Goal: Task Accomplishment & Management: Manage account settings

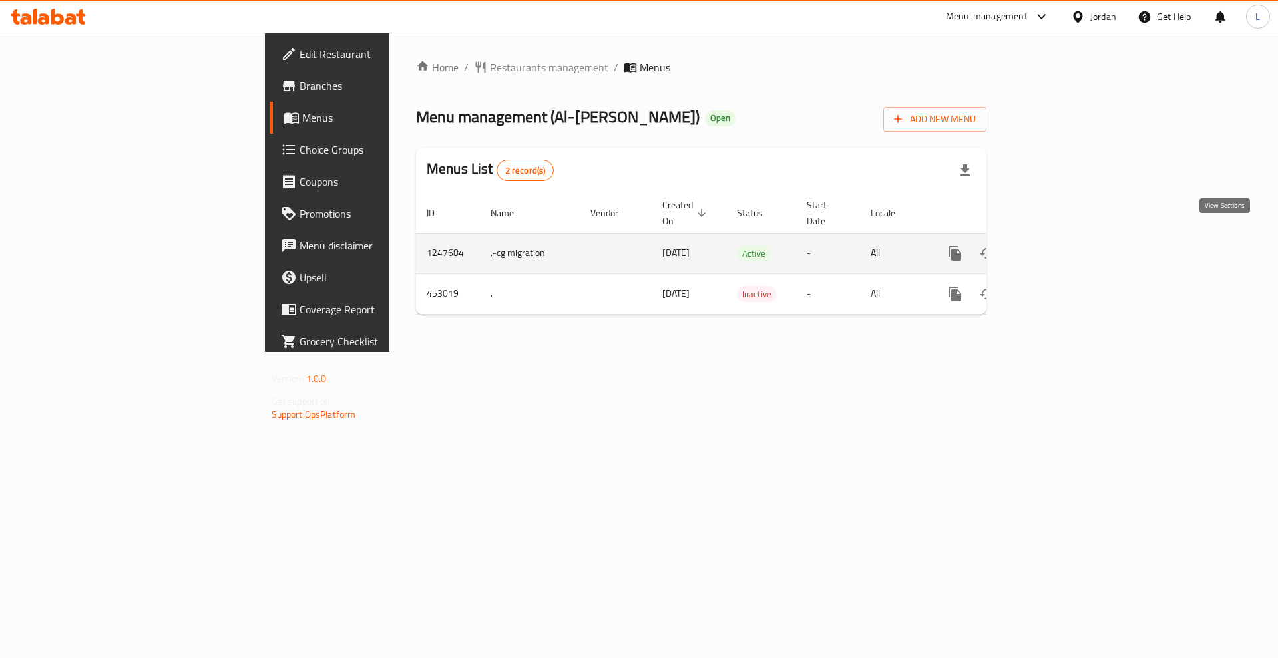
click at [1059, 246] on icon "enhanced table" at bounding box center [1051, 254] width 16 height 16
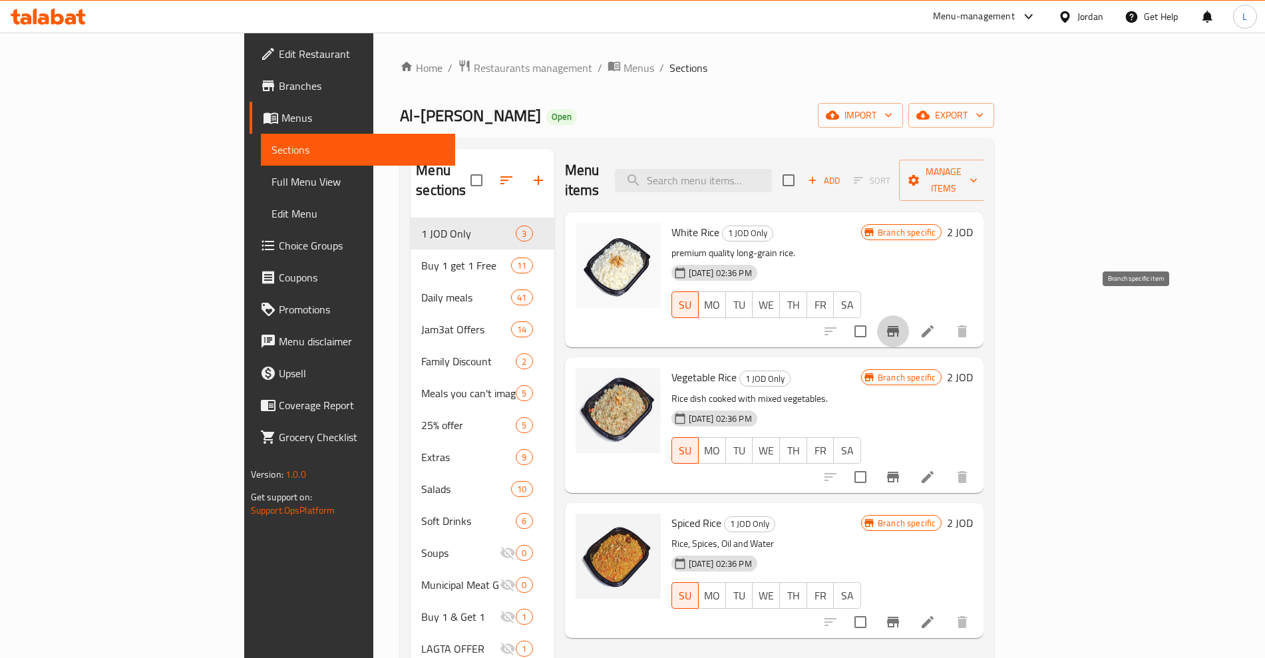
click at [901, 323] on icon "Branch-specific-item" at bounding box center [893, 331] width 16 height 16
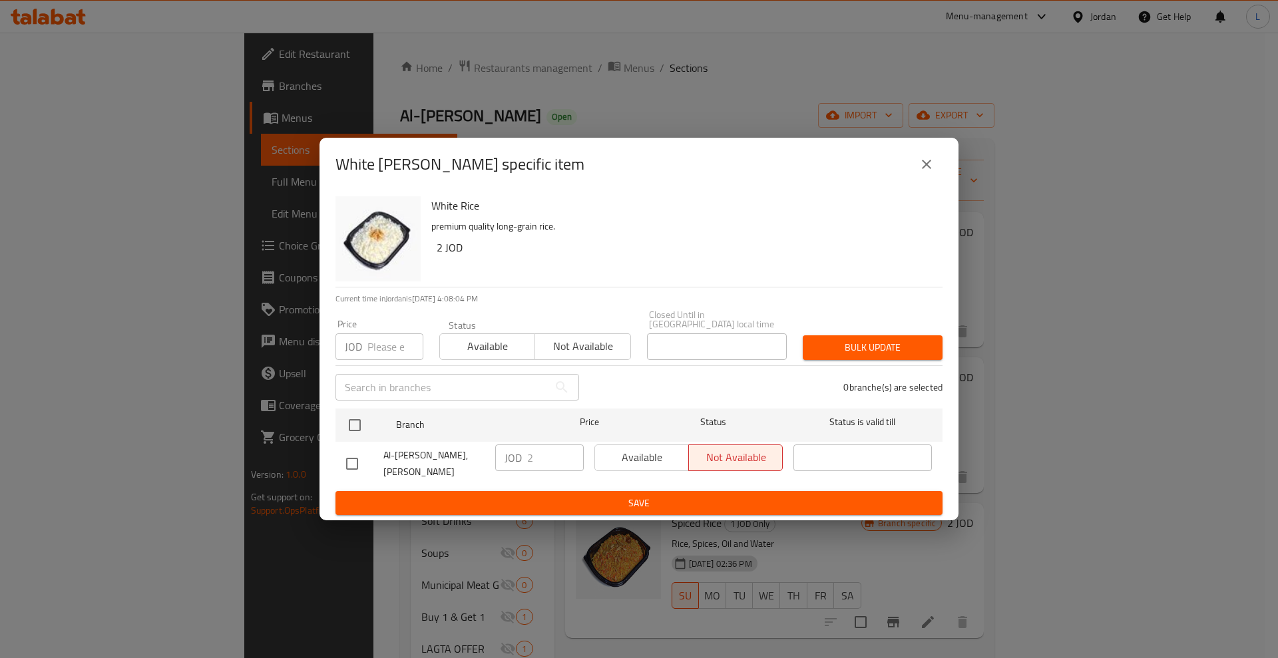
click at [360, 453] on input "checkbox" at bounding box center [352, 464] width 28 height 28
checkbox input "true"
click at [670, 454] on span "Available" at bounding box center [641, 457] width 83 height 19
drag, startPoint x: 649, startPoint y: 497, endPoint x: 956, endPoint y: 475, distance: 308.2
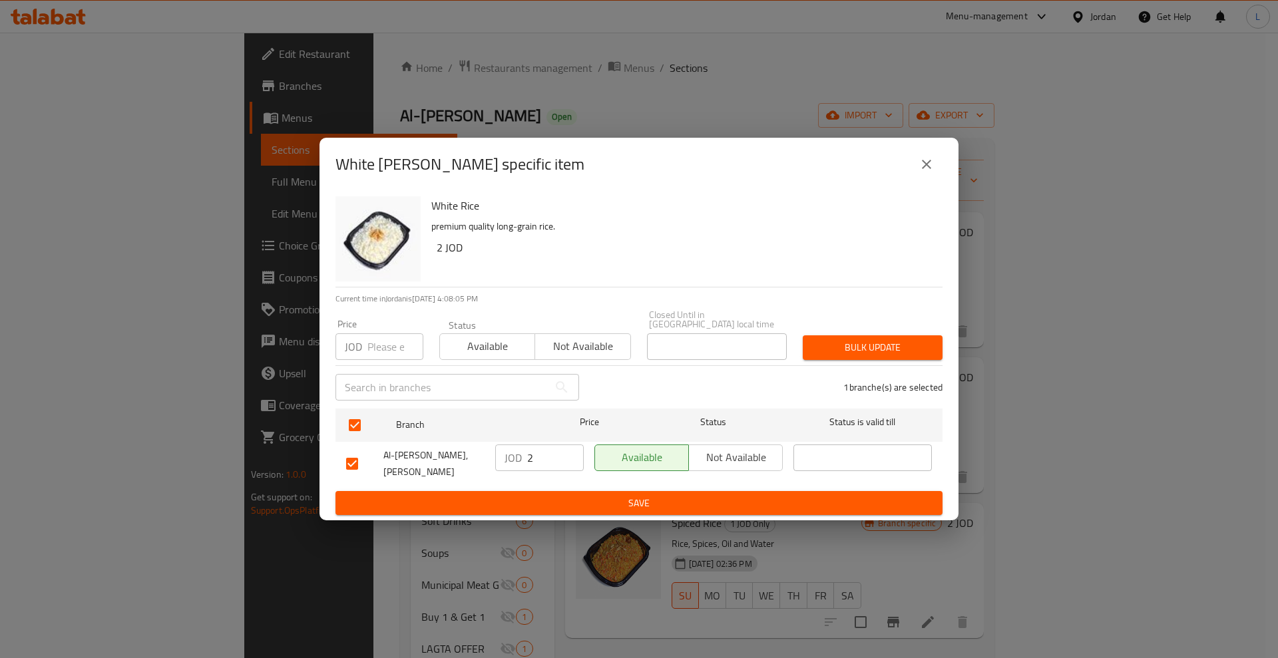
click at [653, 496] on span "Save" at bounding box center [639, 503] width 586 height 17
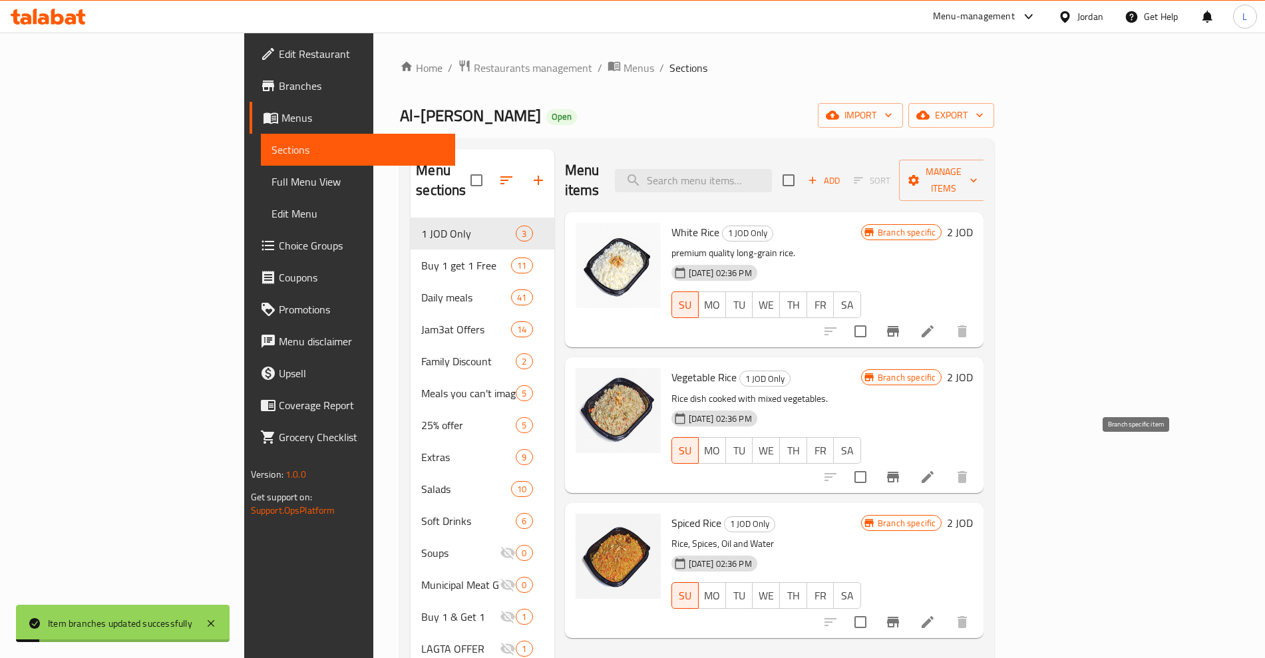
click at [899, 472] on icon "Branch-specific-item" at bounding box center [893, 477] width 12 height 11
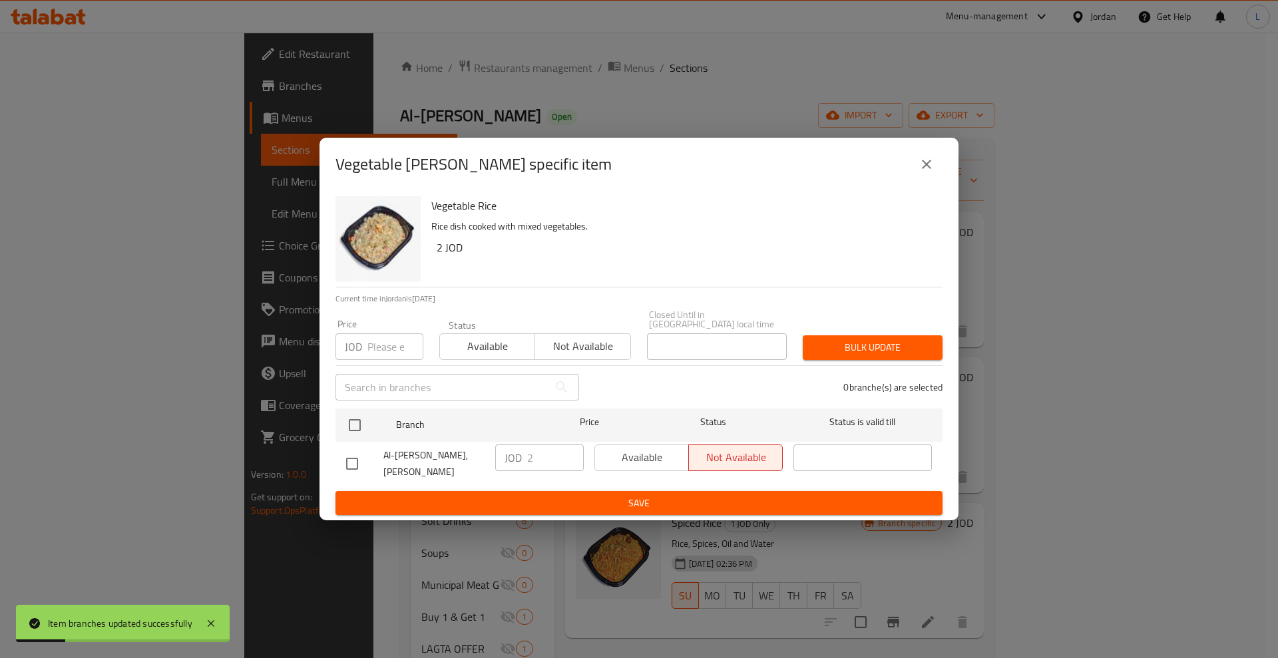
click at [347, 455] on input "checkbox" at bounding box center [352, 464] width 28 height 28
checkbox input "true"
click at [650, 459] on span "Available" at bounding box center [641, 457] width 83 height 19
drag, startPoint x: 651, startPoint y: 492, endPoint x: 825, endPoint y: 495, distance: 174.4
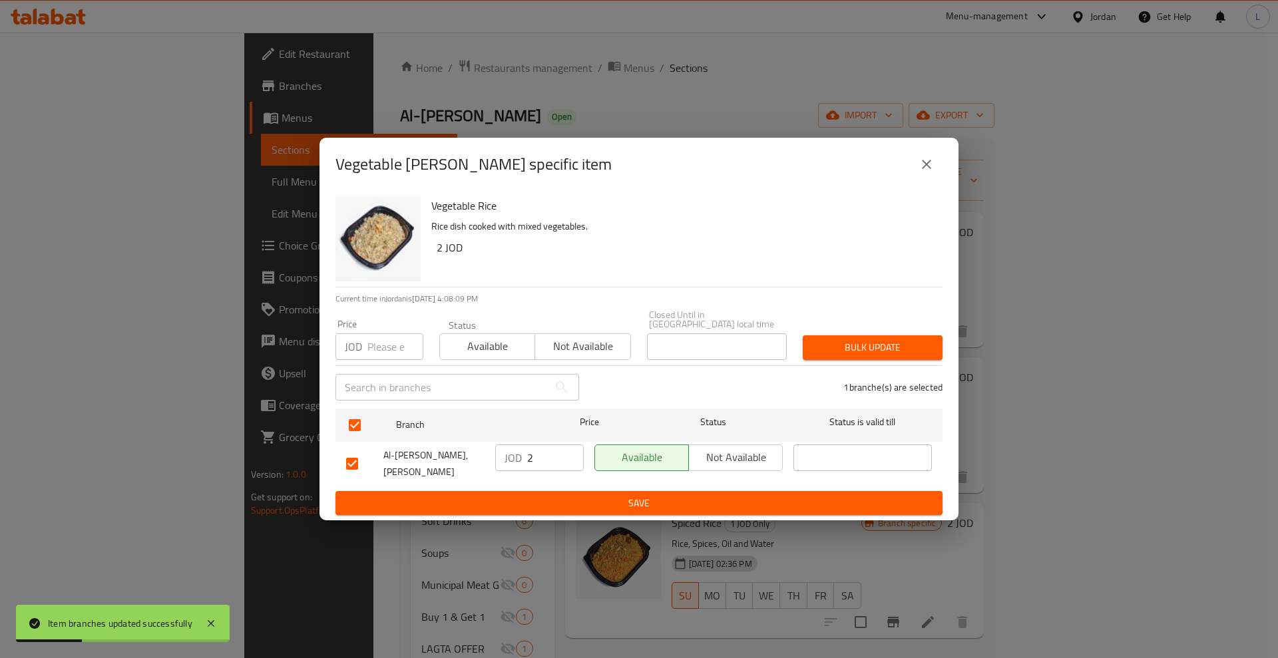
click at [653, 495] on span "Save" at bounding box center [639, 503] width 586 height 17
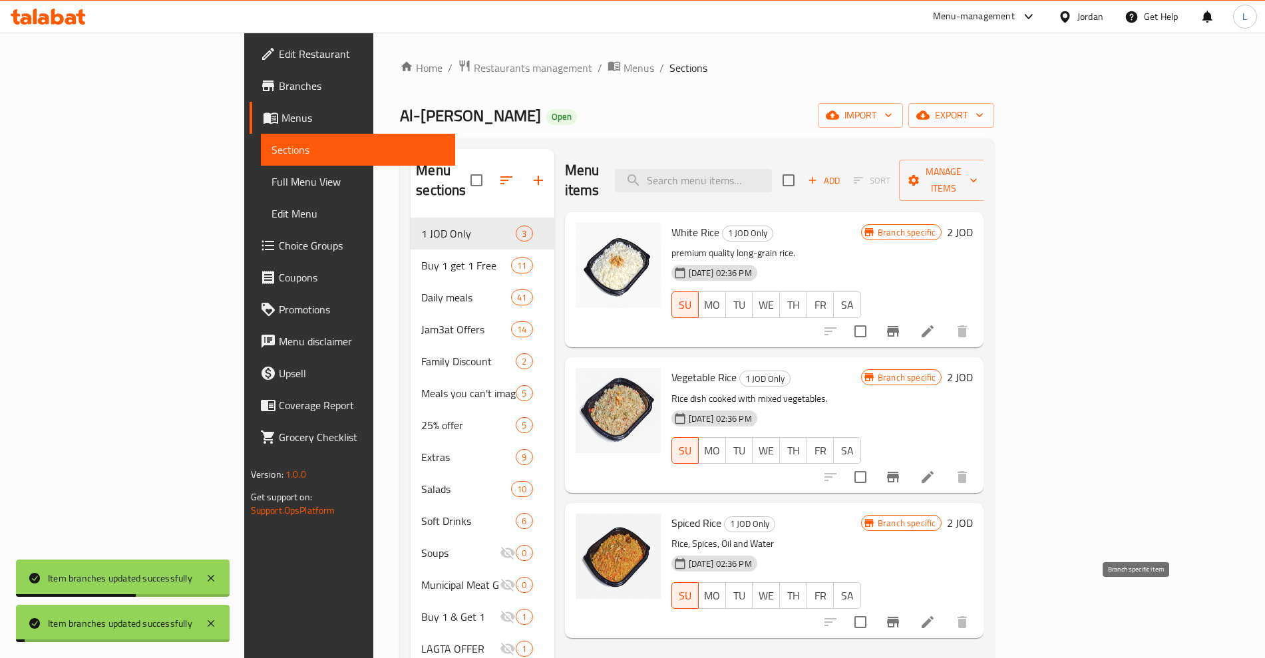
click at [899, 617] on icon "Branch-specific-item" at bounding box center [893, 622] width 12 height 11
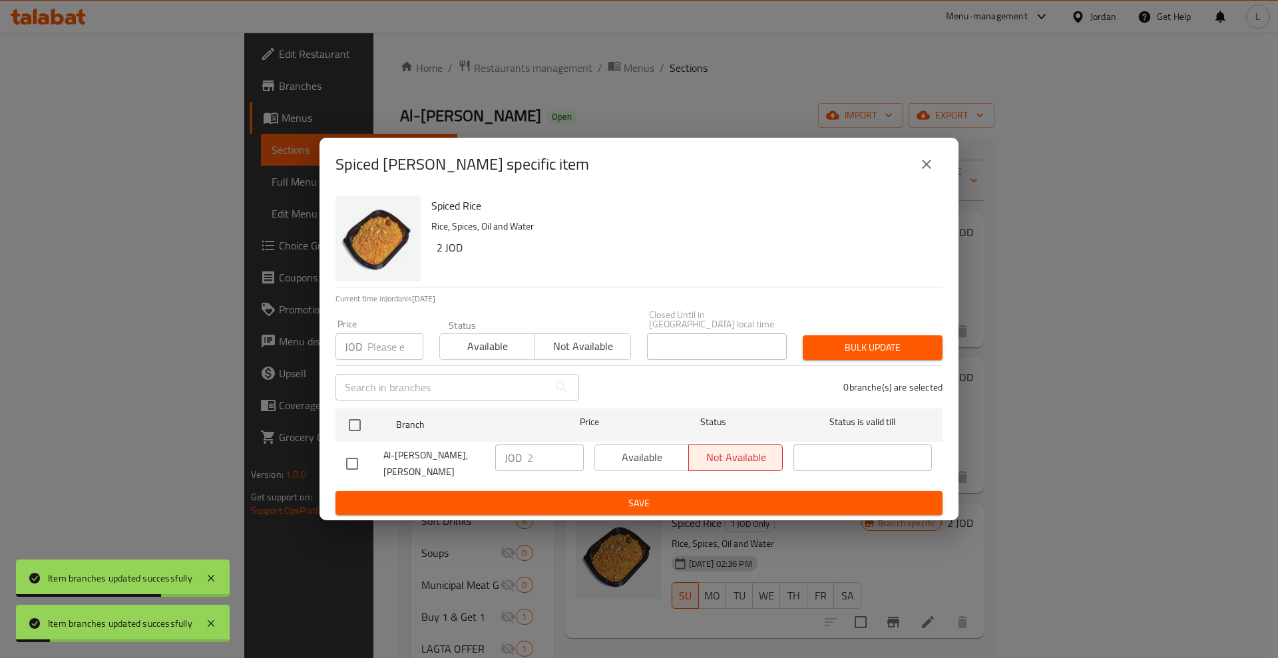
click at [359, 457] on input "checkbox" at bounding box center [352, 464] width 28 height 28
checkbox input "true"
click at [679, 461] on span "Available" at bounding box center [641, 457] width 83 height 19
click at [663, 501] on span "Save" at bounding box center [639, 503] width 586 height 17
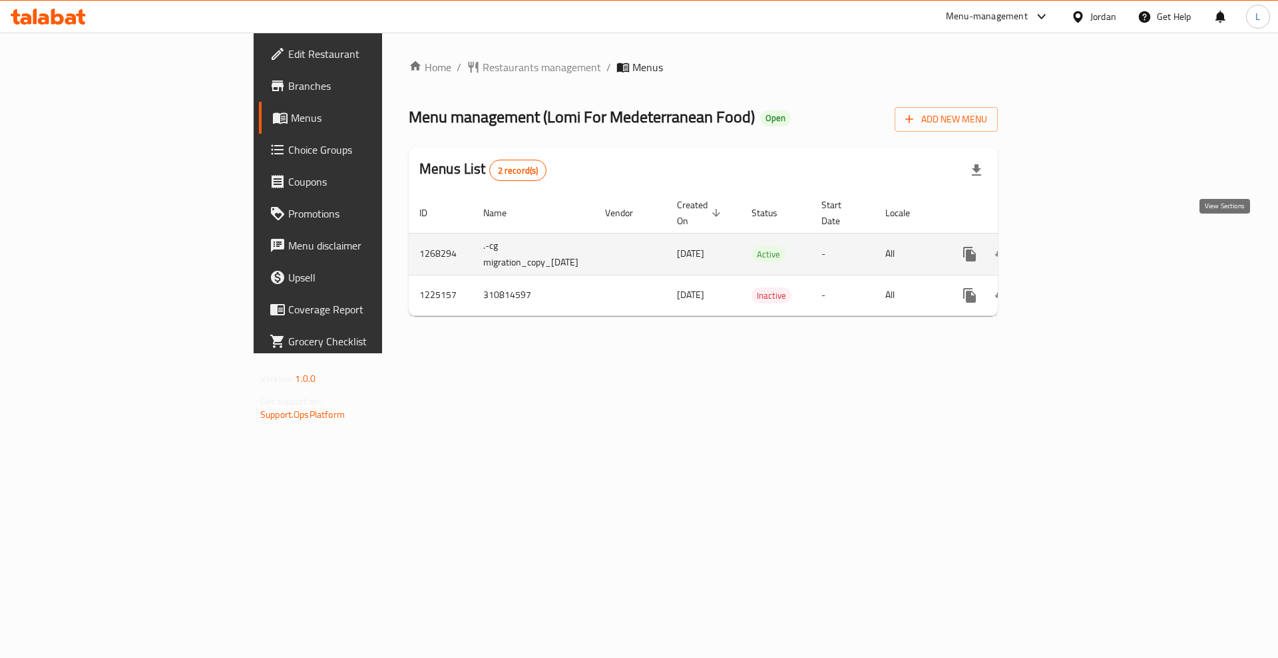
click at [1073, 246] on icon "enhanced table" at bounding box center [1065, 254] width 16 height 16
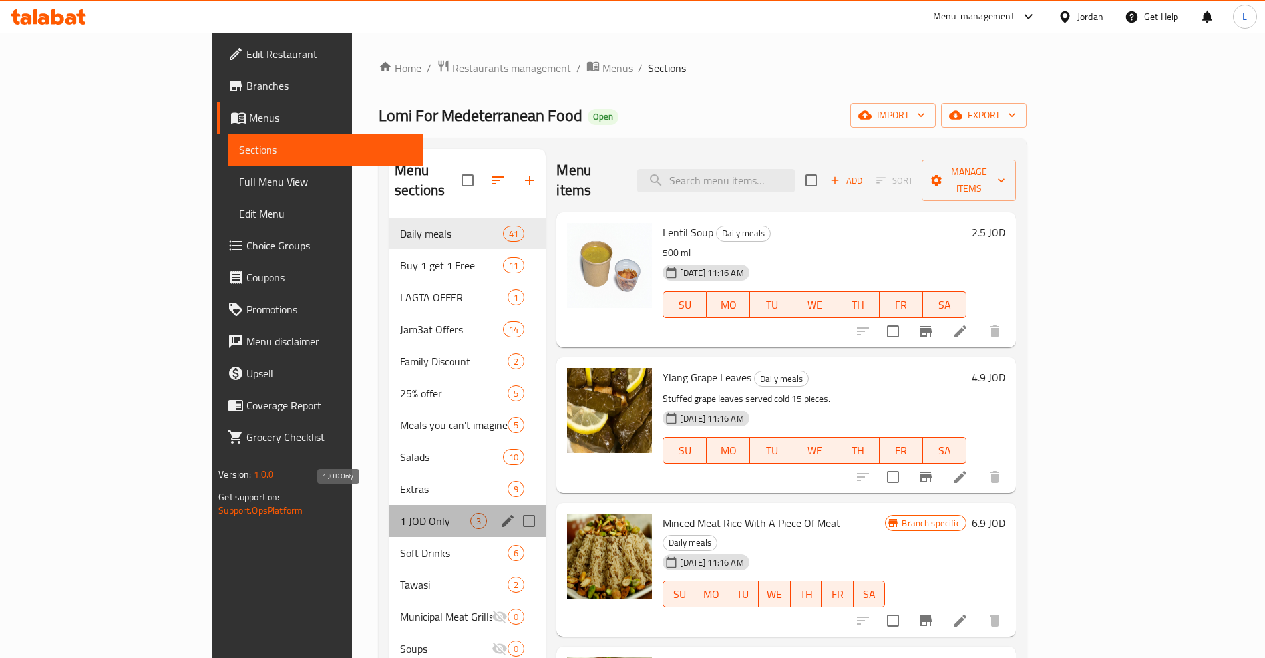
click at [400, 513] on span "1 JOD Only" at bounding box center [435, 521] width 71 height 16
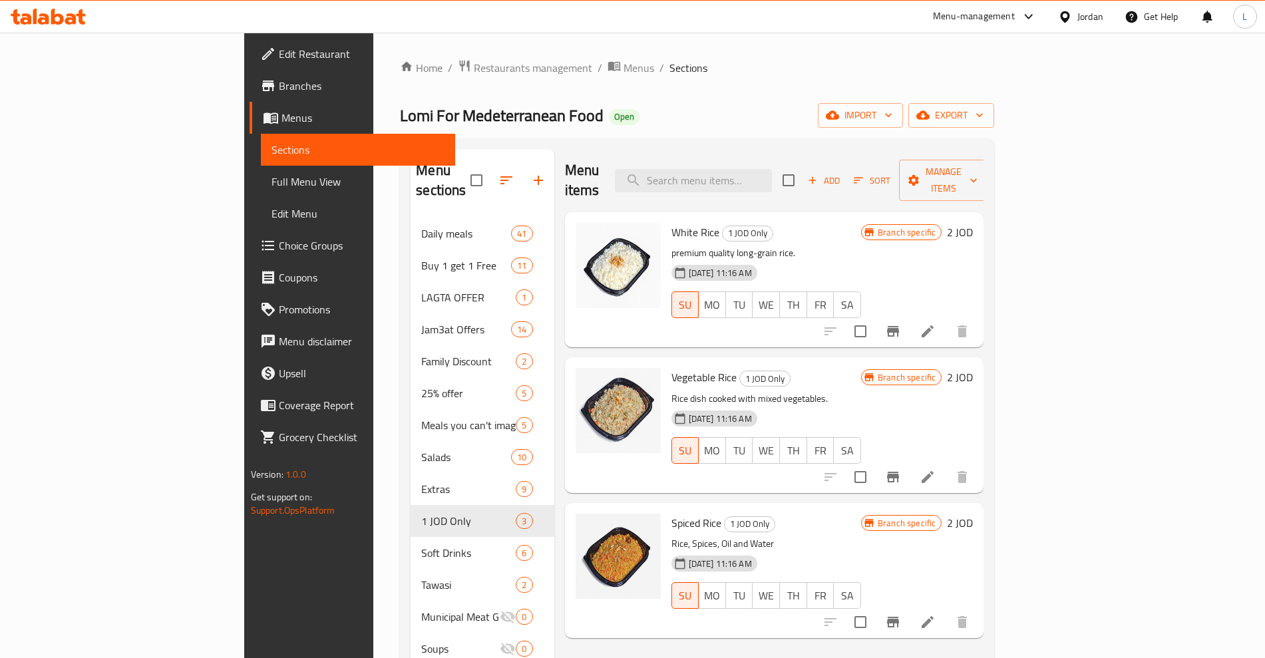
click at [899, 326] on icon "Branch-specific-item" at bounding box center [893, 331] width 12 height 11
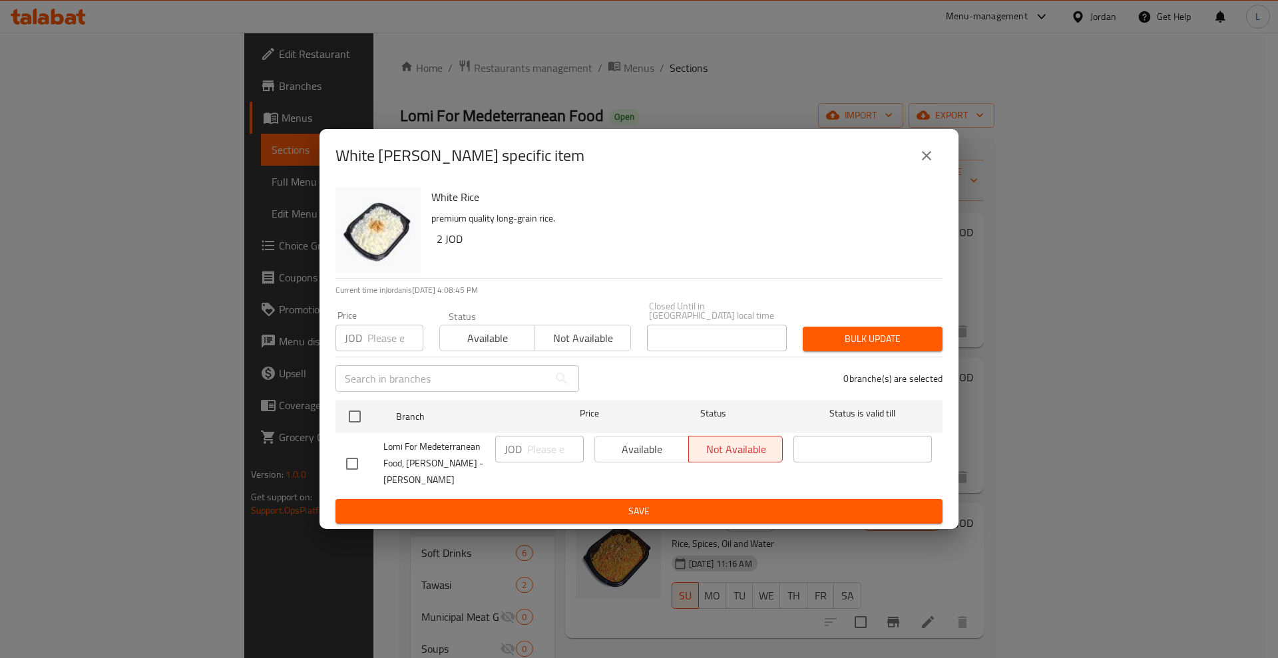
click at [357, 461] on input "checkbox" at bounding box center [352, 464] width 28 height 28
checkbox input "true"
click at [667, 448] on span "Available" at bounding box center [641, 449] width 83 height 19
click at [674, 503] on span "Save" at bounding box center [639, 511] width 586 height 17
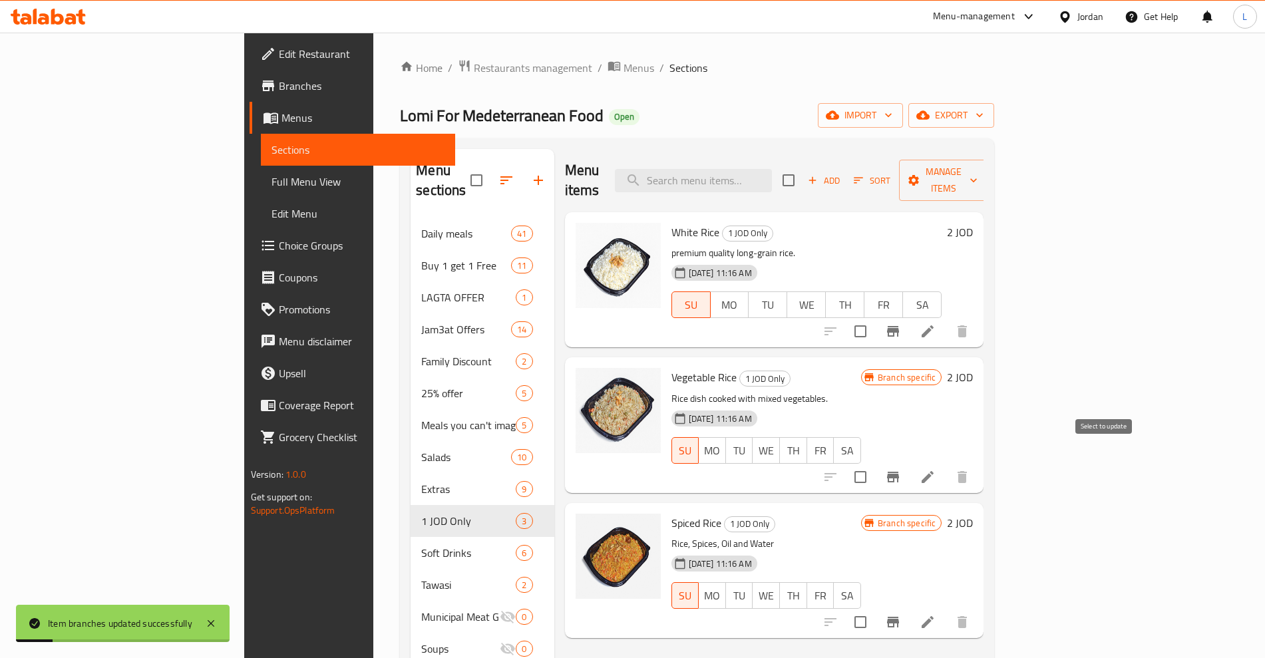
click at [874, 463] on input "checkbox" at bounding box center [860, 477] width 28 height 28
checkbox input "false"
click at [901, 469] on icon "Branch-specific-item" at bounding box center [893, 477] width 16 height 16
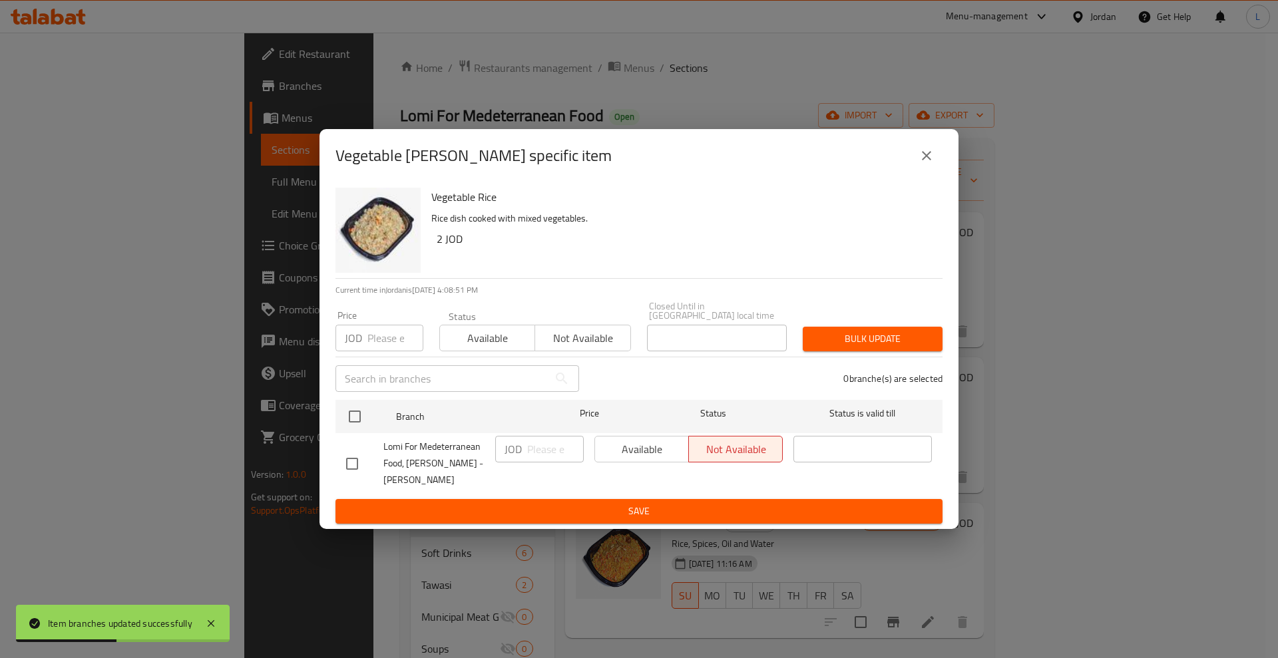
click at [350, 459] on input "checkbox" at bounding box center [352, 464] width 28 height 28
checkbox input "true"
drag, startPoint x: 644, startPoint y: 448, endPoint x: 650, endPoint y: 482, distance: 35.1
click at [644, 448] on span "Available" at bounding box center [641, 449] width 83 height 19
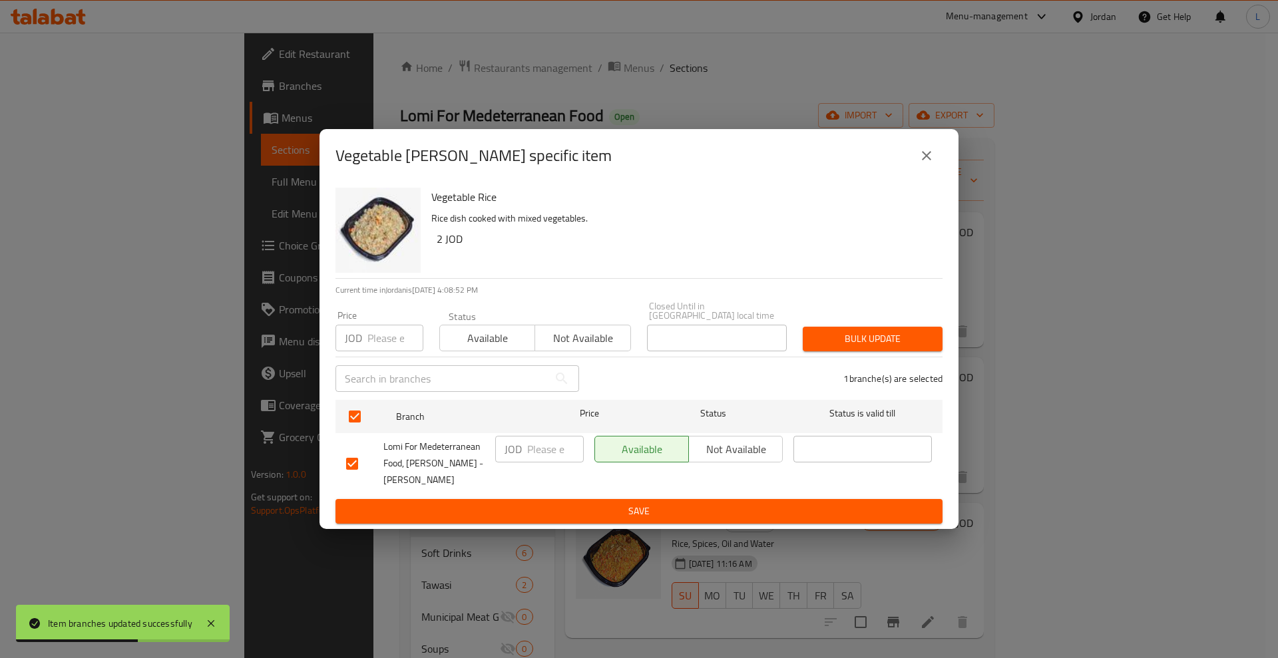
click at [638, 507] on span "Save" at bounding box center [639, 511] width 586 height 17
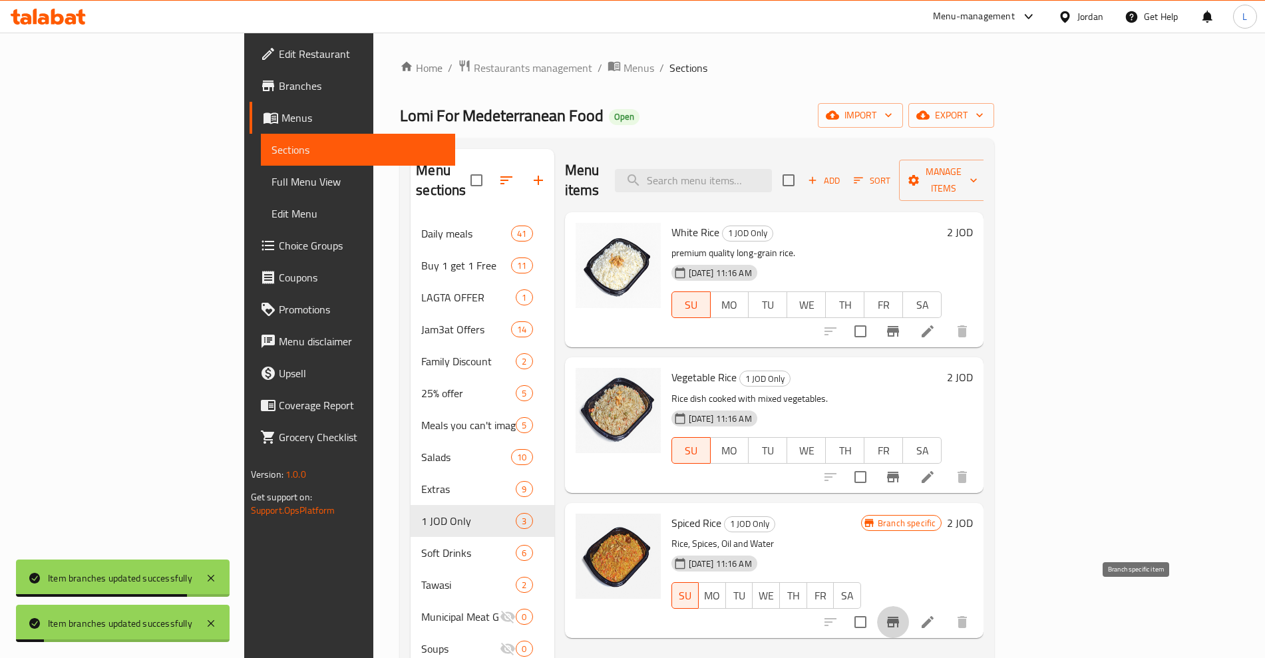
click at [899, 617] on icon "Branch-specific-item" at bounding box center [893, 622] width 12 height 11
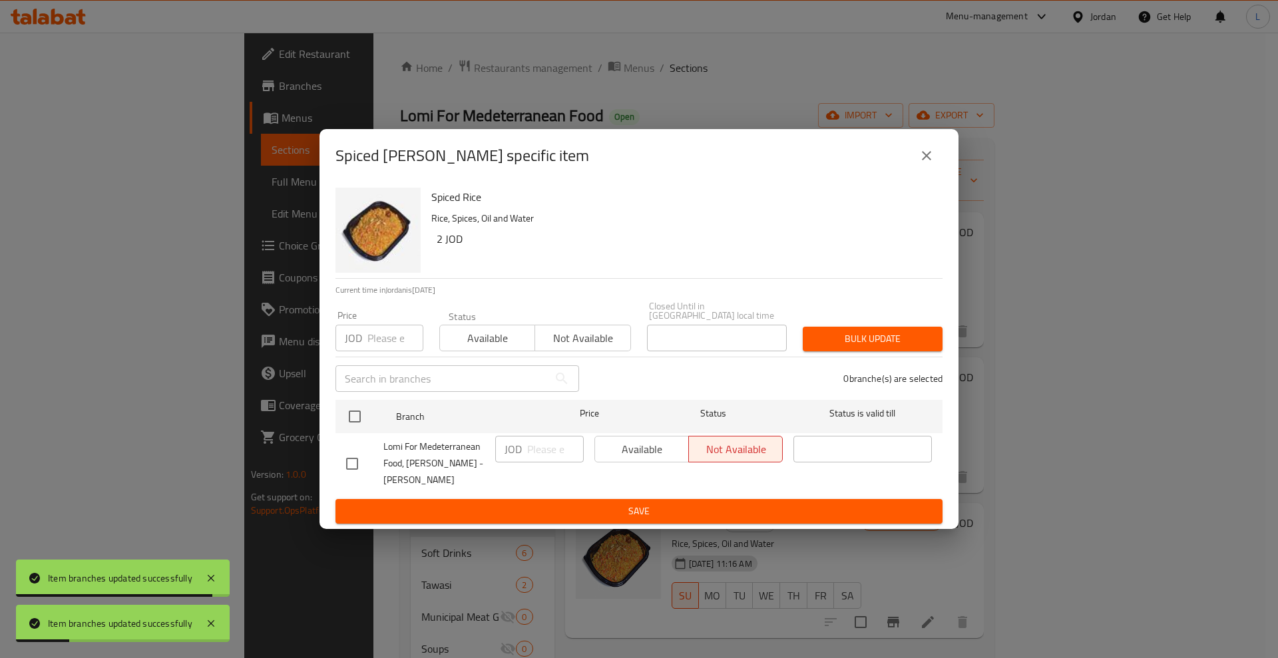
drag, startPoint x: 350, startPoint y: 462, endPoint x: 625, endPoint y: 469, distance: 274.9
click at [353, 460] on input "checkbox" at bounding box center [352, 464] width 28 height 28
checkbox input "true"
click at [622, 455] on button "Available" at bounding box center [641, 449] width 94 height 27
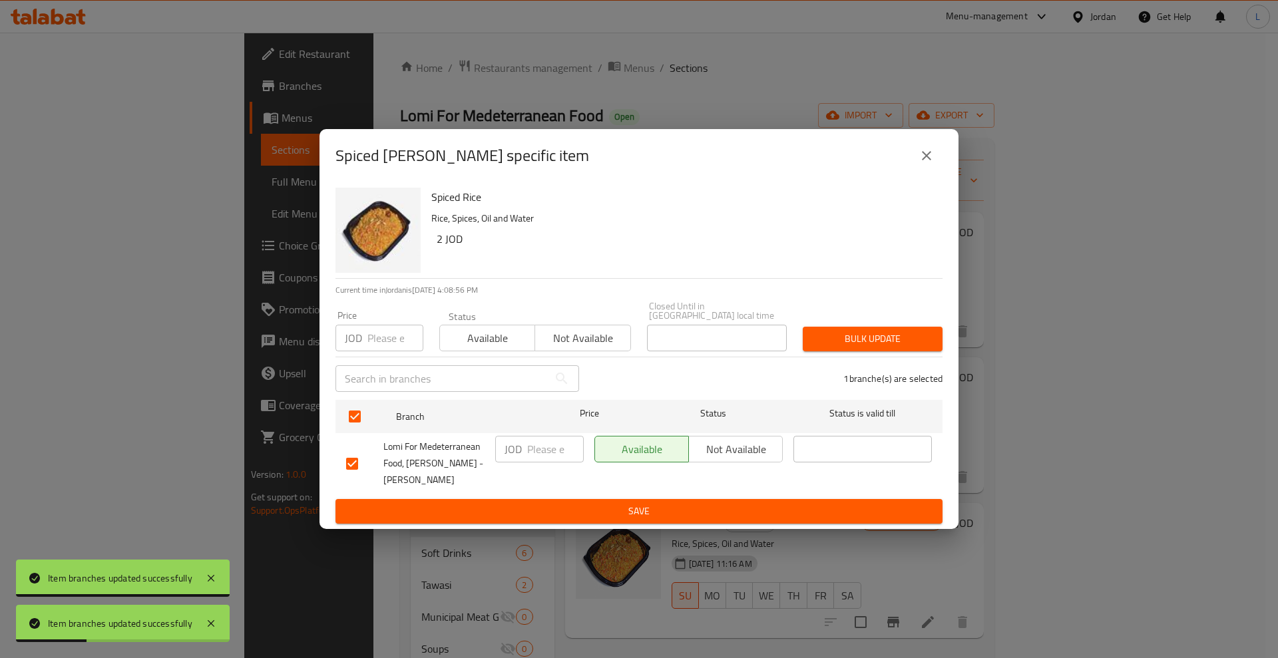
drag, startPoint x: 622, startPoint y: 504, endPoint x: 657, endPoint y: 511, distance: 35.2
click at [624, 504] on span "Save" at bounding box center [639, 511] width 586 height 17
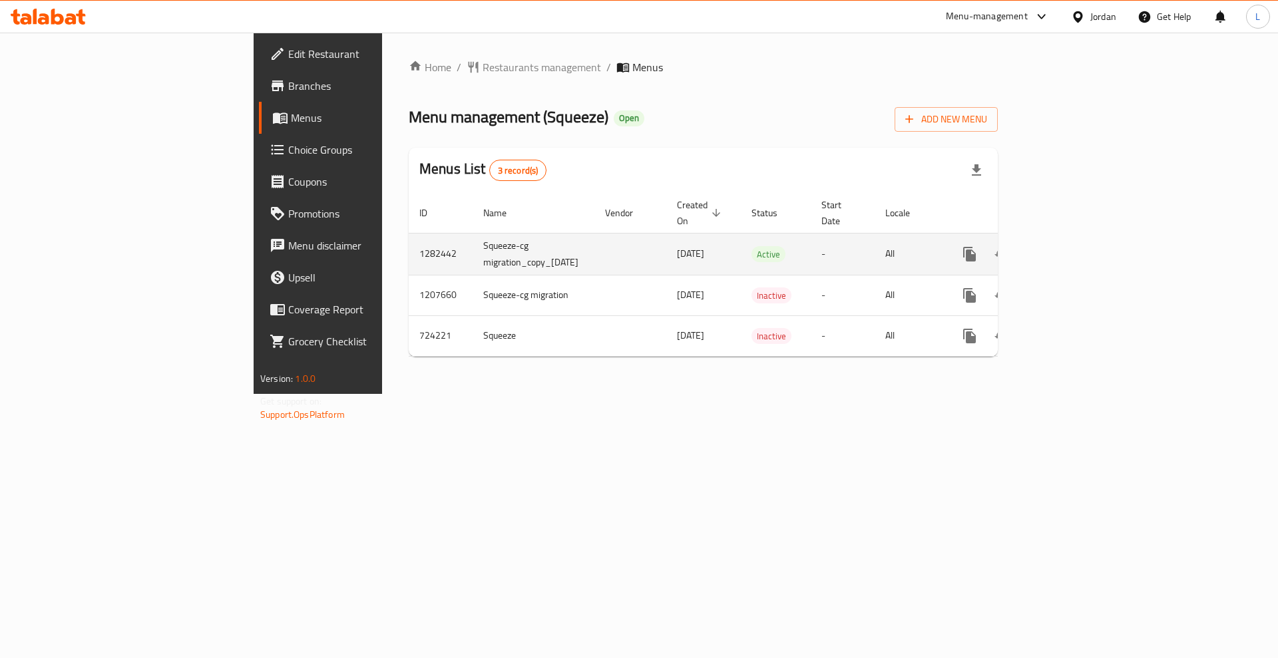
click at [1081, 240] on link "enhanced table" at bounding box center [1065, 254] width 32 height 32
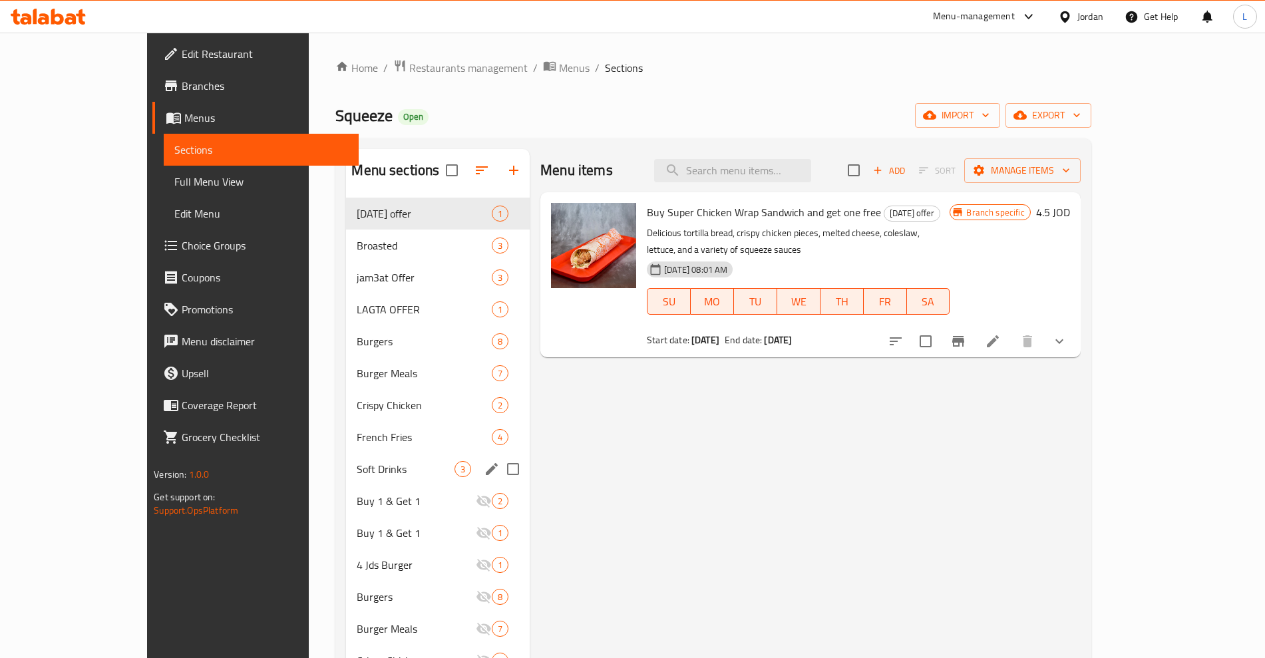
drag, startPoint x: 293, startPoint y: 457, endPoint x: 293, endPoint y: 443, distance: 13.3
click at [346, 455] on div "Soft Drinks 3" at bounding box center [438, 469] width 184 height 32
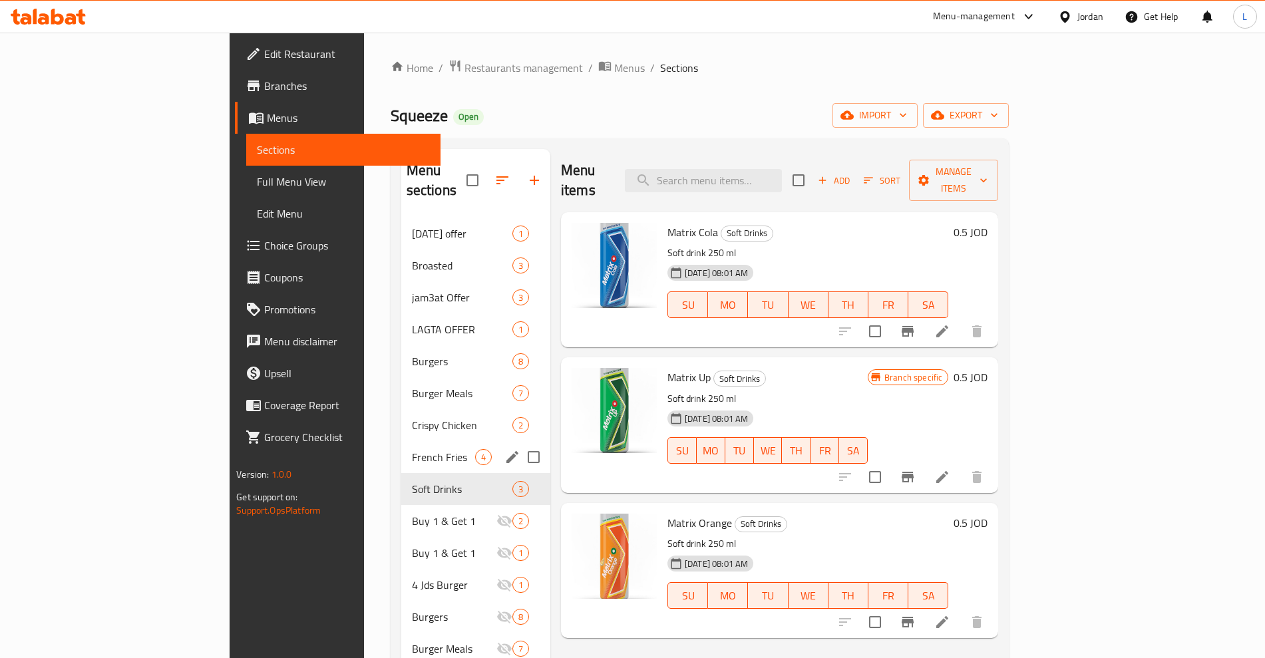
click at [401, 441] on div "French Fries 4" at bounding box center [475, 457] width 149 height 32
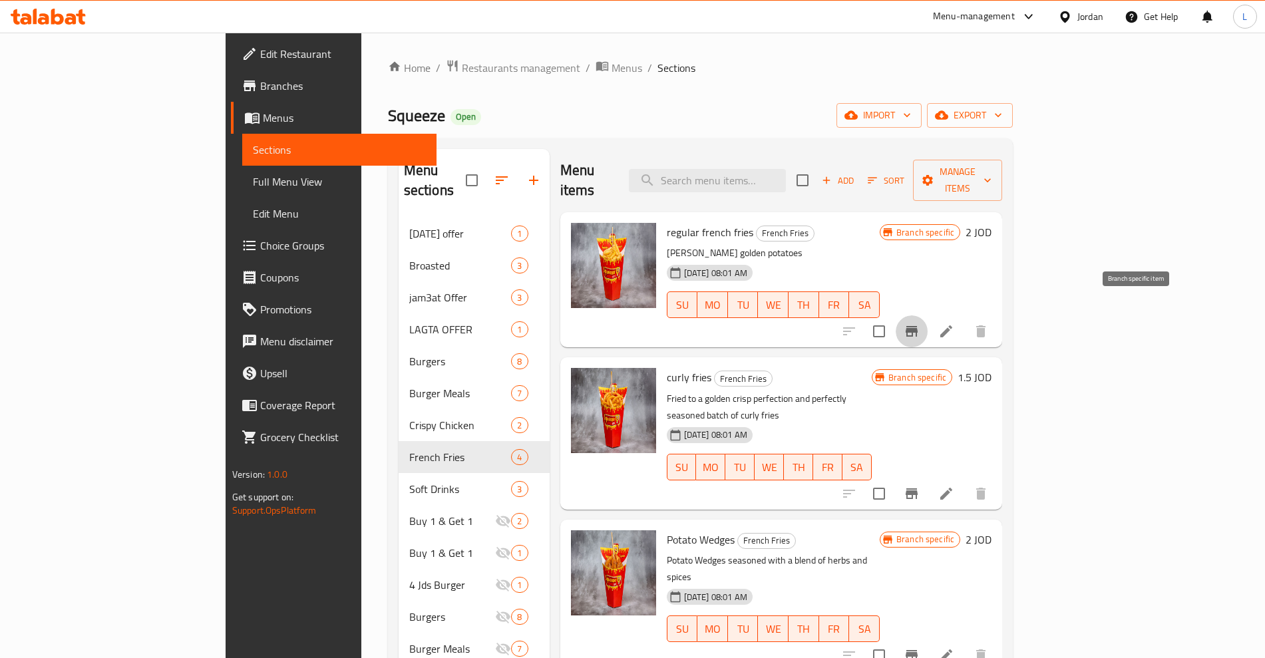
click at [920, 323] on icon "Branch-specific-item" at bounding box center [912, 331] width 16 height 16
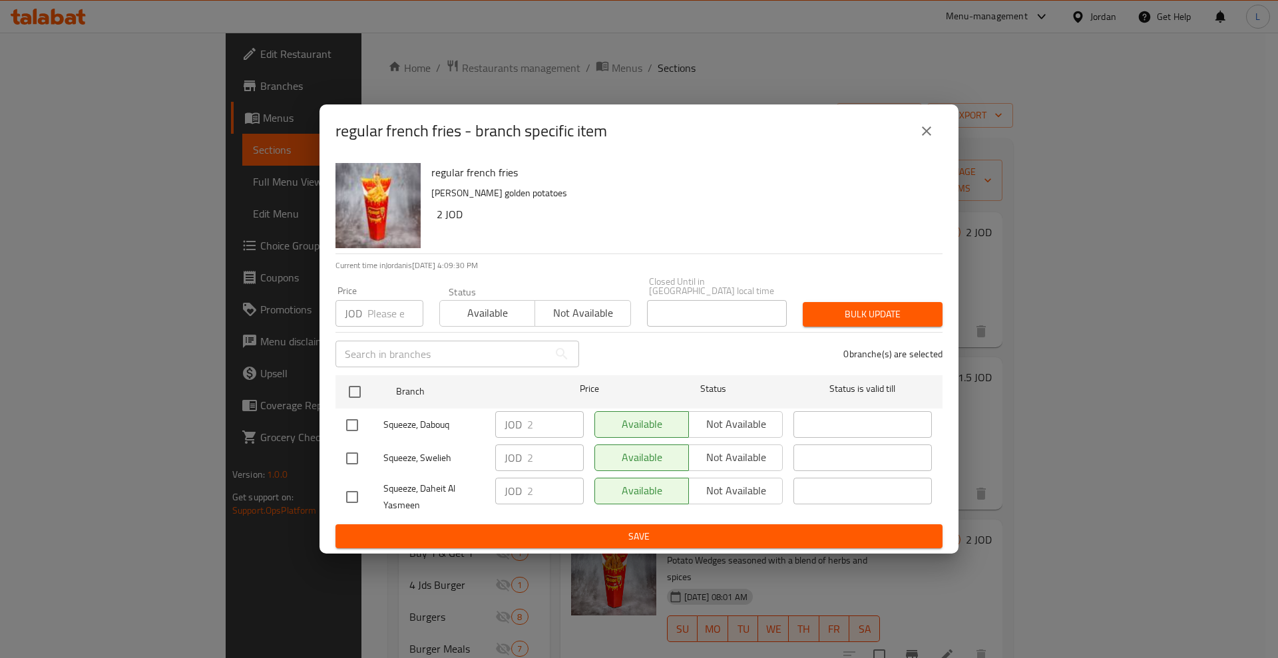
click at [925, 139] on icon "close" at bounding box center [926, 131] width 16 height 16
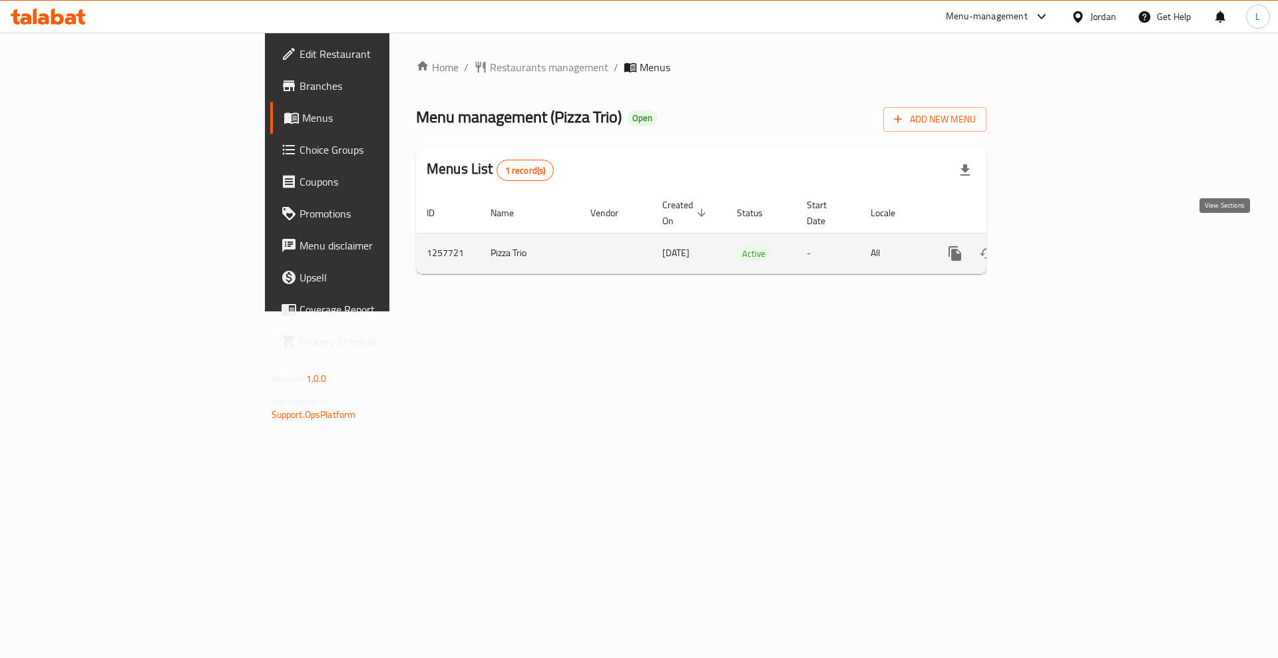
click at [1057, 248] on icon "enhanced table" at bounding box center [1051, 254] width 12 height 12
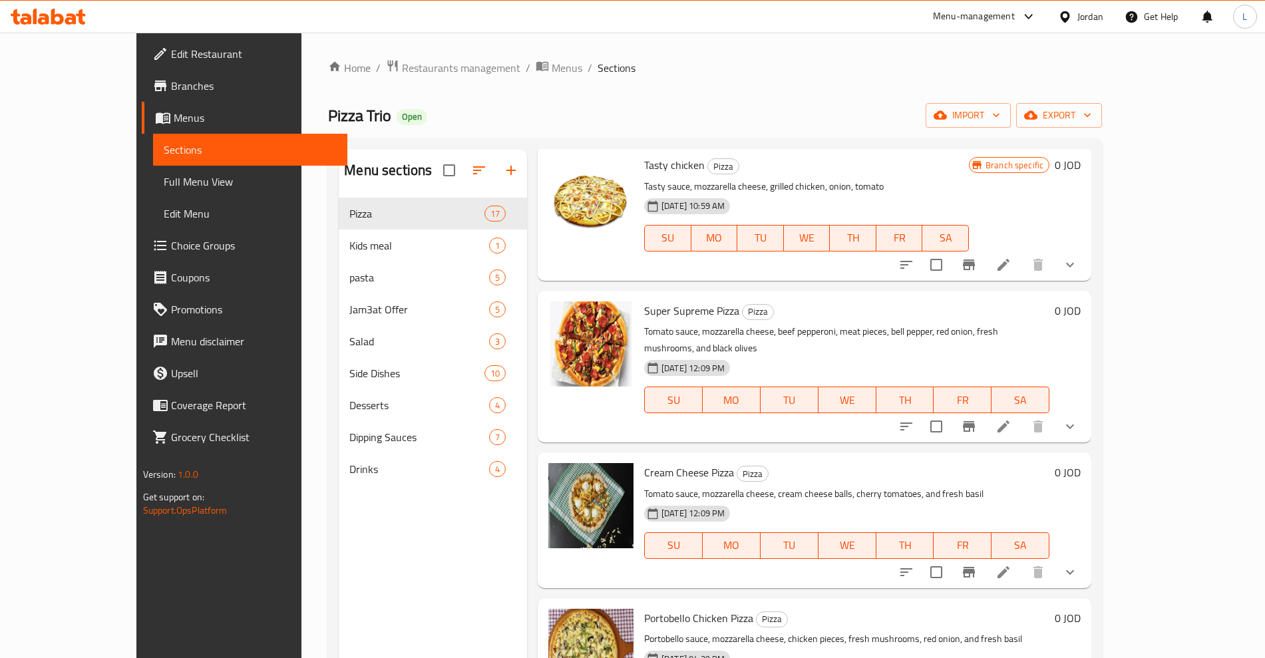
scroll to position [499, 0]
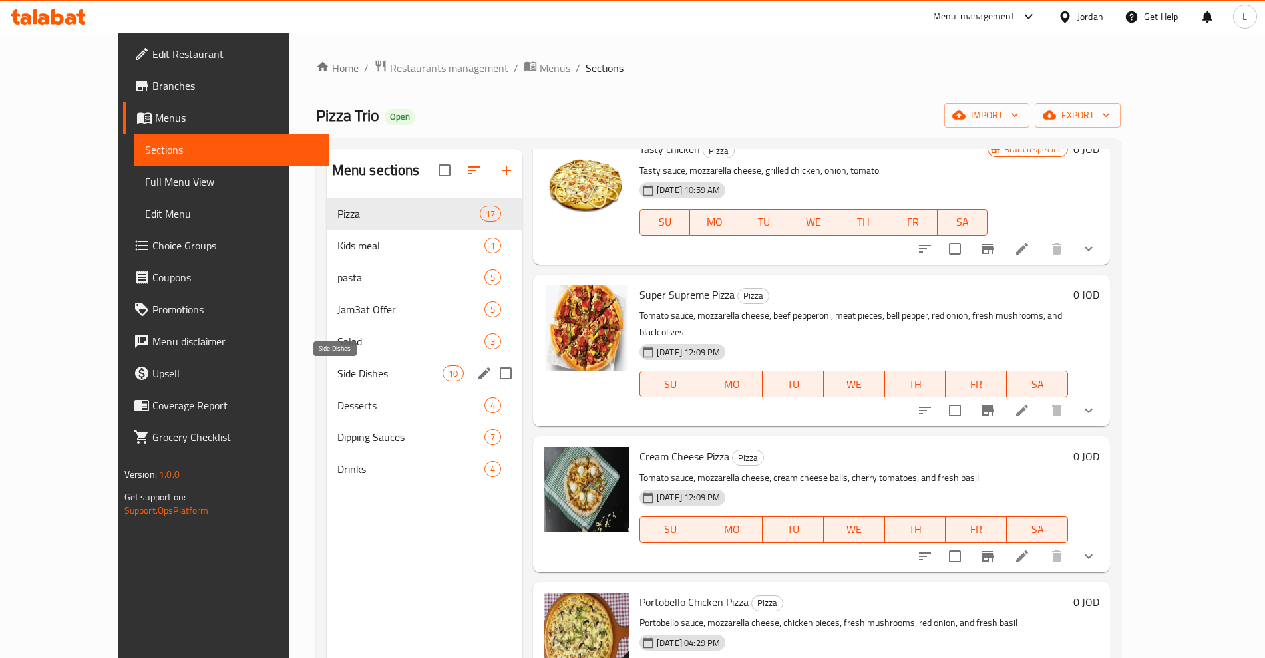
click at [337, 365] on span "Side Dishes" at bounding box center [389, 373] width 105 height 16
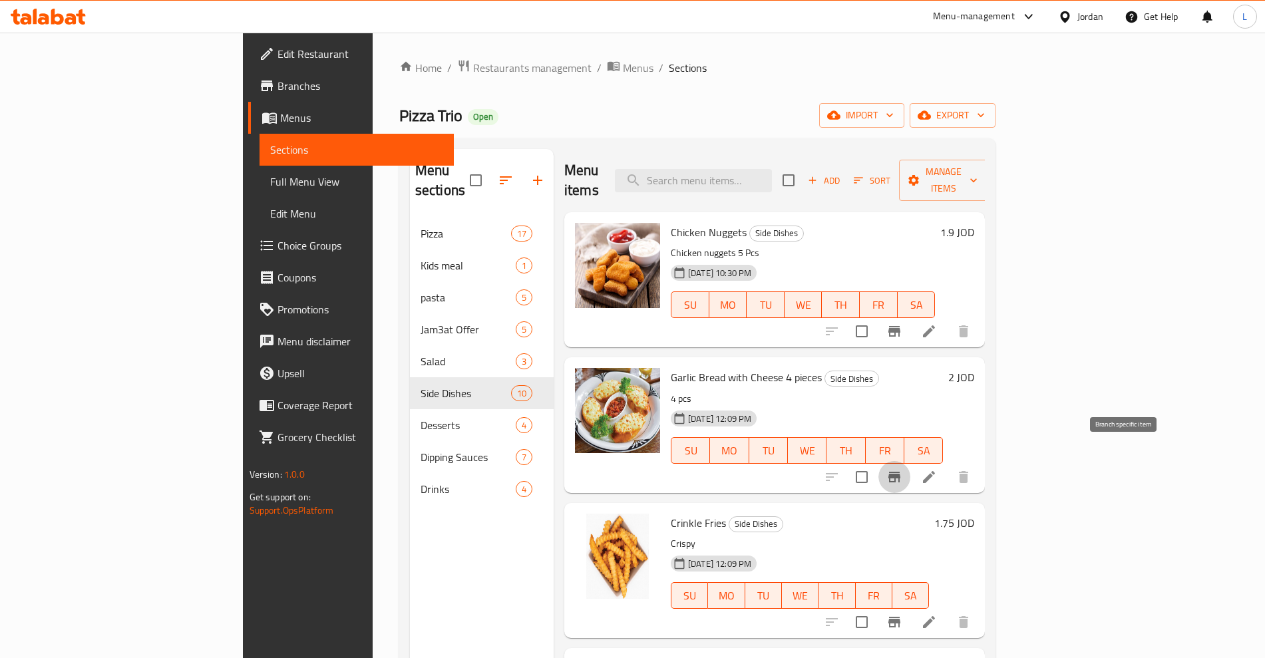
click at [910, 461] on button "Branch-specific-item" at bounding box center [894, 477] width 32 height 32
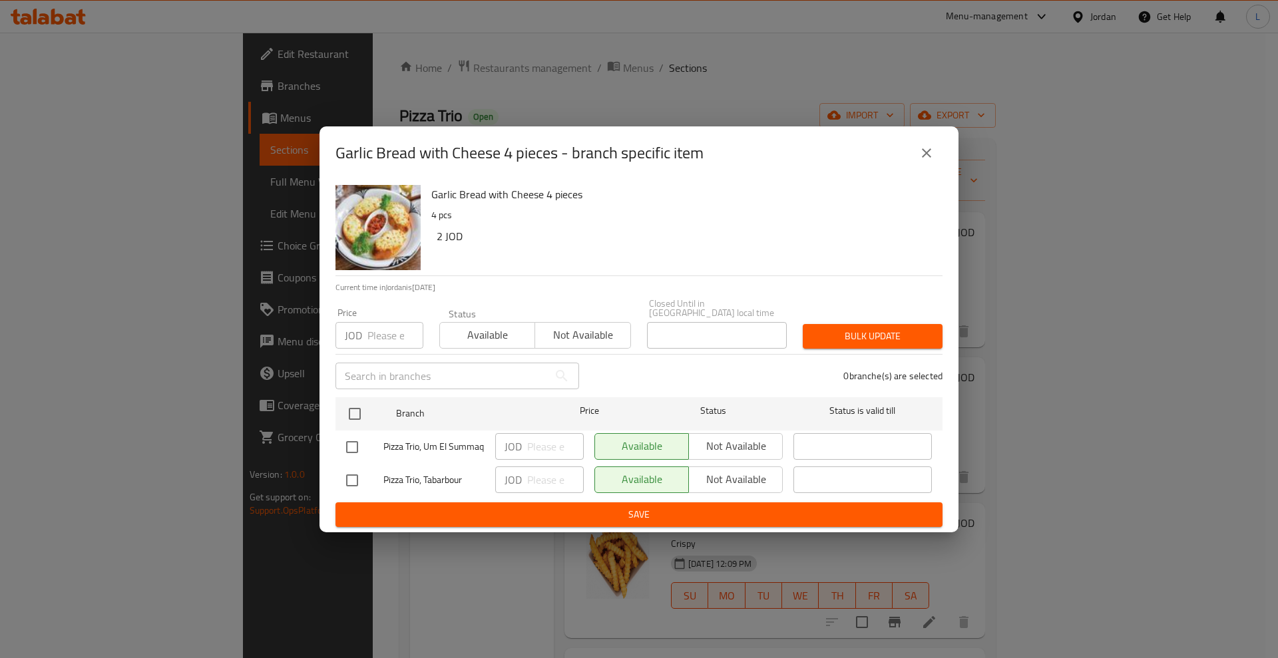
click at [932, 162] on button "close" at bounding box center [926, 153] width 32 height 32
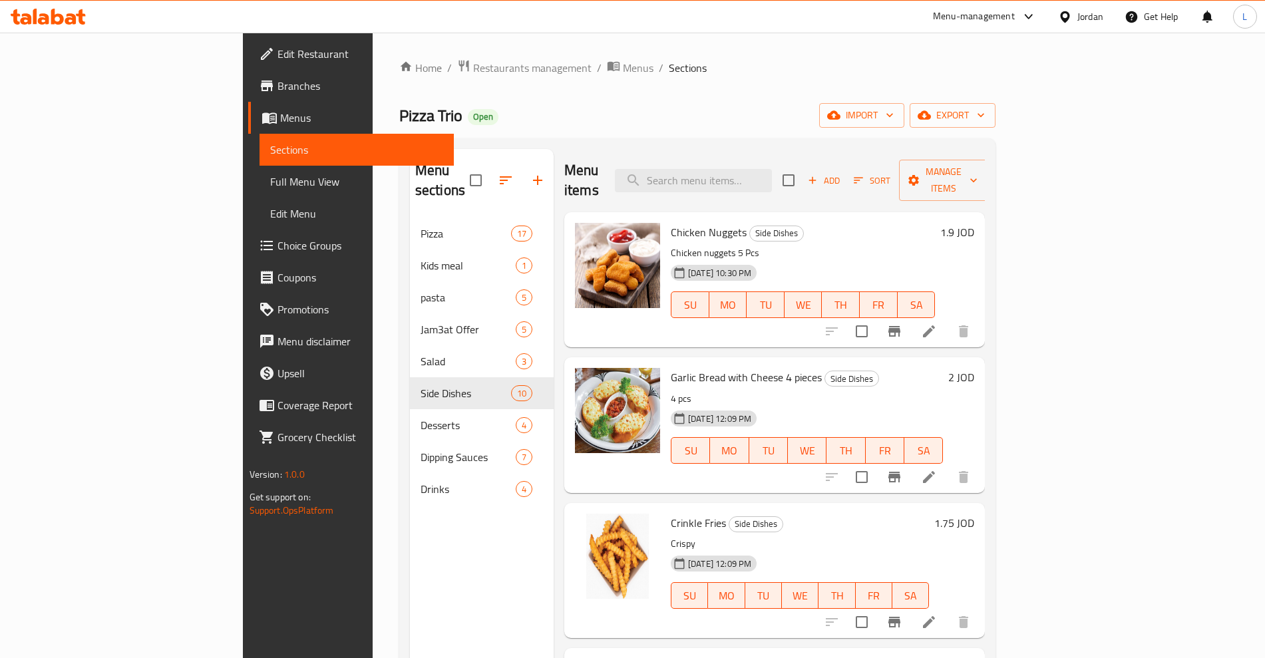
scroll to position [166, 0]
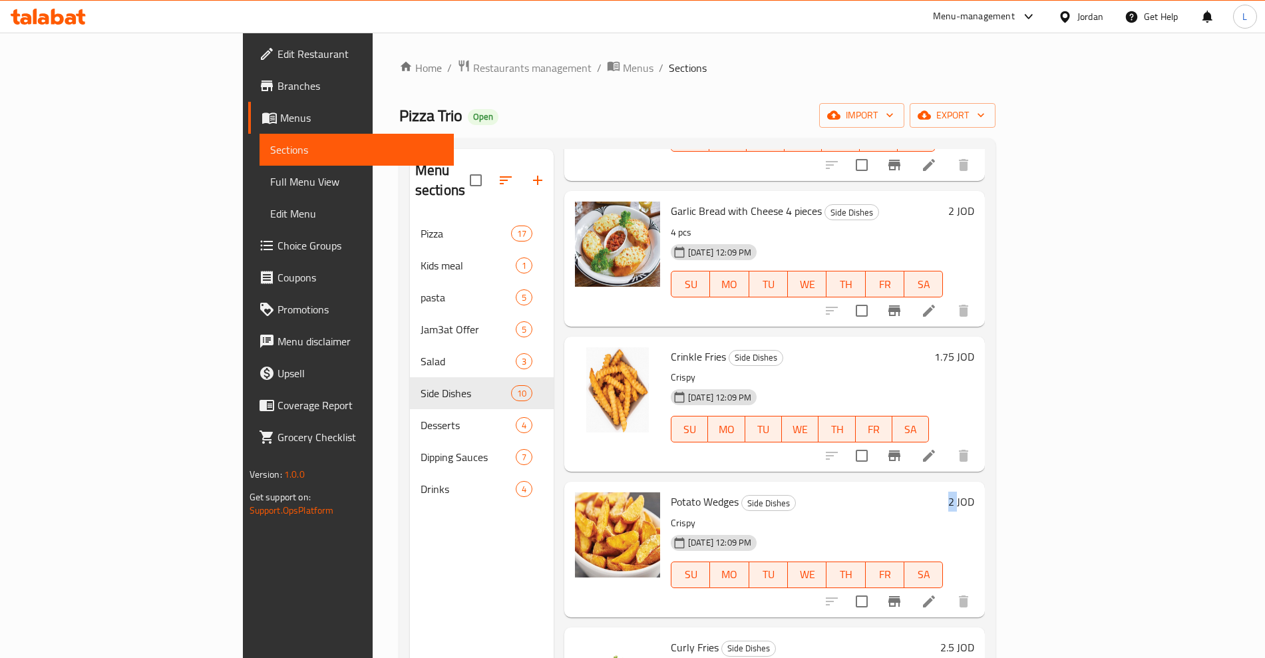
drag, startPoint x: 1179, startPoint y: 486, endPoint x: 1187, endPoint y: 484, distance: 8.9
click at [974, 492] on h6 "2 JOD" at bounding box center [961, 501] width 26 height 19
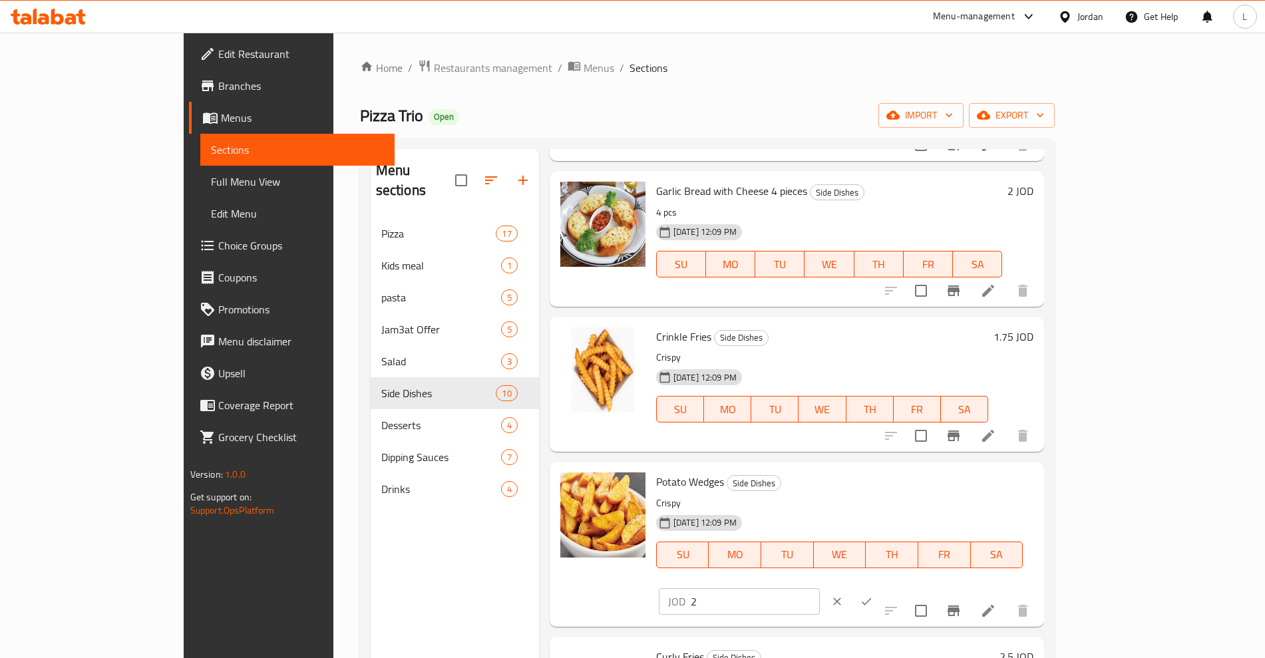
drag, startPoint x: 1147, startPoint y: 486, endPoint x: 829, endPoint y: 580, distance: 331.0
click at [844, 595] on icon "clear" at bounding box center [837, 601] width 13 height 13
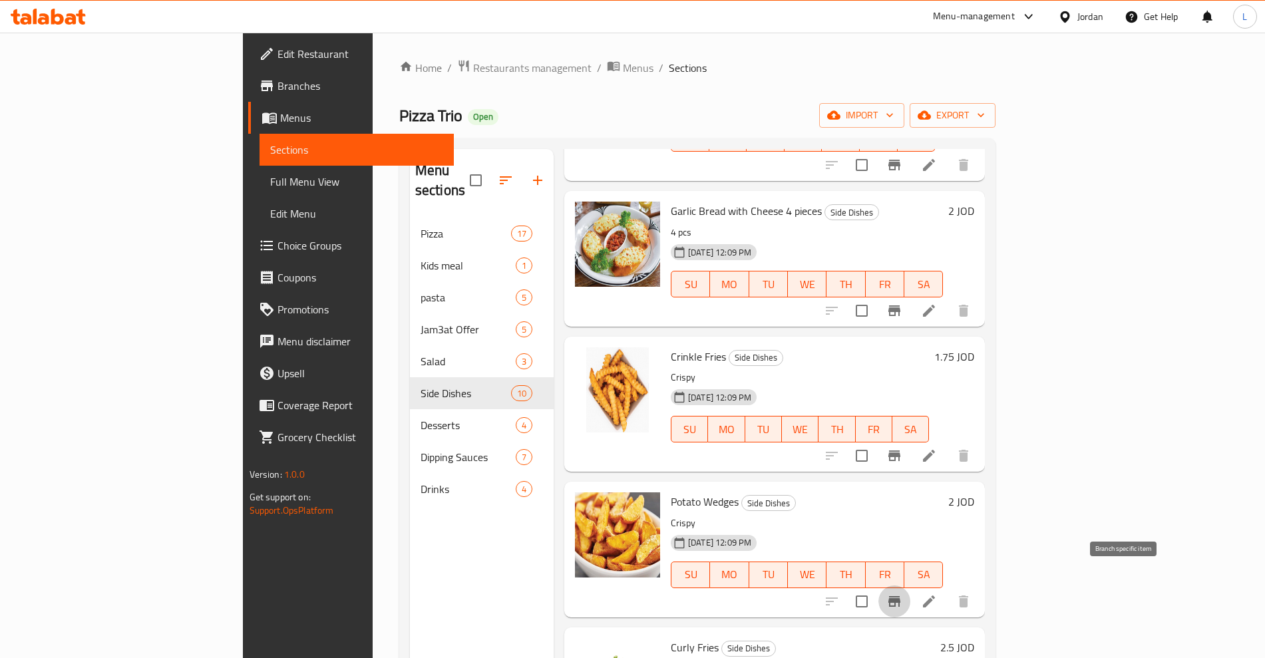
click at [900, 596] on icon "Branch-specific-item" at bounding box center [894, 601] width 12 height 11
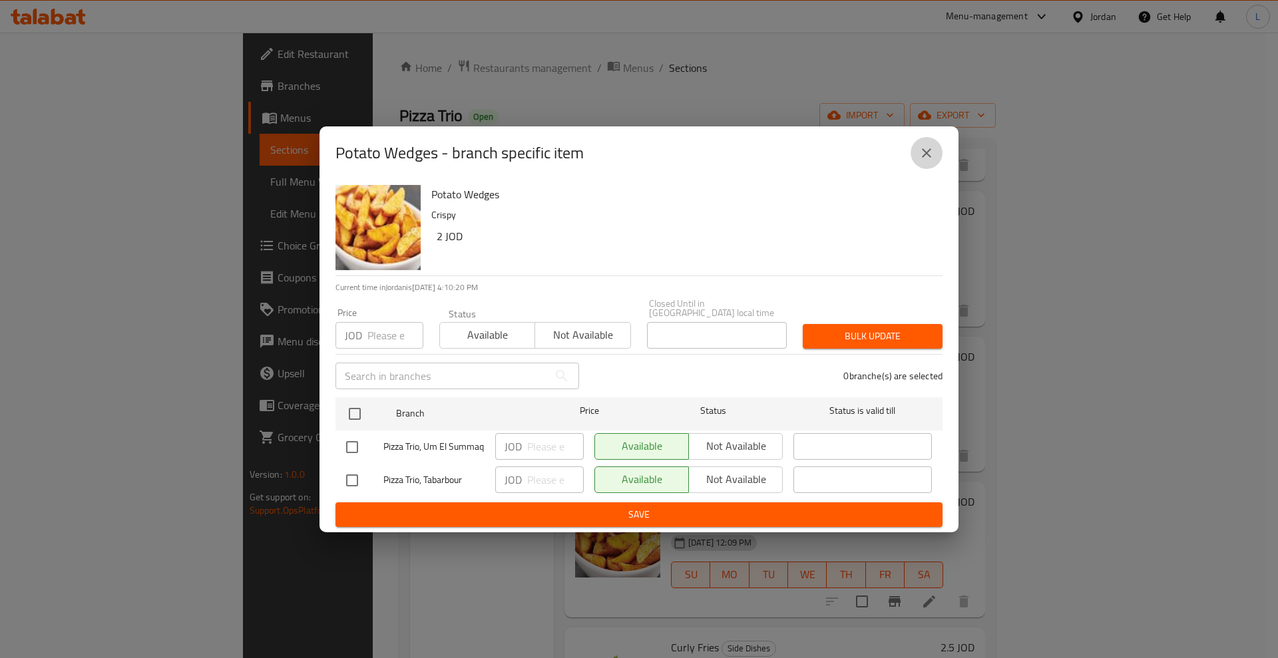
click at [927, 156] on icon "close" at bounding box center [926, 153] width 16 height 16
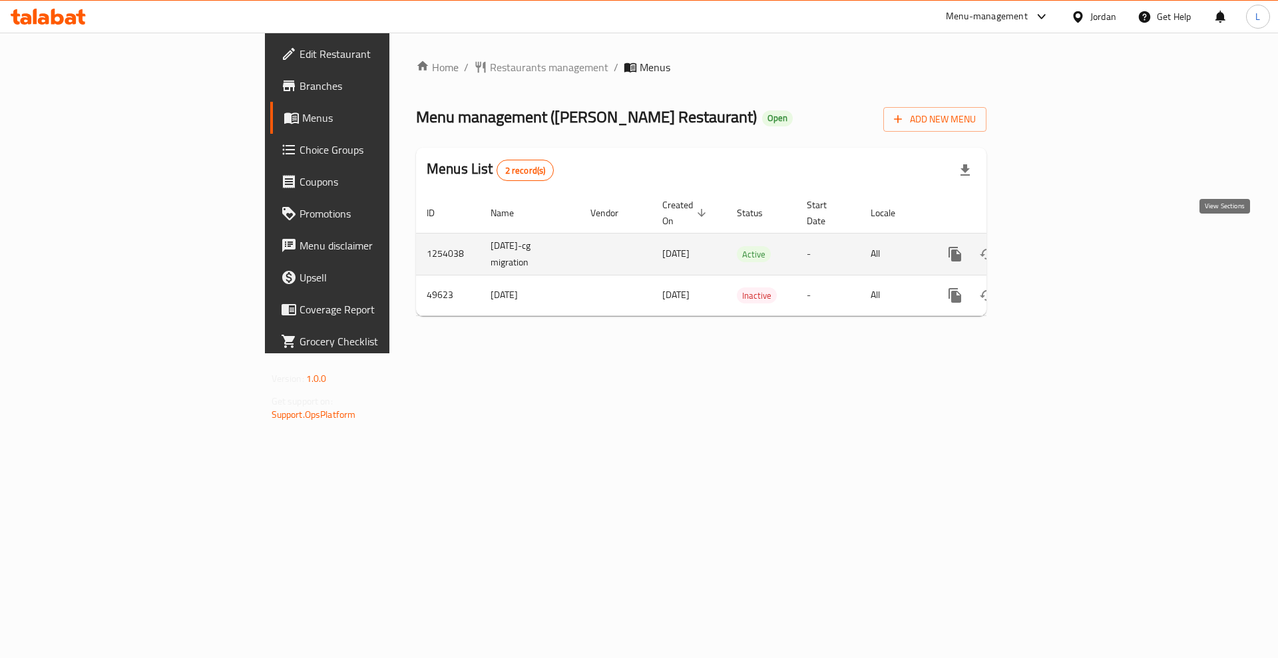
click at [1059, 246] on icon "enhanced table" at bounding box center [1051, 254] width 16 height 16
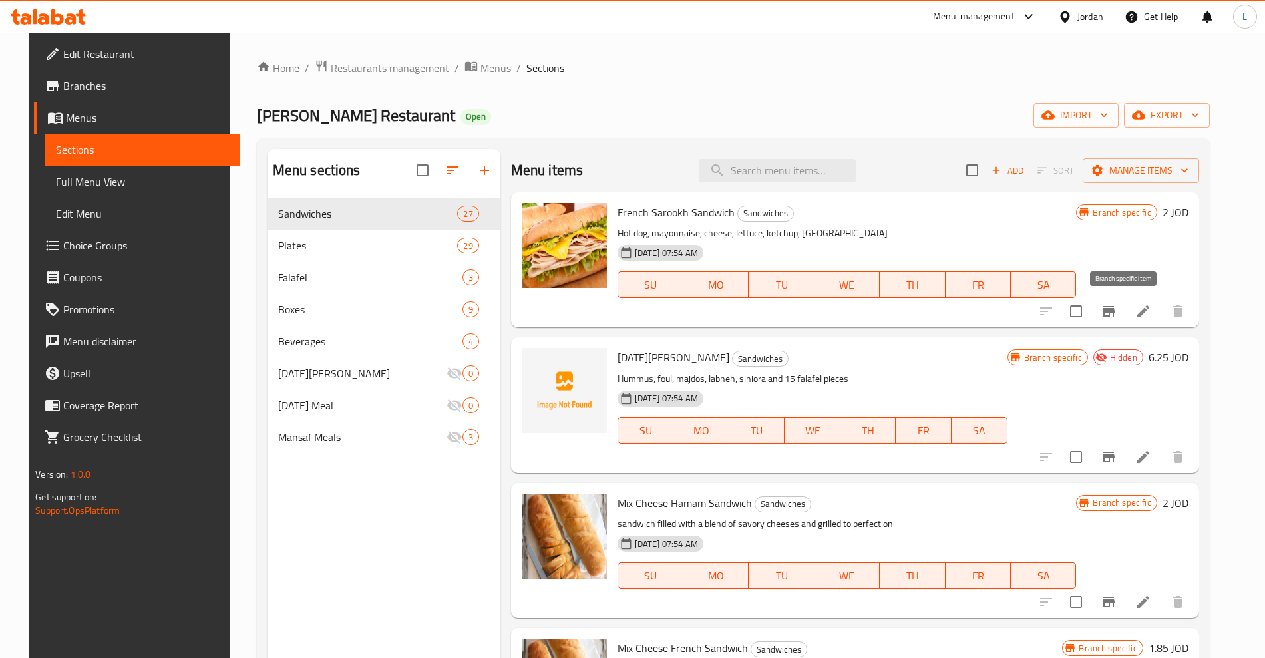
click at [1115, 316] on icon "Branch-specific-item" at bounding box center [1109, 311] width 12 height 11
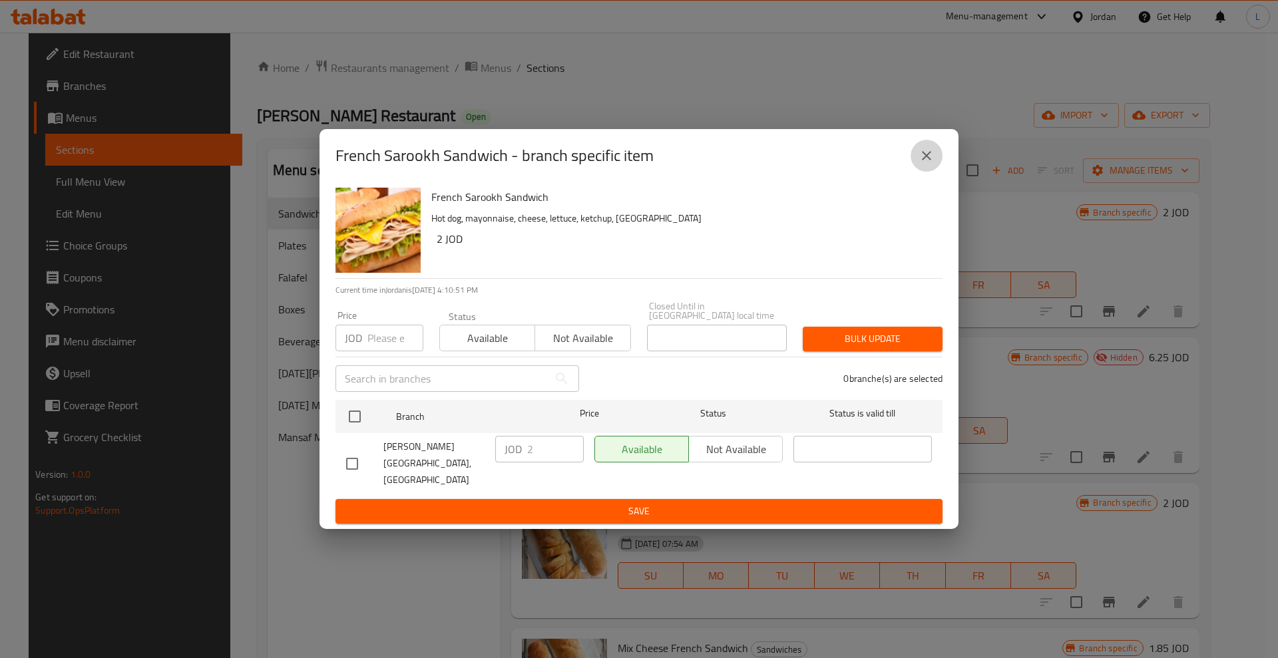
click at [931, 164] on icon "close" at bounding box center [926, 156] width 16 height 16
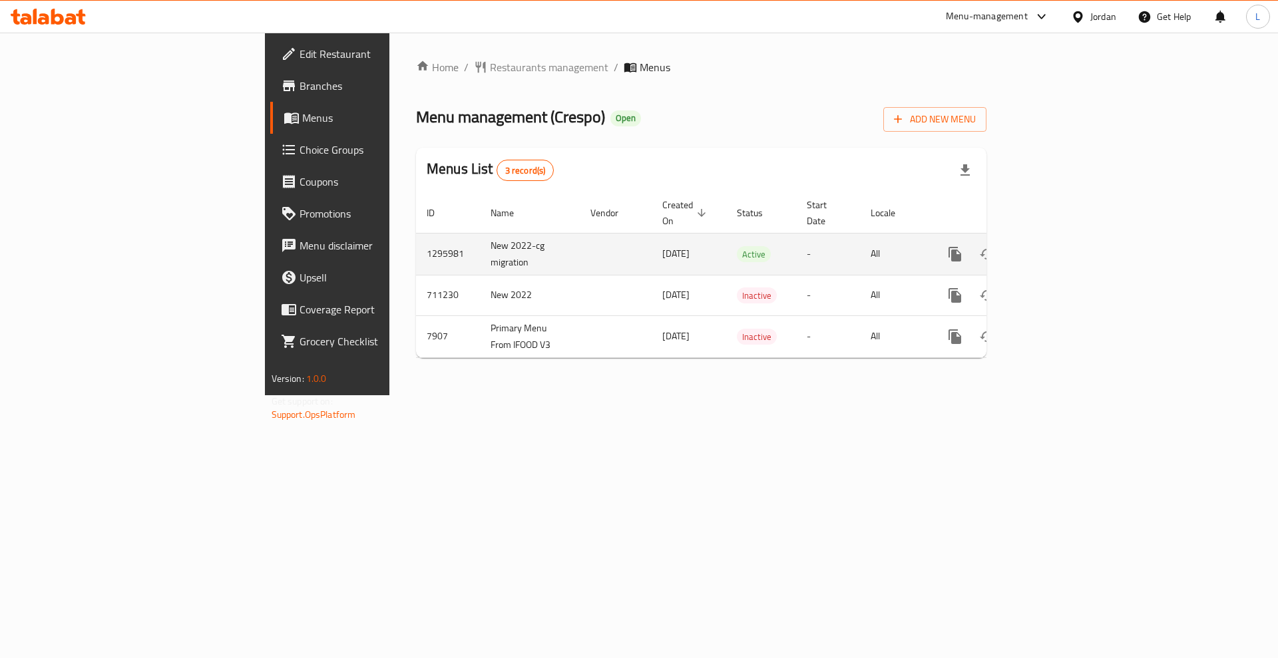
click at [1067, 238] on link "enhanced table" at bounding box center [1051, 254] width 32 height 32
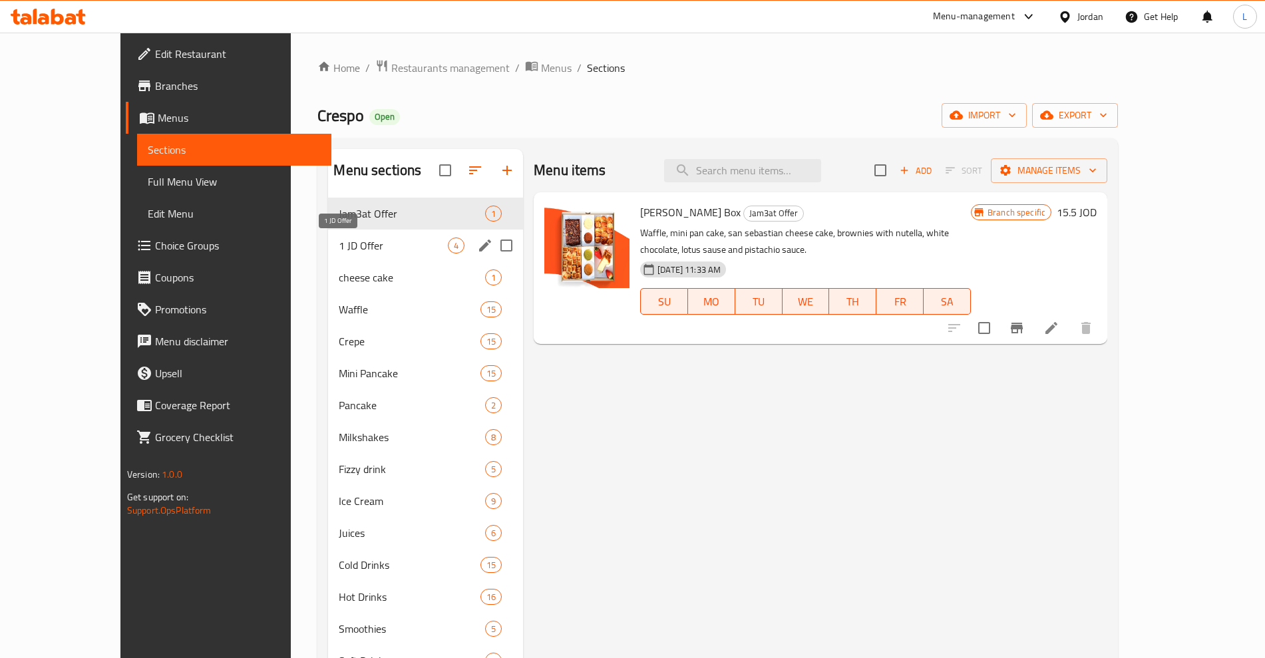
click at [339, 244] on span "1 JD Offer" at bounding box center [393, 246] width 109 height 16
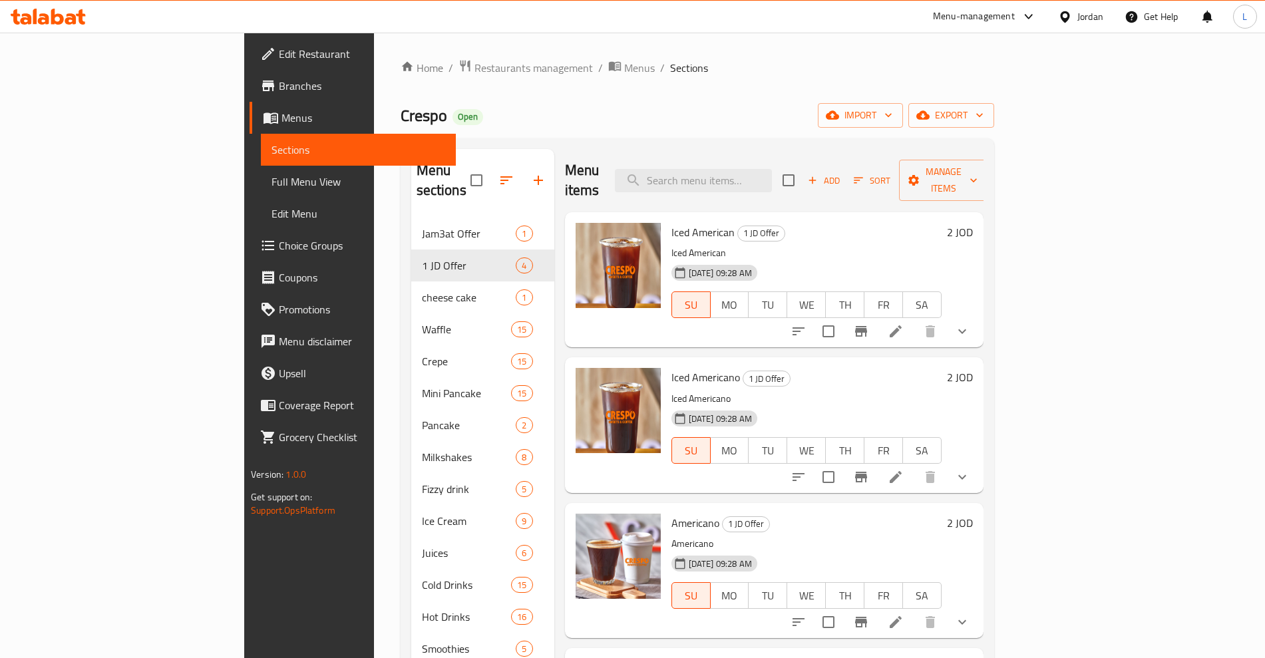
click at [867, 326] on icon "Branch-specific-item" at bounding box center [861, 331] width 12 height 11
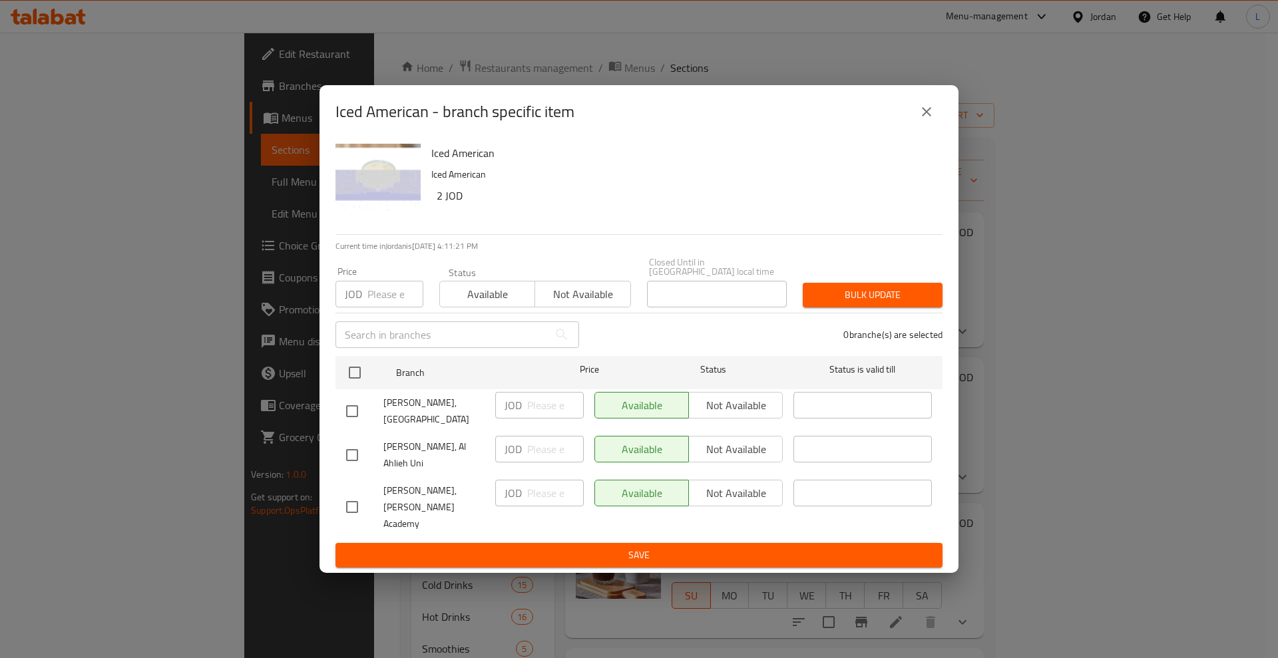
click at [926, 128] on button "close" at bounding box center [926, 112] width 32 height 32
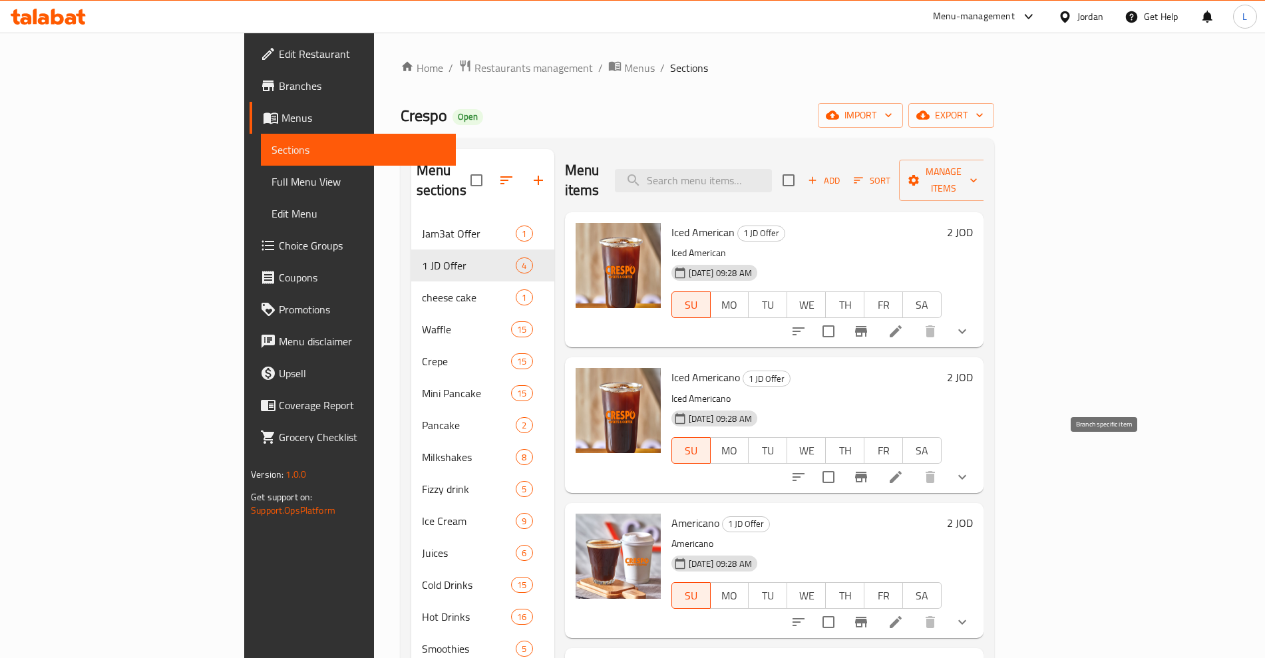
click at [877, 466] on button "Branch-specific-item" at bounding box center [861, 477] width 32 height 32
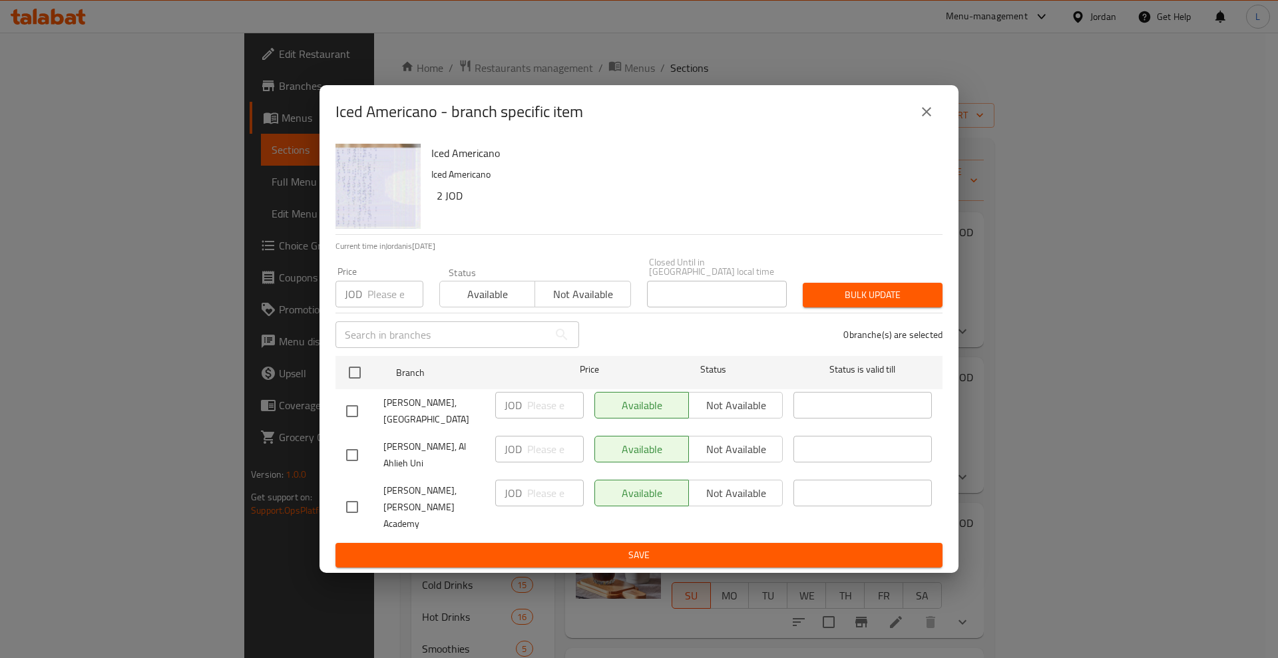
click at [932, 120] on icon "close" at bounding box center [926, 112] width 16 height 16
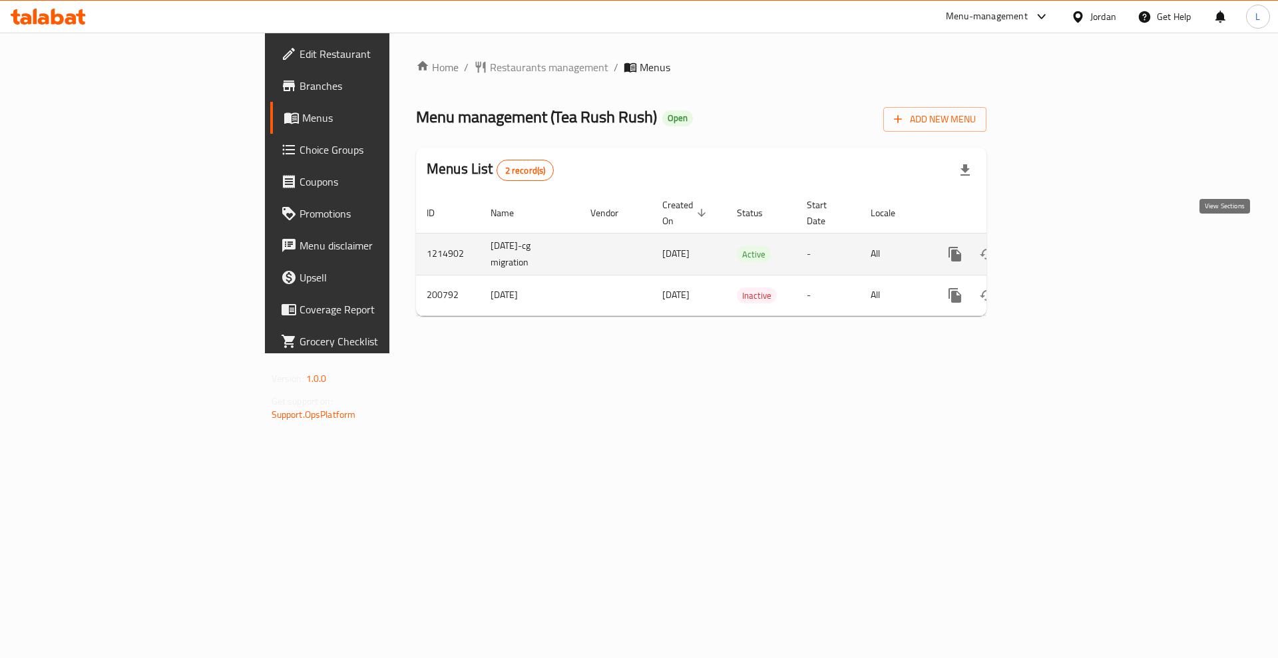
click at [1057, 248] on icon "enhanced table" at bounding box center [1051, 254] width 12 height 12
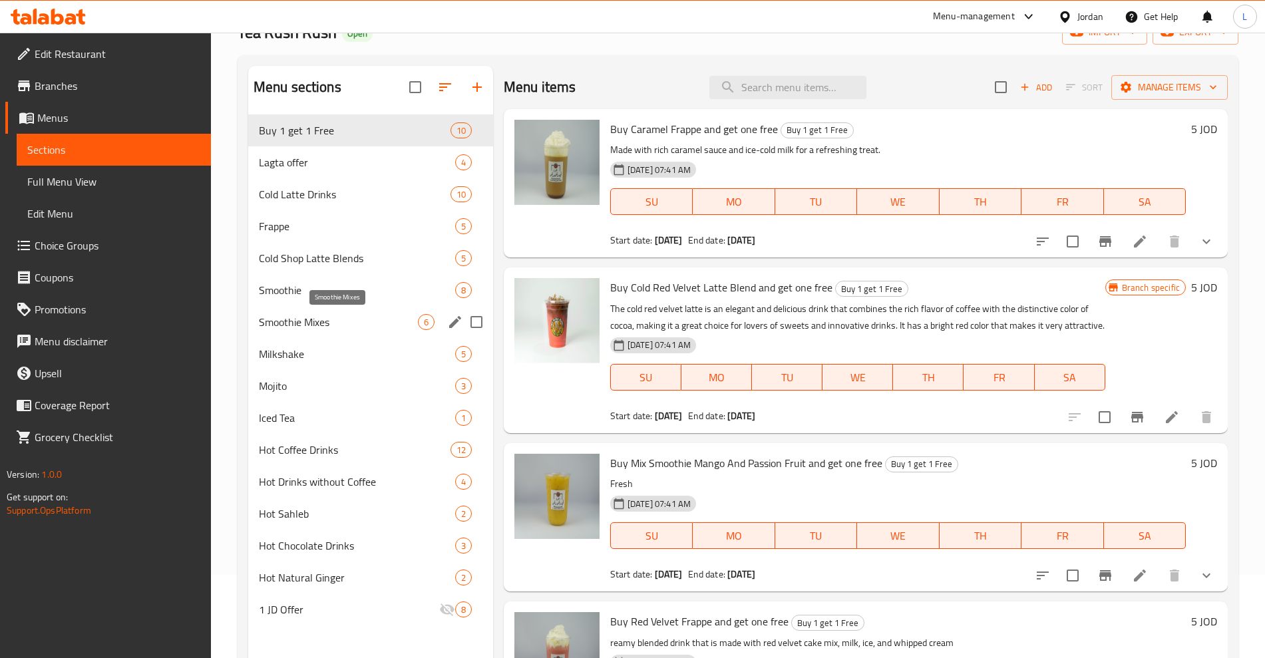
scroll to position [166, 0]
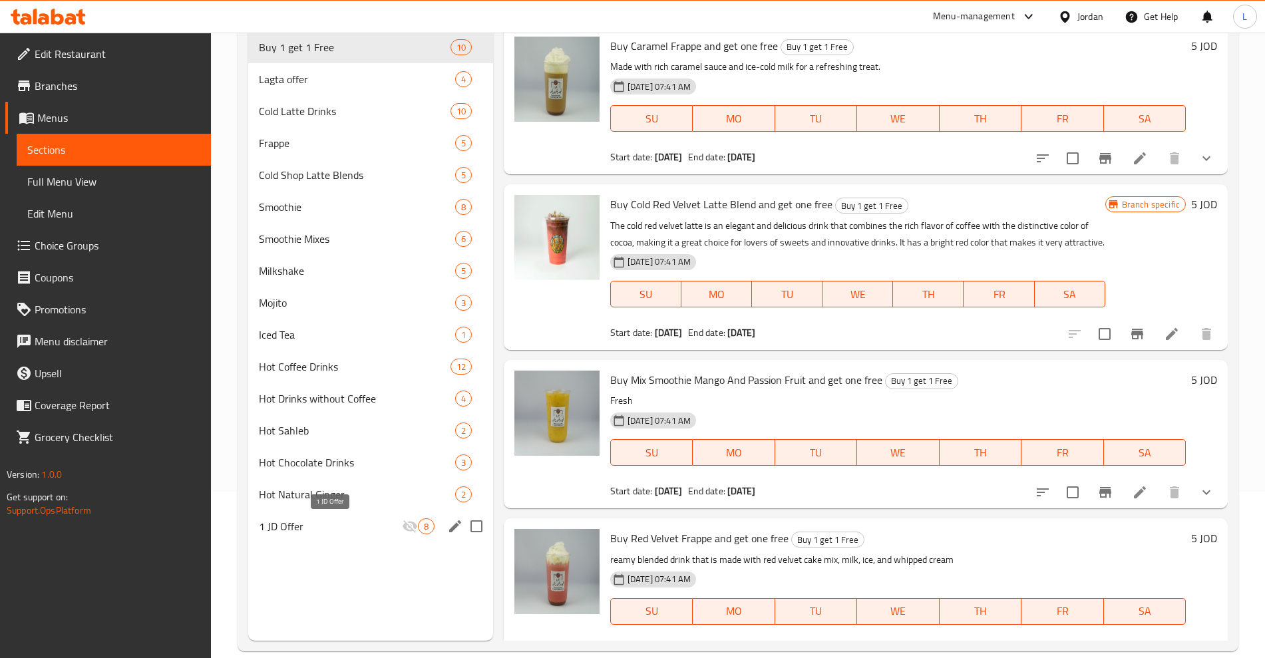
click at [304, 533] on span "1 JD Offer" at bounding box center [330, 526] width 143 height 16
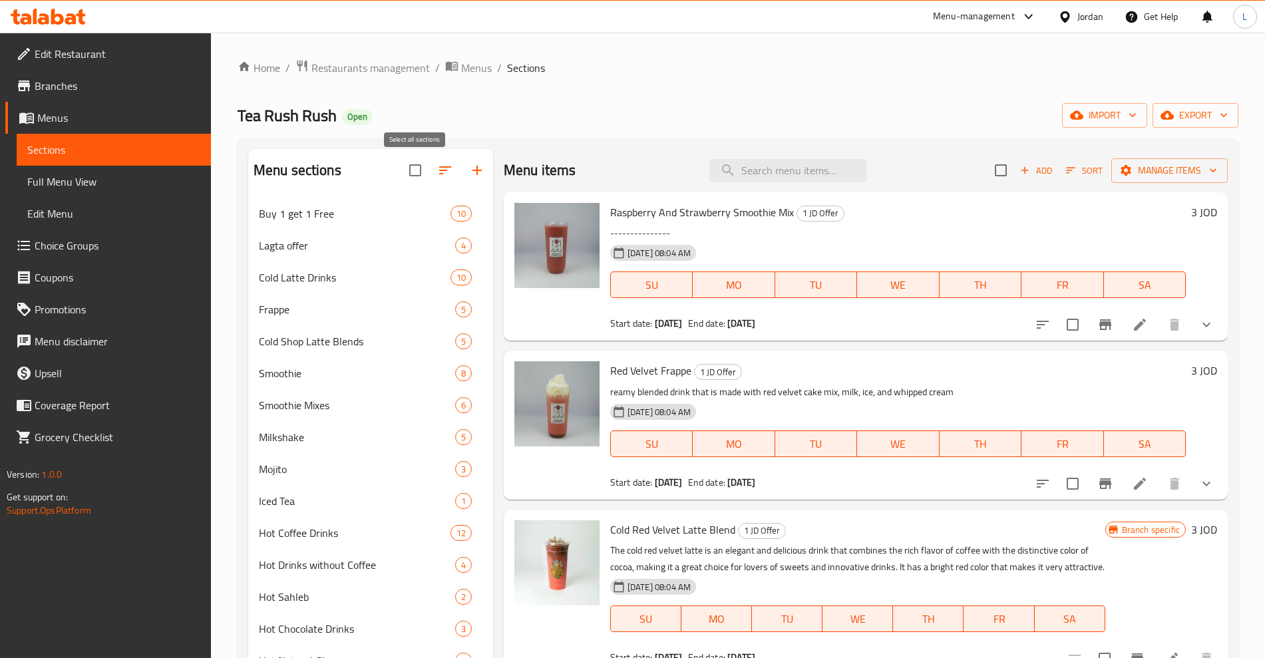
click at [429, 169] on input "checkbox" at bounding box center [415, 170] width 28 height 28
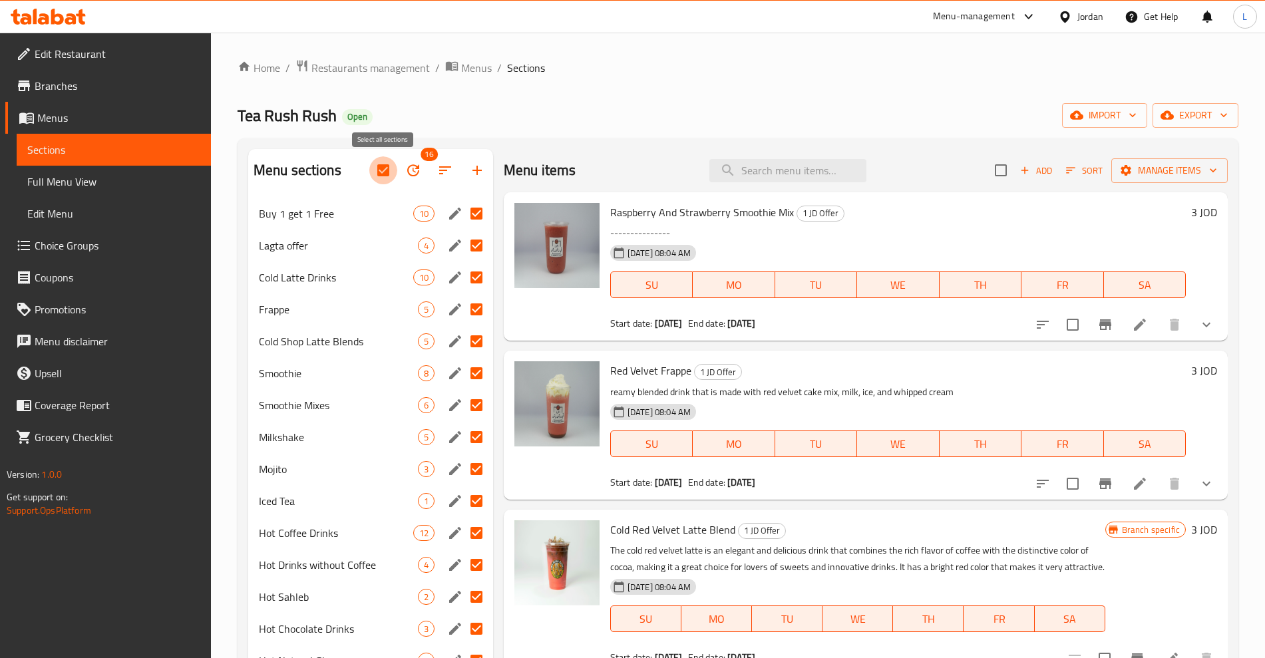
click at [375, 165] on input "checkbox" at bounding box center [383, 170] width 28 height 28
checkbox input "false"
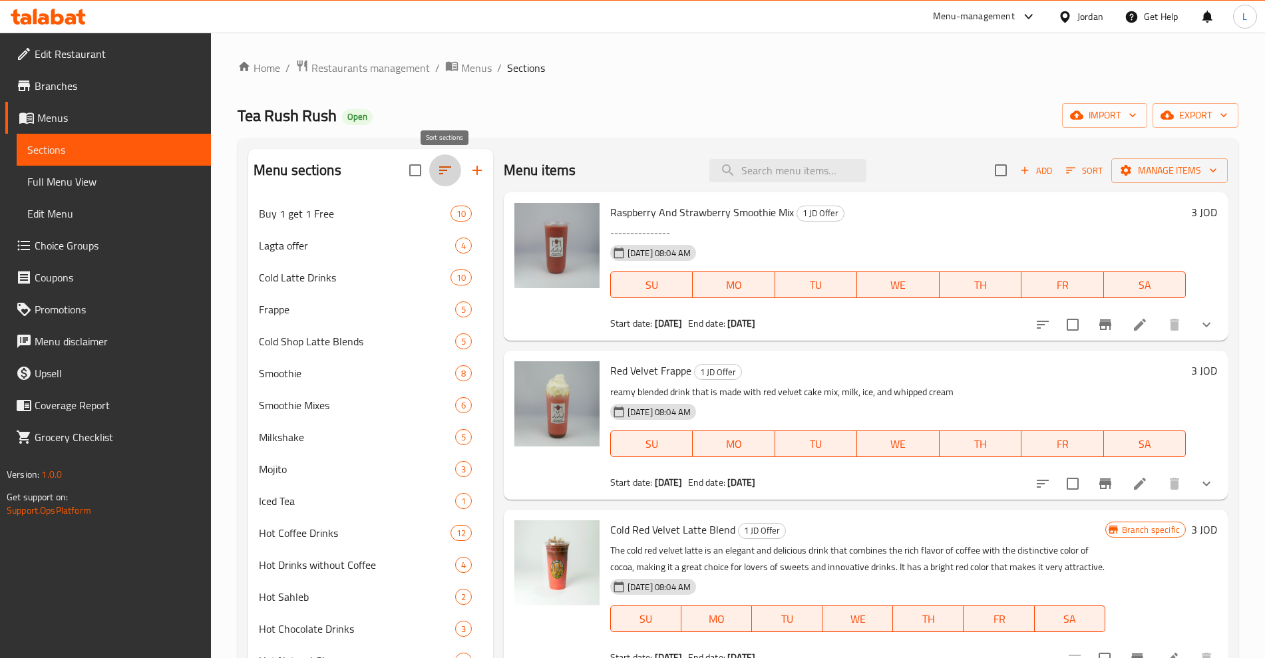
click at [431, 165] on button "button" at bounding box center [445, 170] width 32 height 32
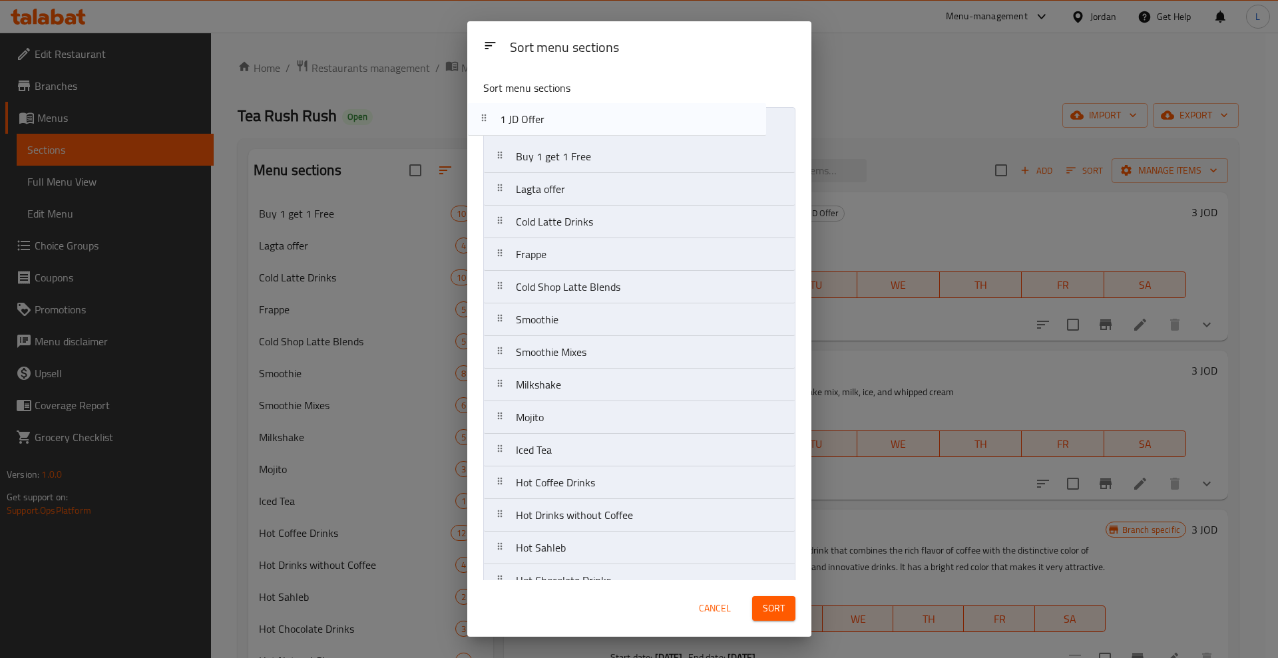
drag, startPoint x: 502, startPoint y: 558, endPoint x: 486, endPoint y: 104, distance: 454.1
click at [486, 104] on div "Sort menu sections Buy 1 get 1 Free Lagta offer Cold Latte Drinks Frappe Cold S…" at bounding box center [639, 324] width 344 height 511
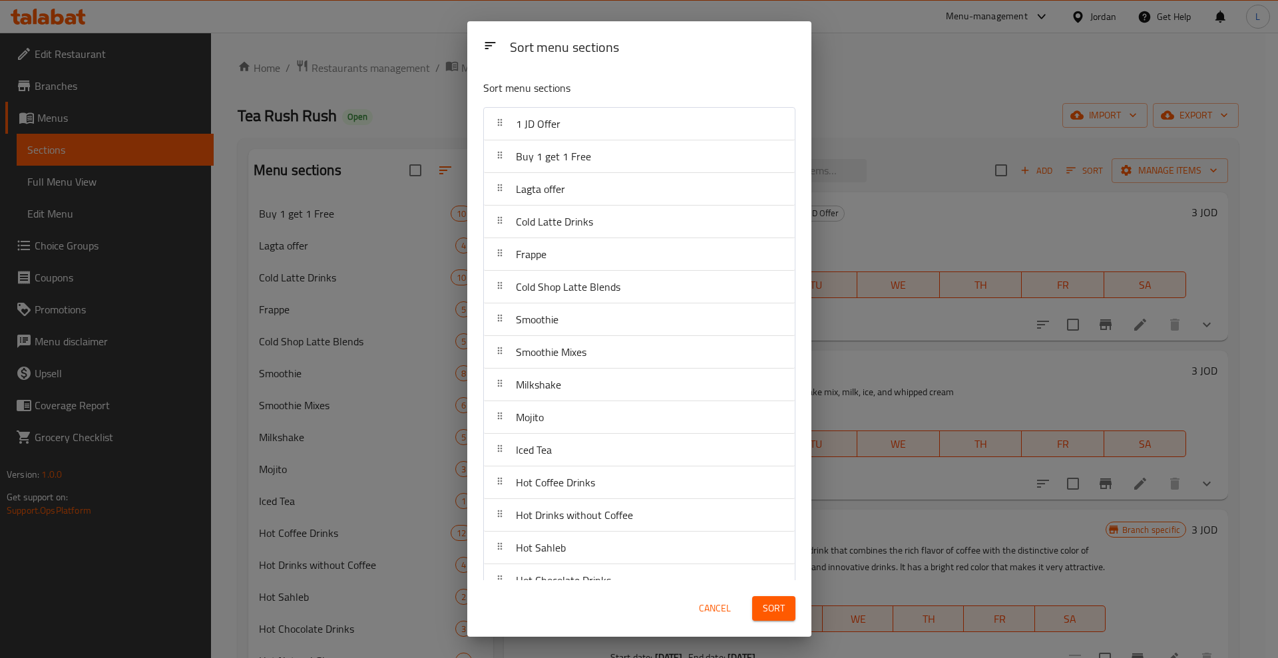
click at [773, 619] on button "Sort" at bounding box center [773, 608] width 43 height 25
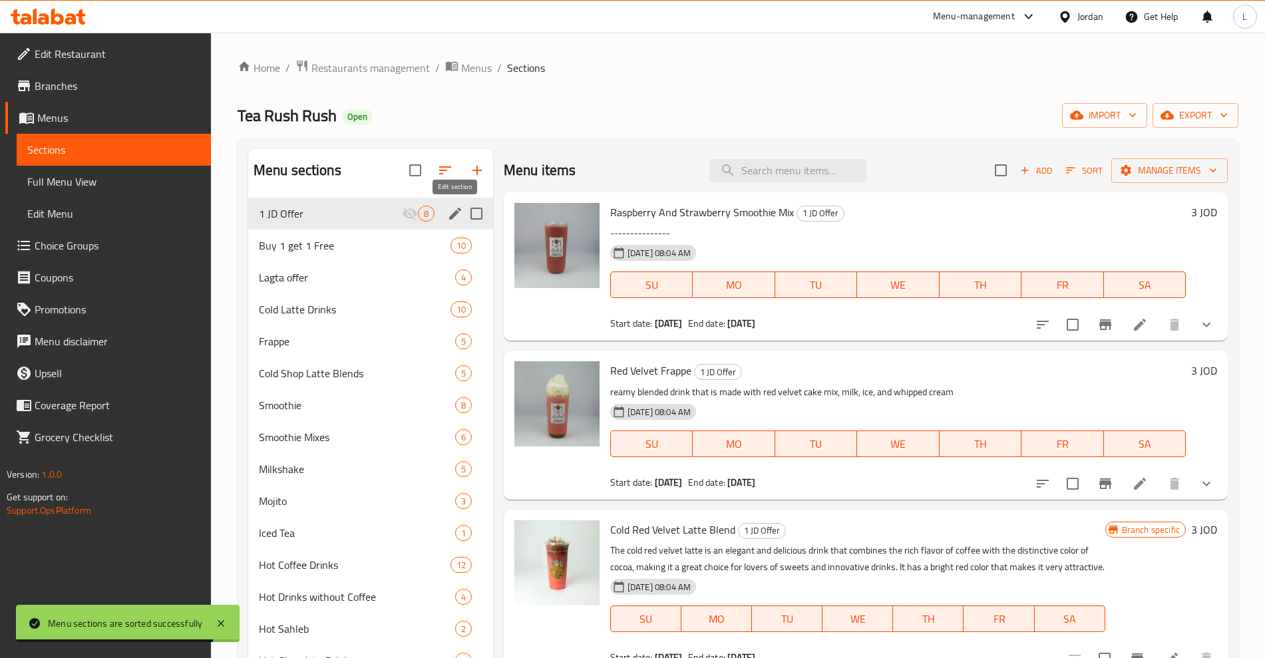
click at [452, 212] on icon "edit" at bounding box center [455, 214] width 16 height 16
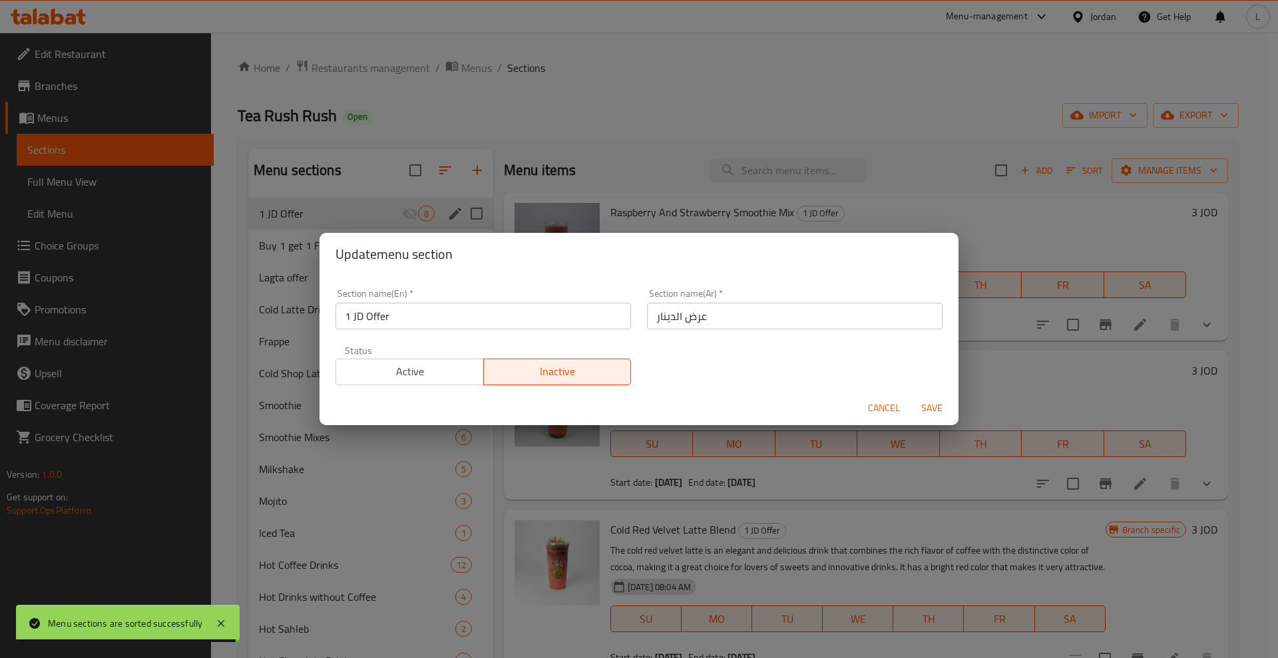
click at [439, 371] on span "Active" at bounding box center [409, 371] width 137 height 19
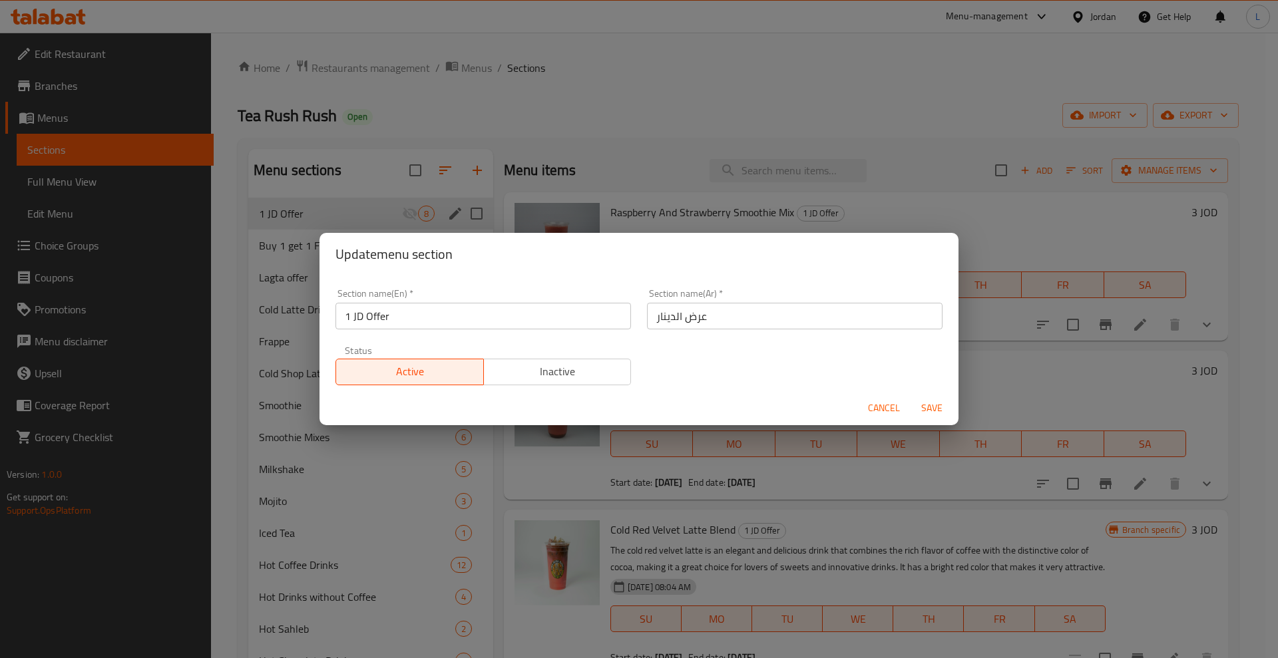
click at [928, 409] on span "Save" at bounding box center [932, 408] width 32 height 17
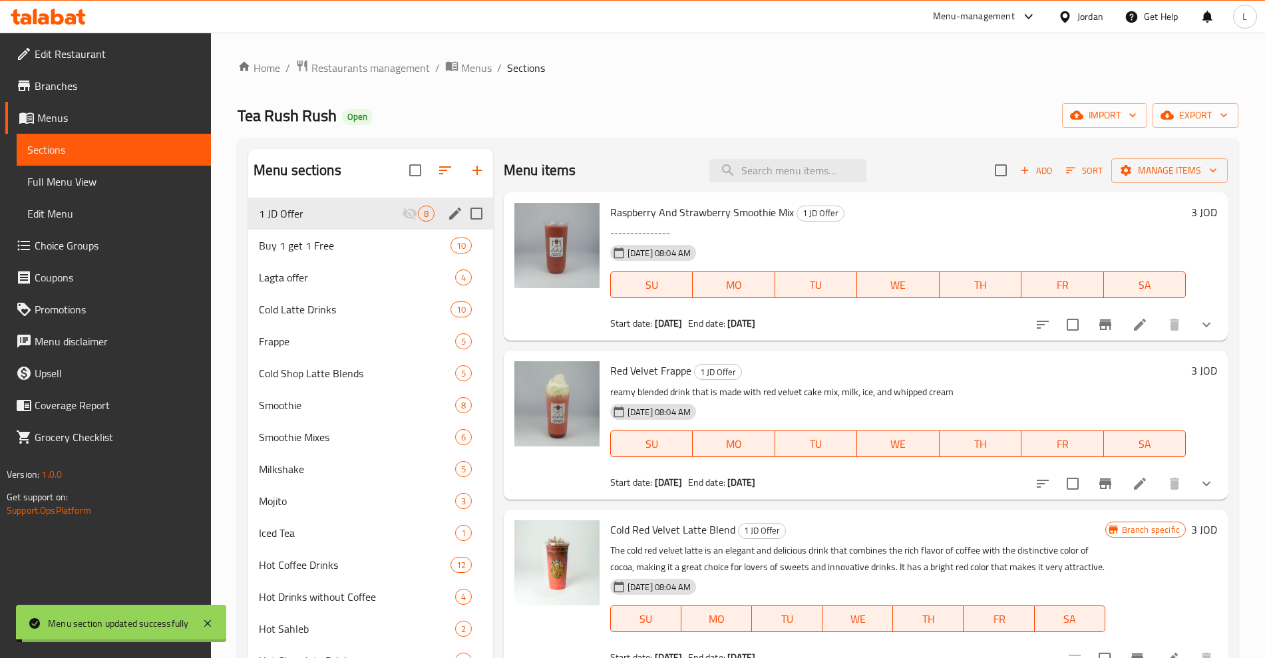
click at [339, 211] on span "1 JD Offer" at bounding box center [330, 214] width 143 height 16
click at [987, 174] on input "checkbox" at bounding box center [1001, 170] width 28 height 28
checkbox input "true"
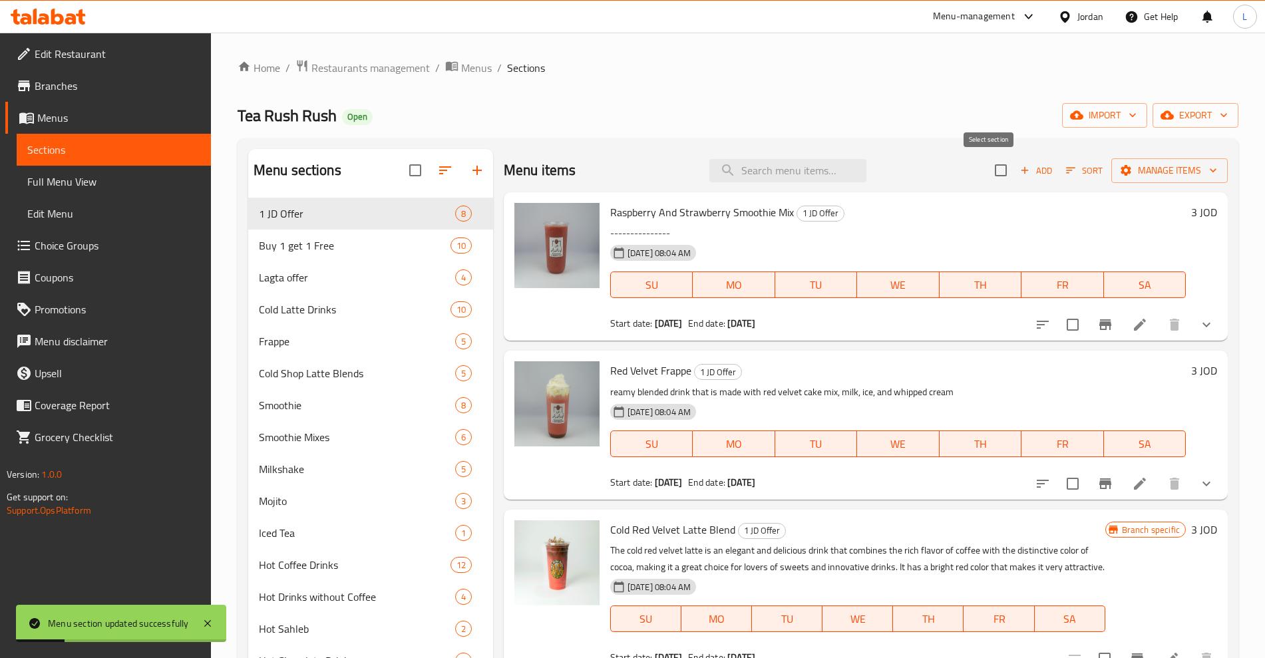
checkbox input "true"
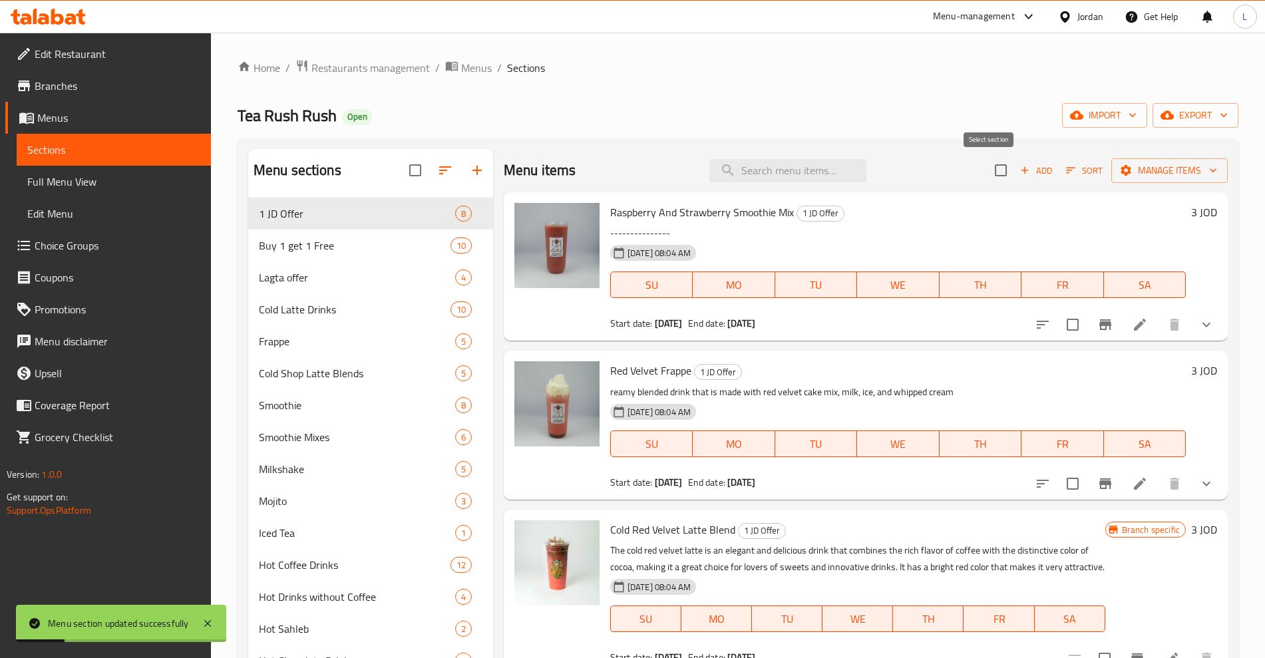
checkbox input "true"
click at [1164, 176] on span "Manage items" at bounding box center [1169, 170] width 95 height 17
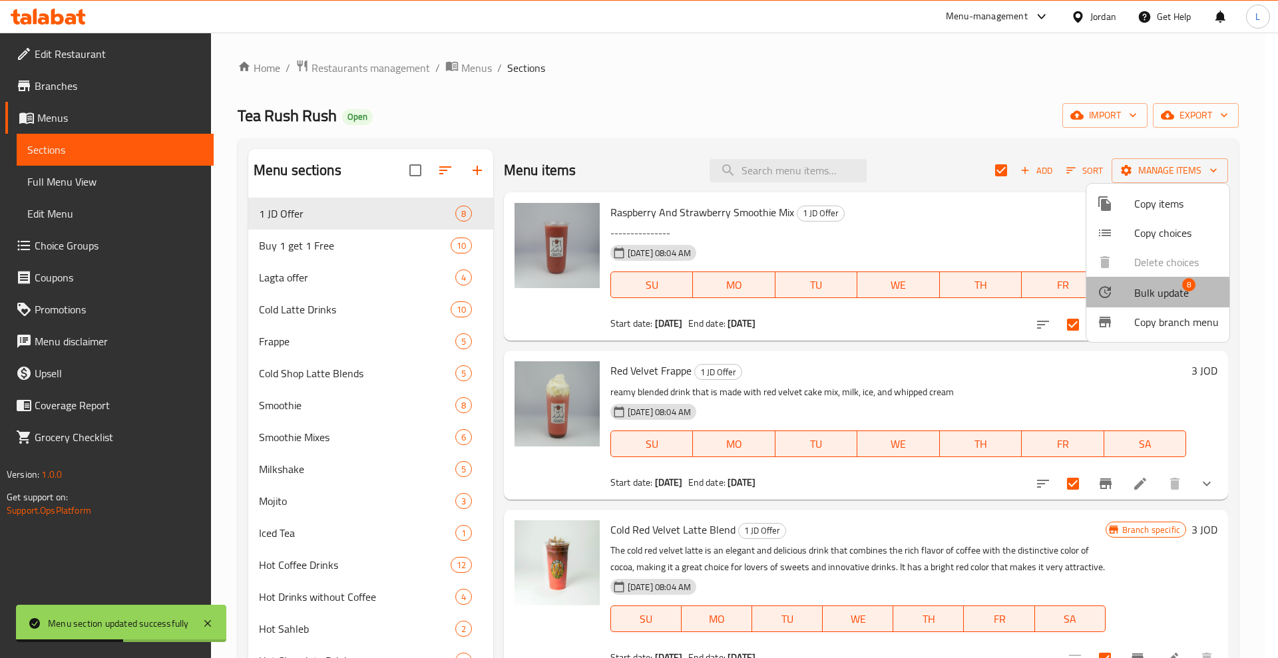
click at [1151, 293] on span "Bulk update" at bounding box center [1161, 293] width 55 height 16
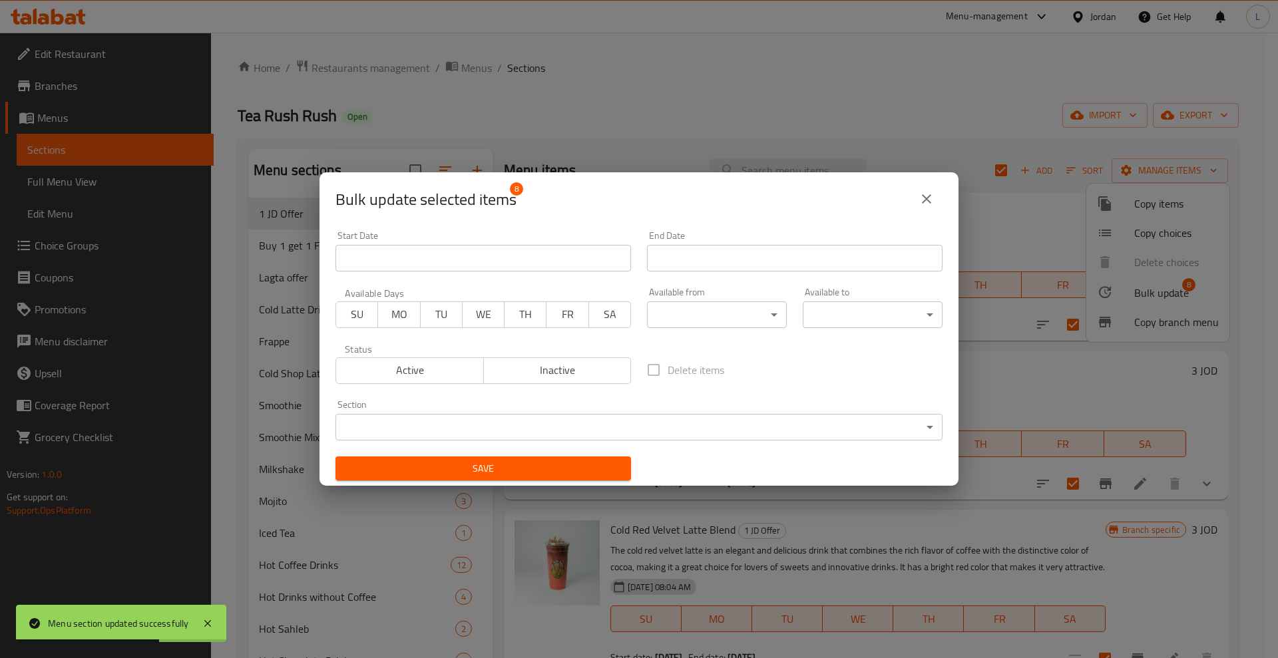
click at [363, 316] on span "SU" at bounding box center [356, 314] width 31 height 19
click at [478, 469] on span "Save" at bounding box center [483, 469] width 274 height 17
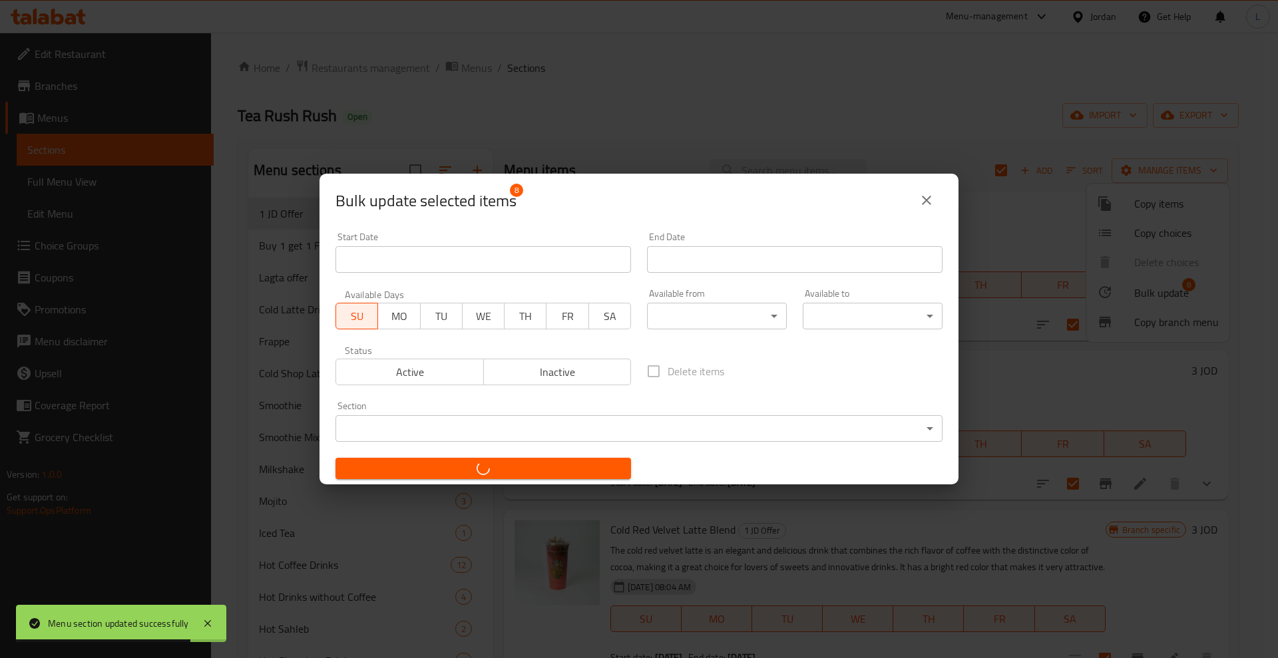
checkbox input "false"
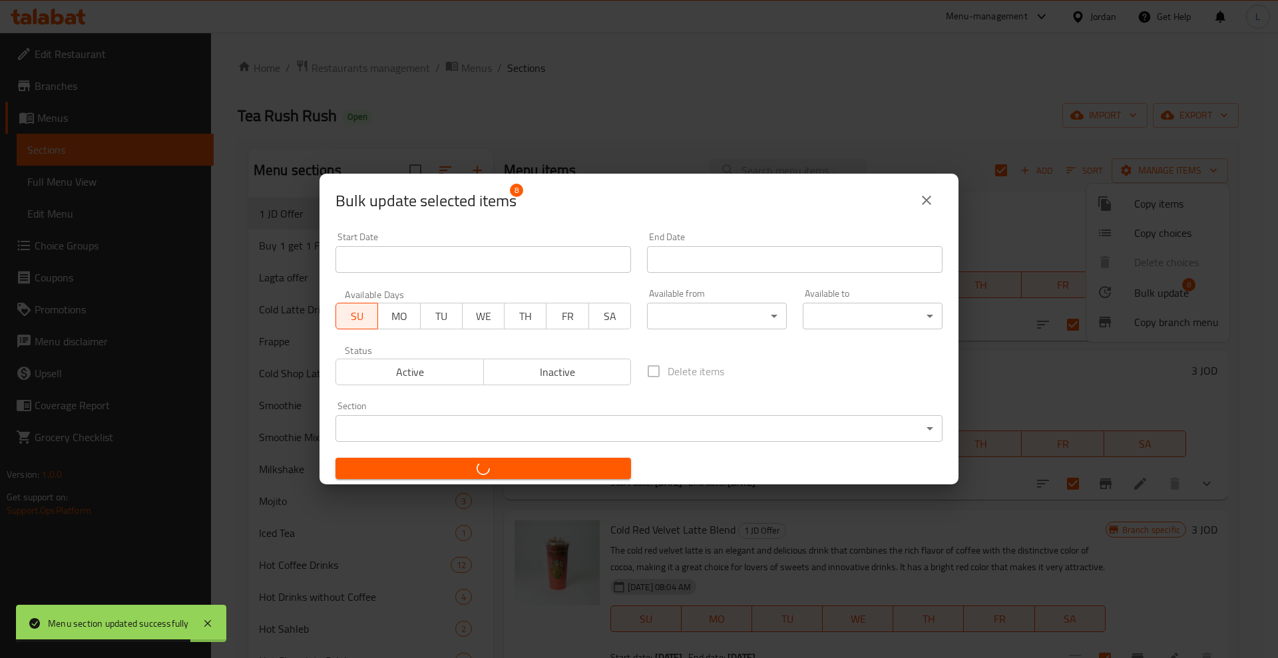
checkbox input "false"
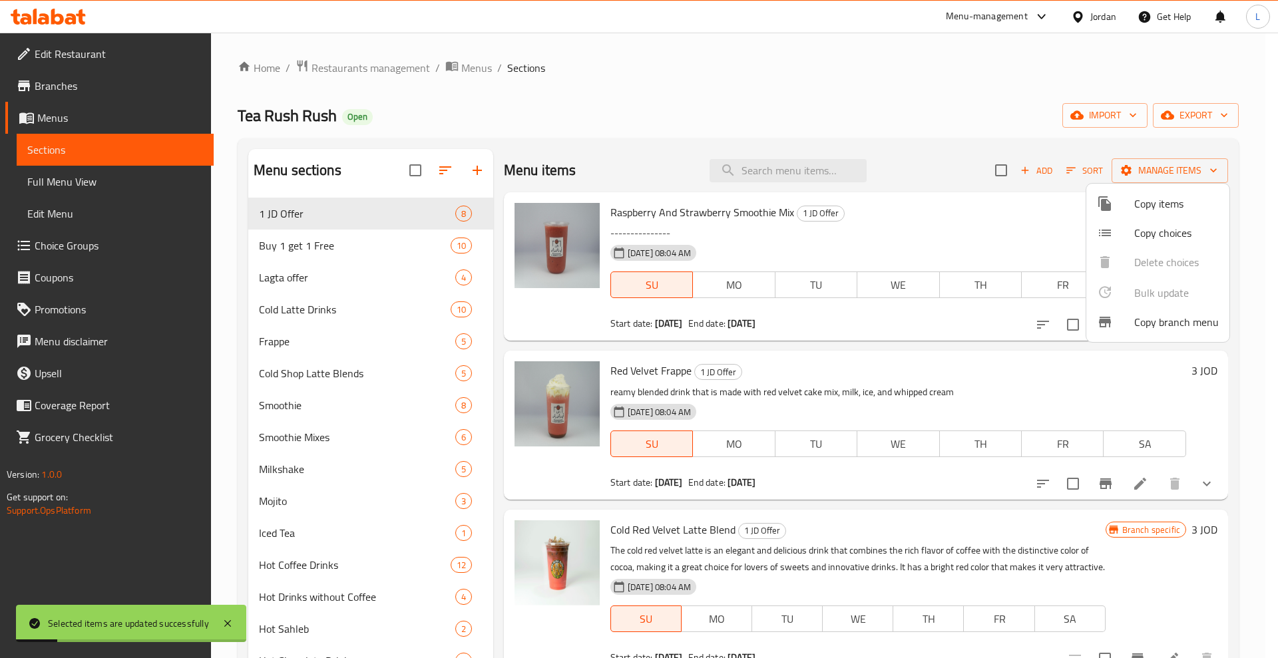
click at [932, 228] on div at bounding box center [639, 329] width 1278 height 658
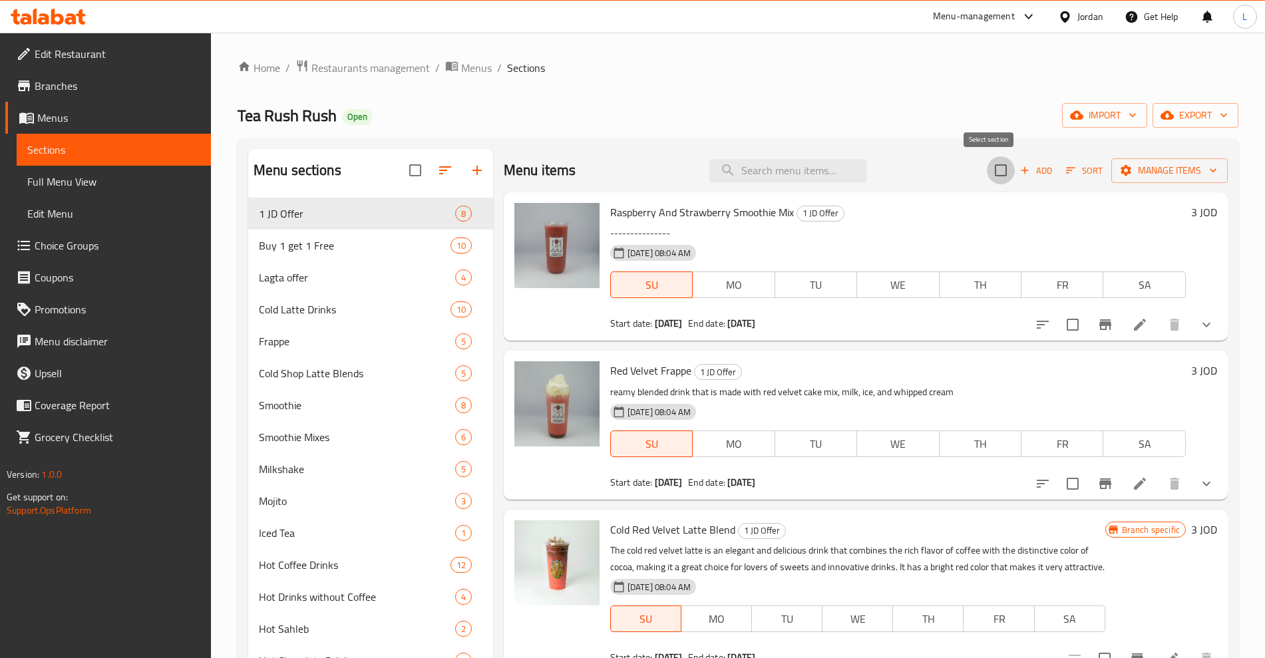
click at [991, 172] on input "checkbox" at bounding box center [1001, 170] width 28 height 28
checkbox input "true"
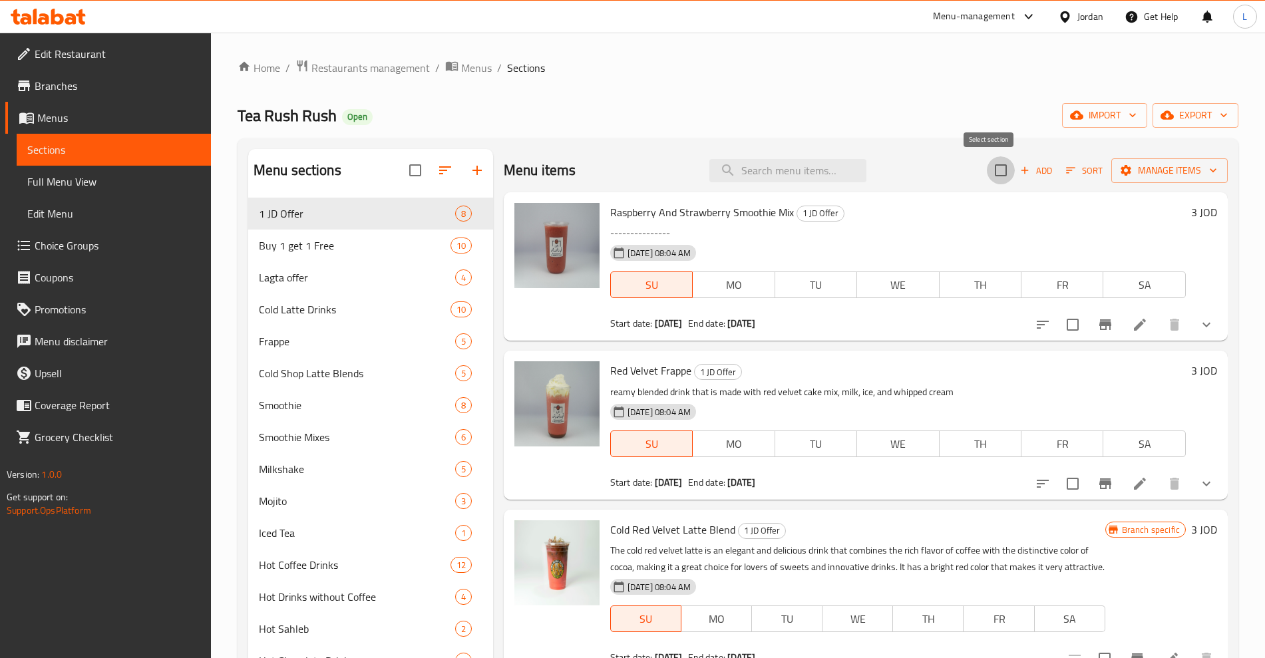
checkbox input "true"
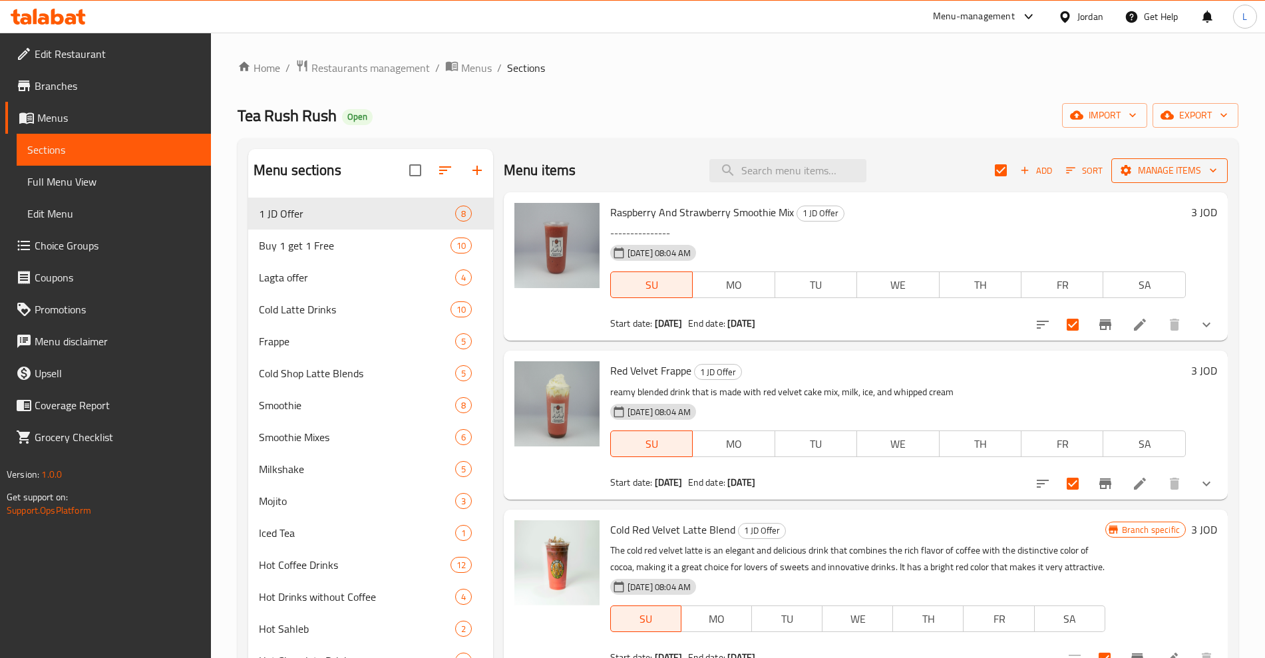
click at [1142, 166] on span "Manage items" at bounding box center [1169, 170] width 95 height 17
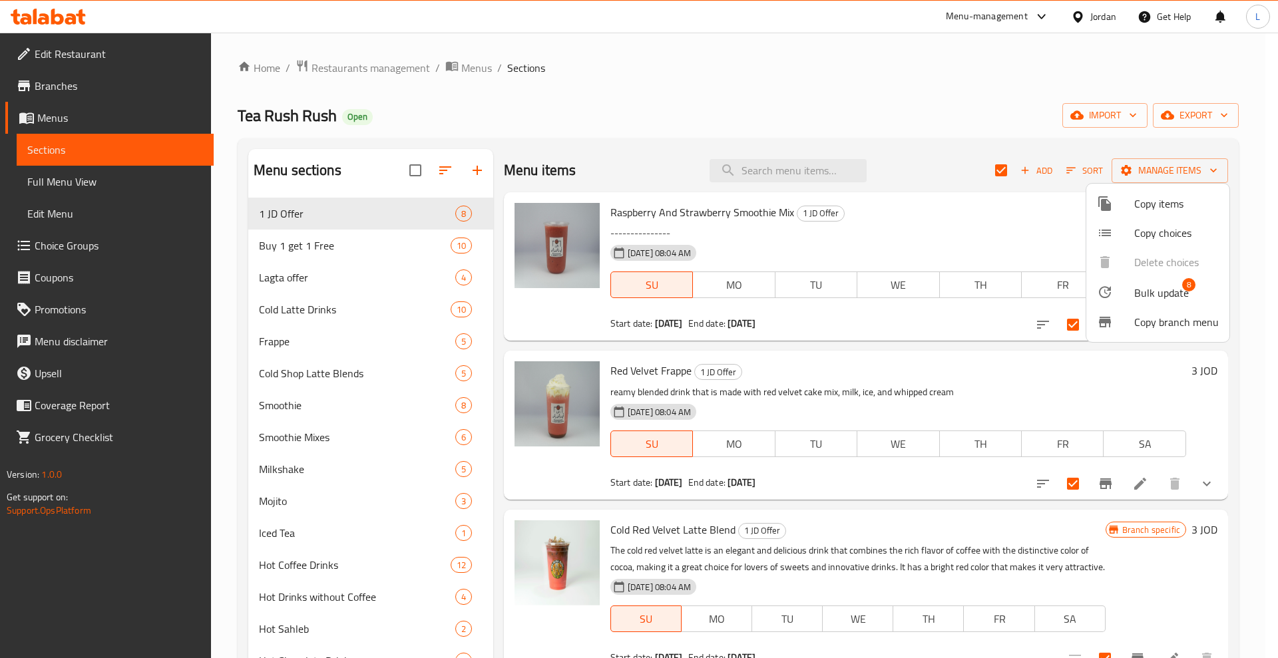
click at [1143, 288] on span "Bulk update" at bounding box center [1161, 293] width 55 height 16
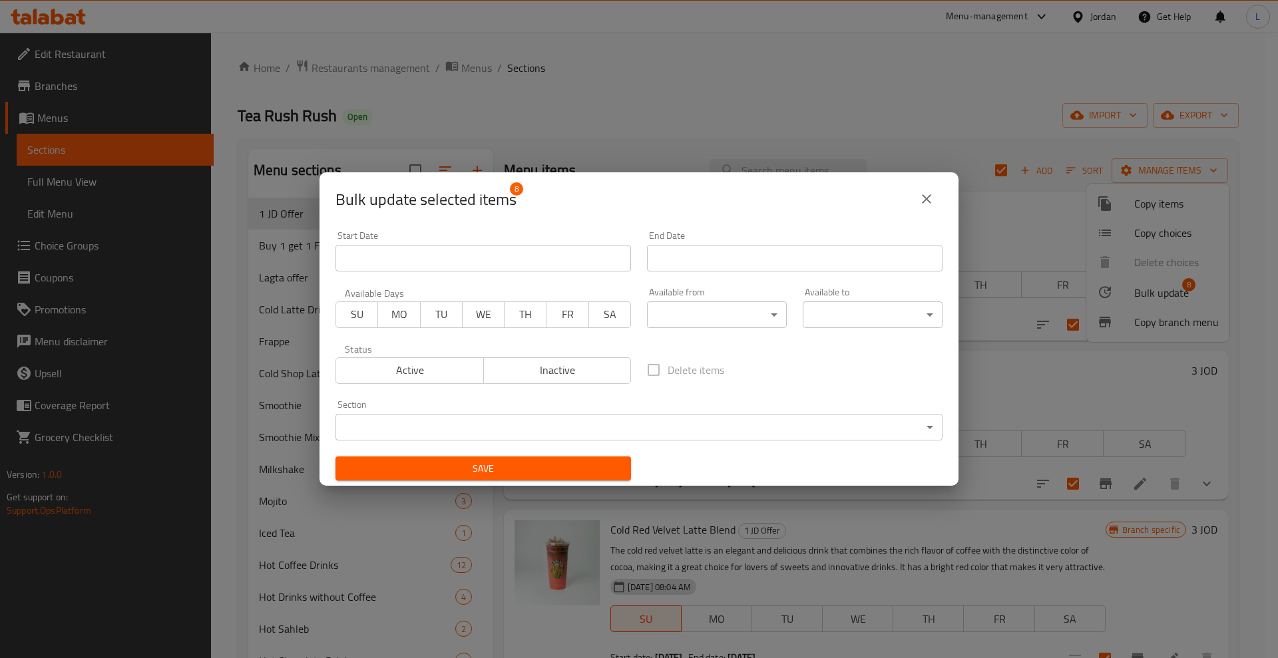
click at [701, 314] on body "​ Menu-management Jordan Get Help L Edit Restaurant Branches Menus Sections Ful…" at bounding box center [639, 346] width 1278 height 626
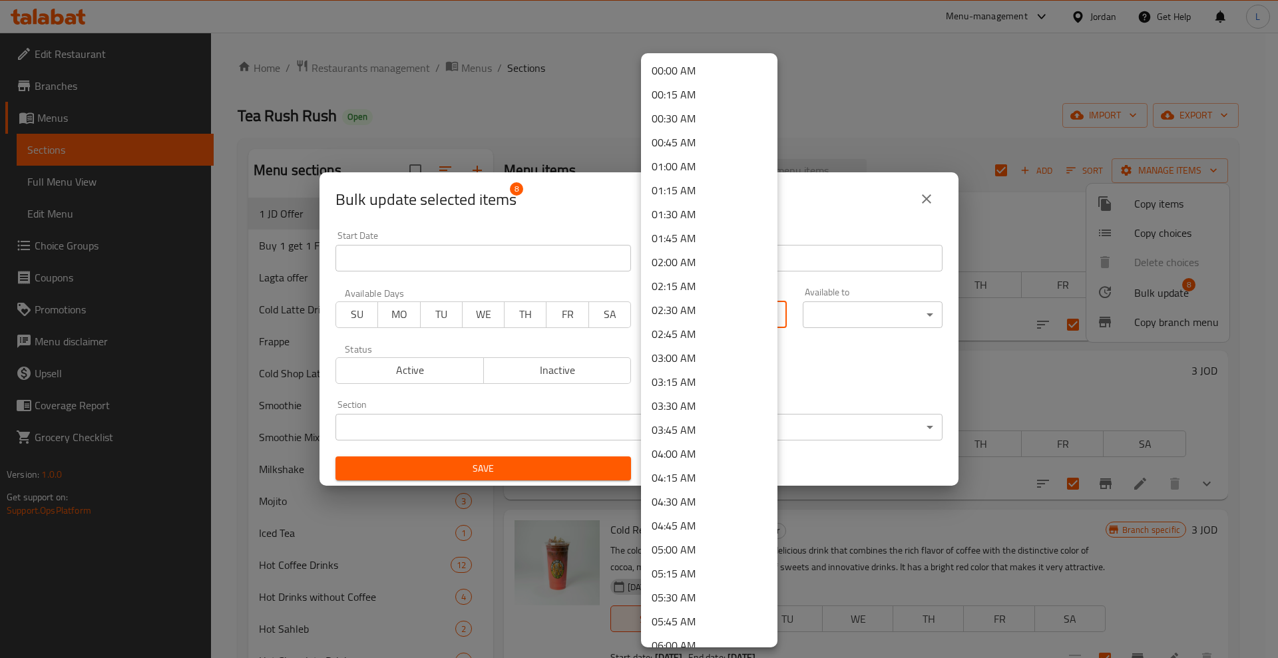
click at [479, 249] on div at bounding box center [639, 329] width 1278 height 658
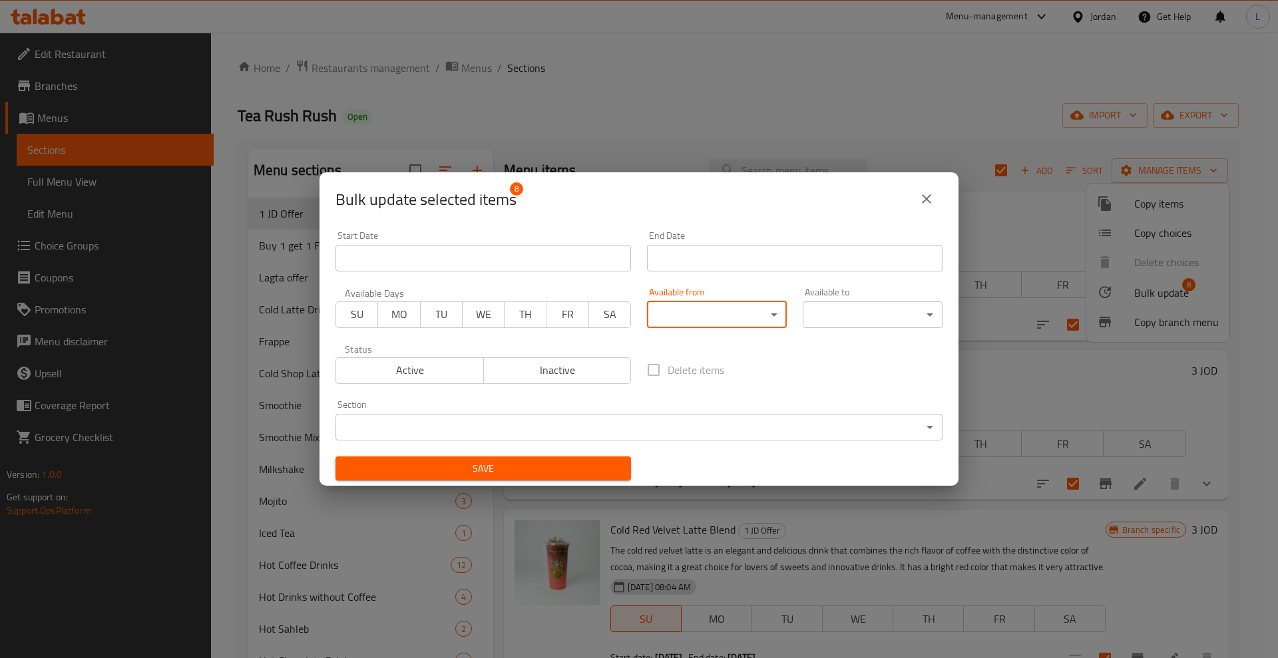
click at [479, 252] on div "00:00 AM 00:15 AM 00:30 AM 00:45 AM 01:00 AM 01:15 AM 01:30 AM 01:45 AM 02:00 A…" at bounding box center [639, 329] width 1278 height 658
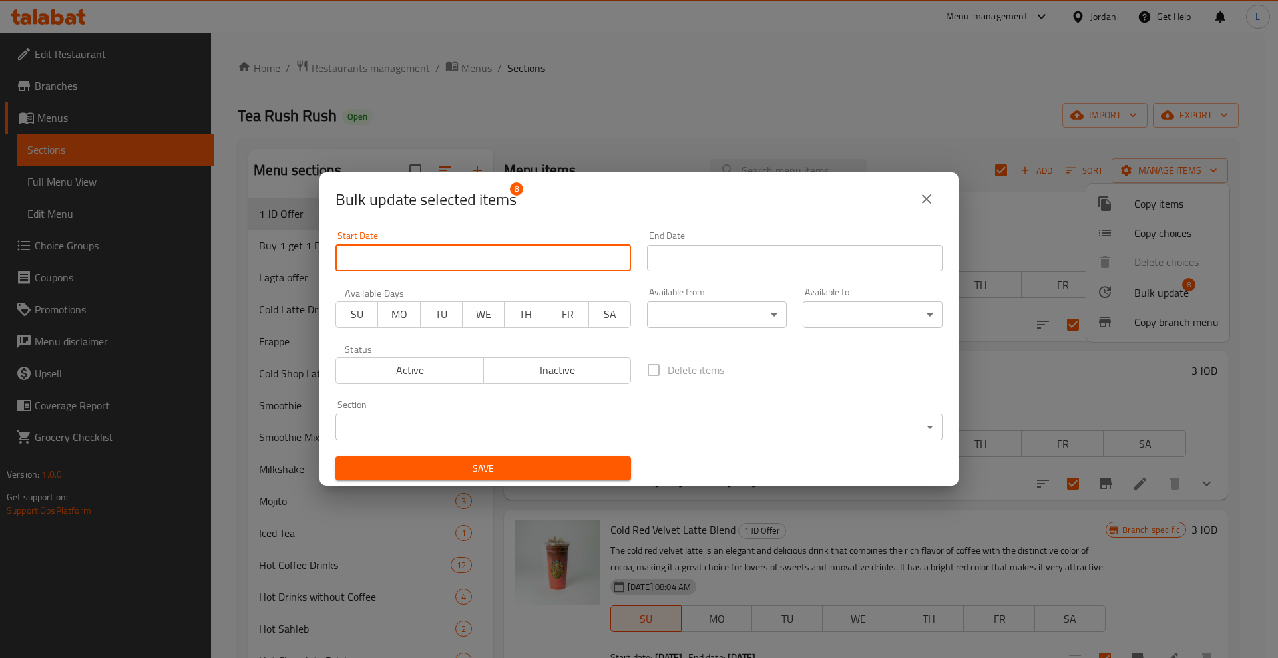
click at [478, 254] on input "Start Date" at bounding box center [482, 258] width 295 height 27
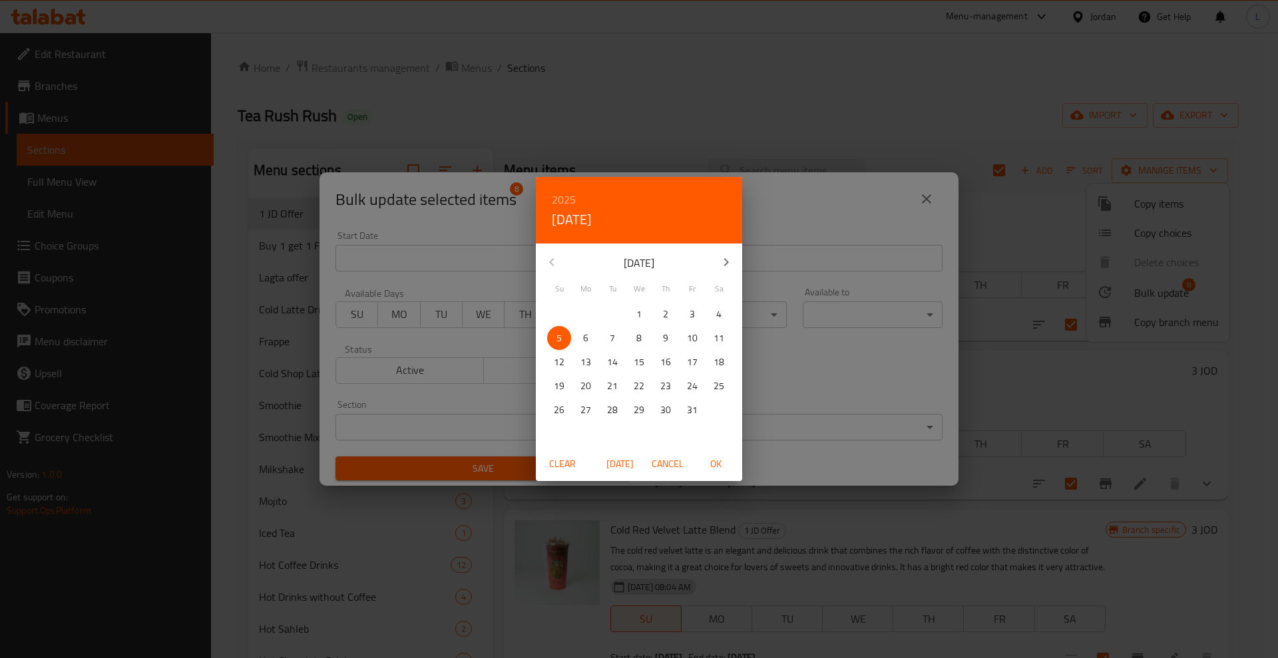
click at [562, 337] on span "5" at bounding box center [559, 338] width 24 height 17
click at [706, 461] on span "OK" at bounding box center [715, 464] width 32 height 17
type input "[DATE]"
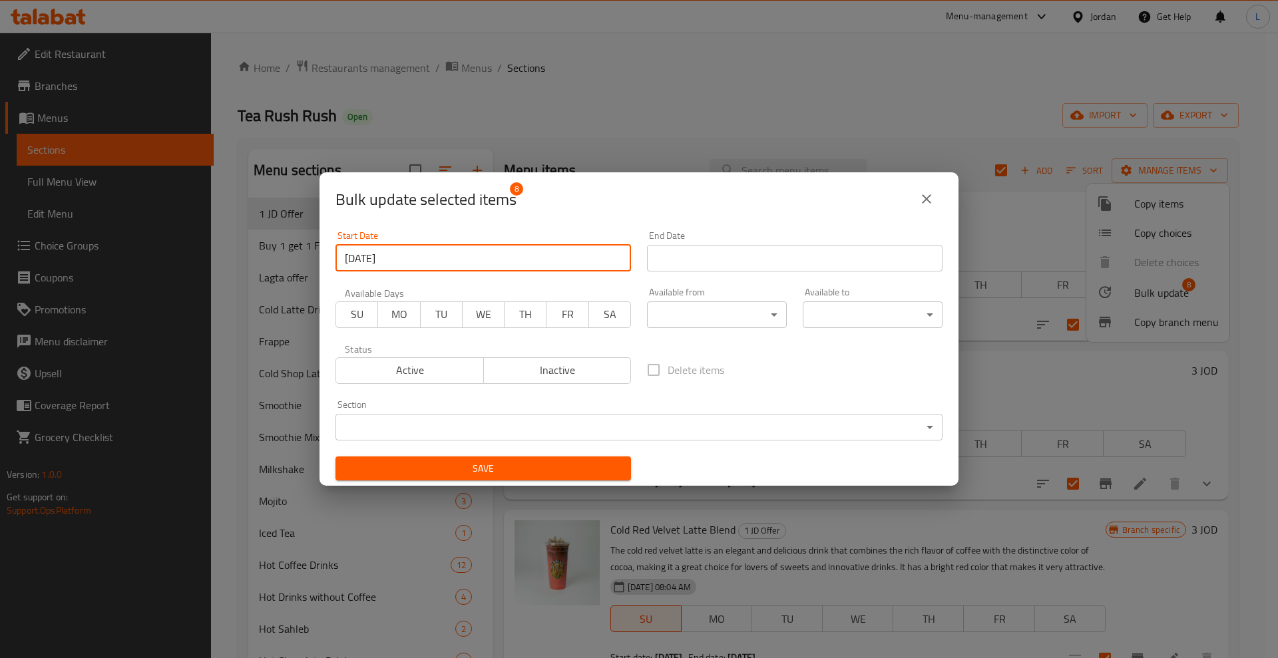
click at [530, 469] on span "Save" at bounding box center [483, 469] width 274 height 17
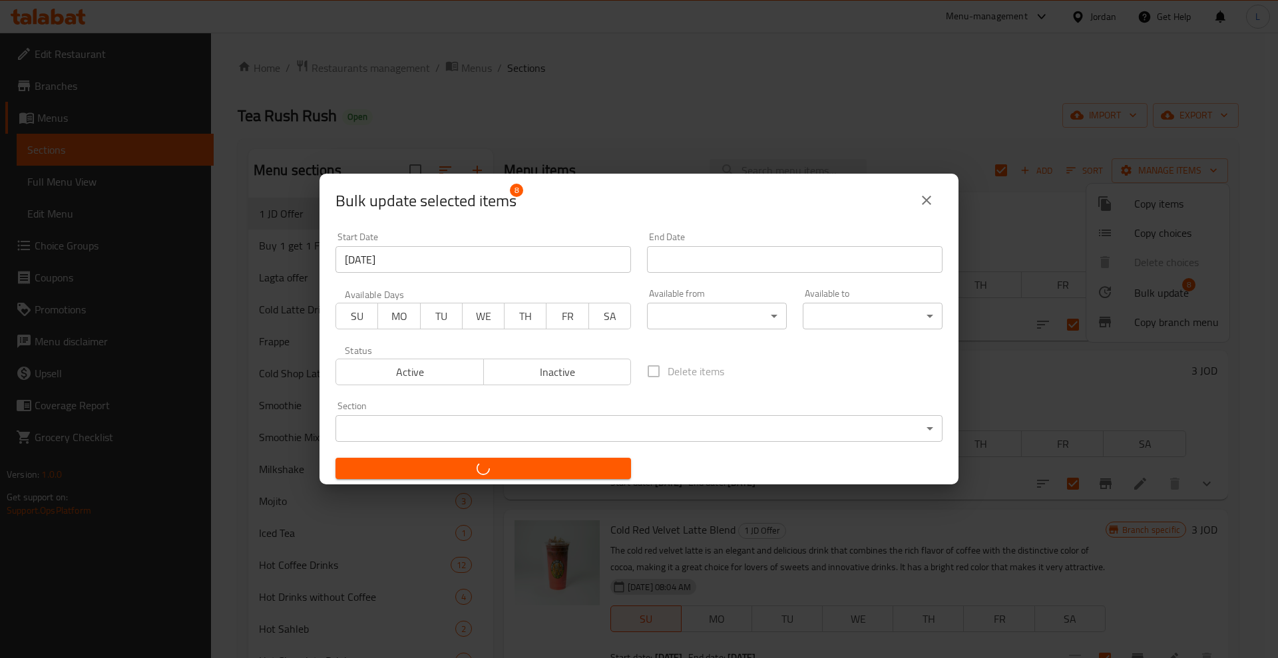
checkbox input "false"
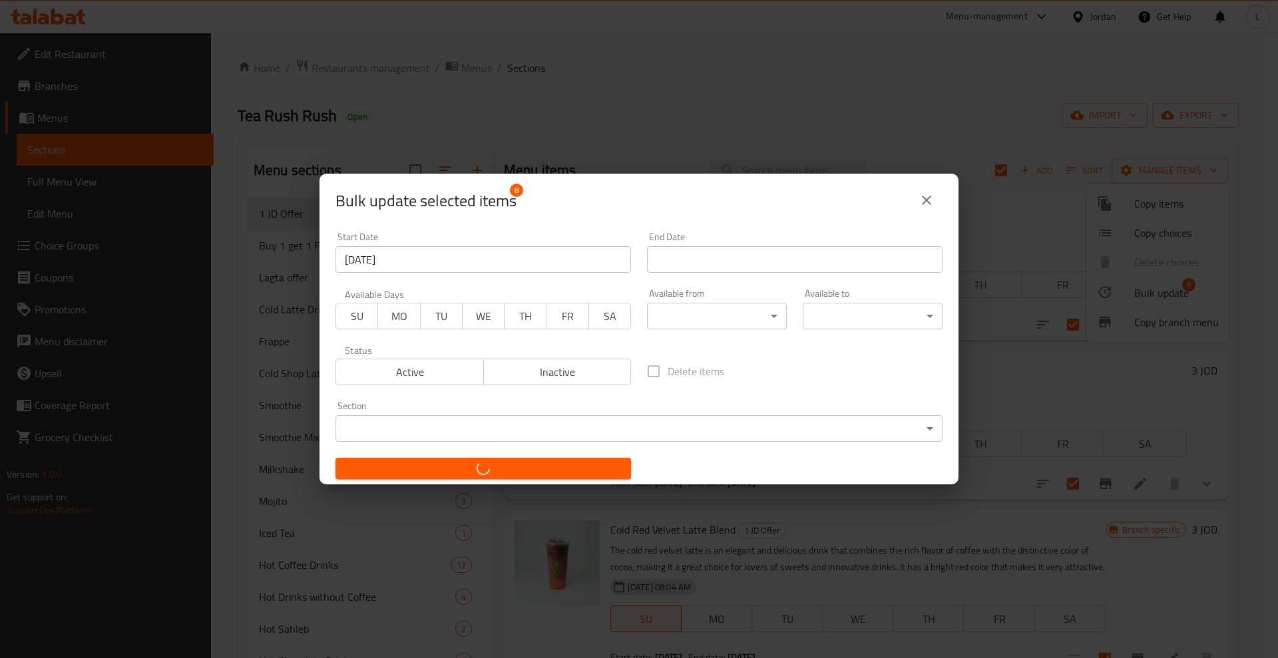
checkbox input "false"
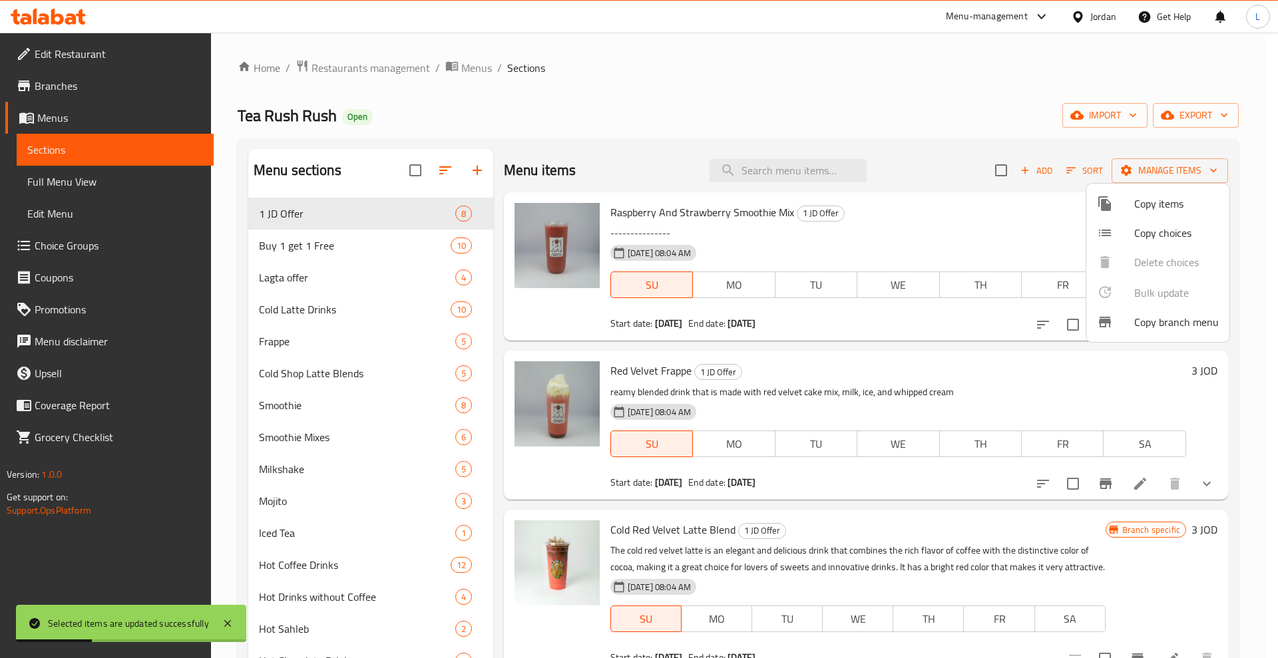
click at [781, 325] on div at bounding box center [639, 329] width 1278 height 658
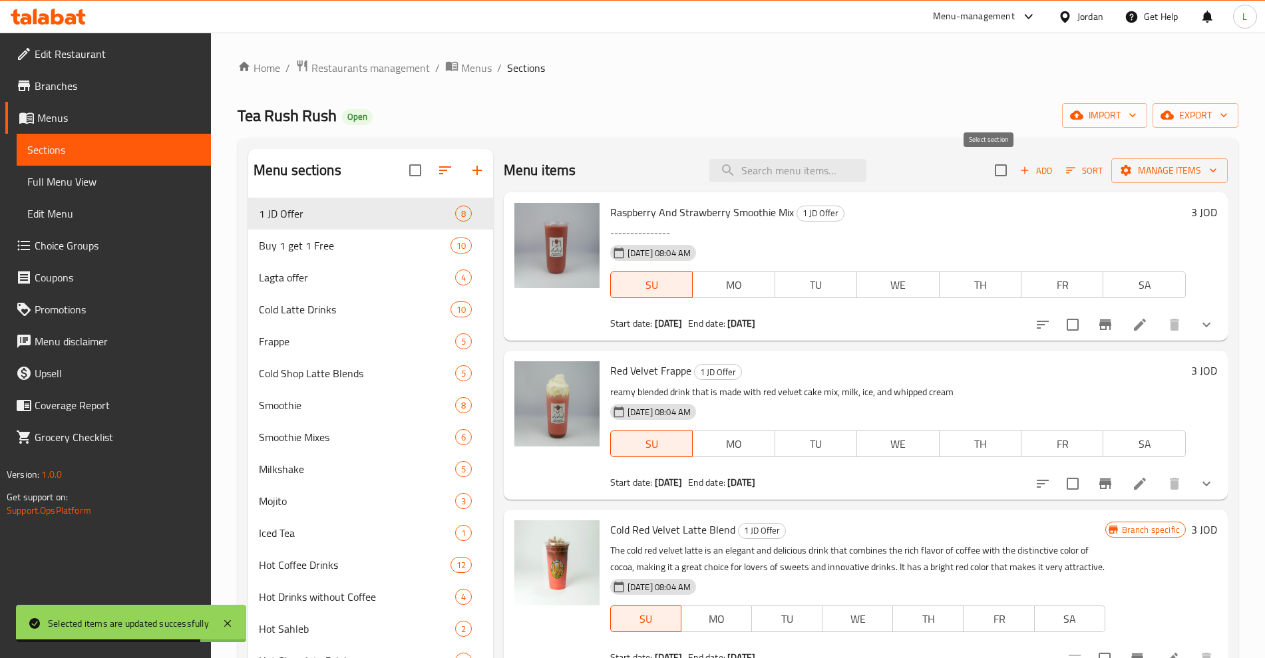
click at [990, 173] on input "checkbox" at bounding box center [1001, 170] width 28 height 28
checkbox input "true"
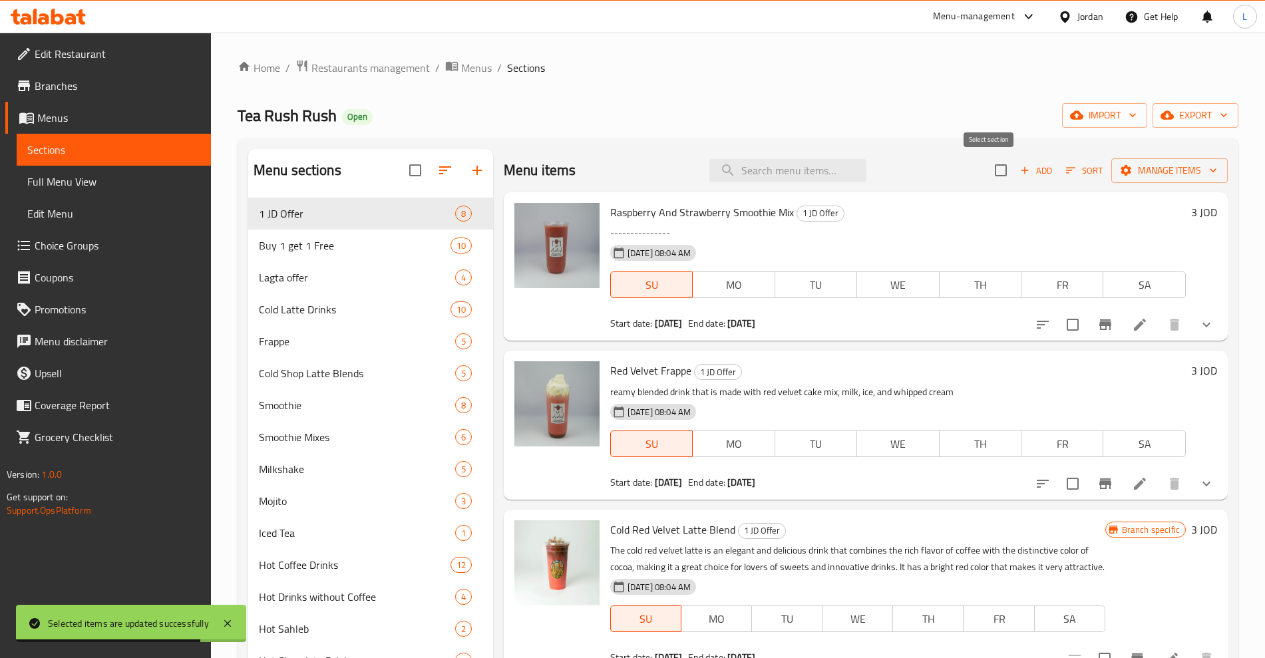
checkbox input "true"
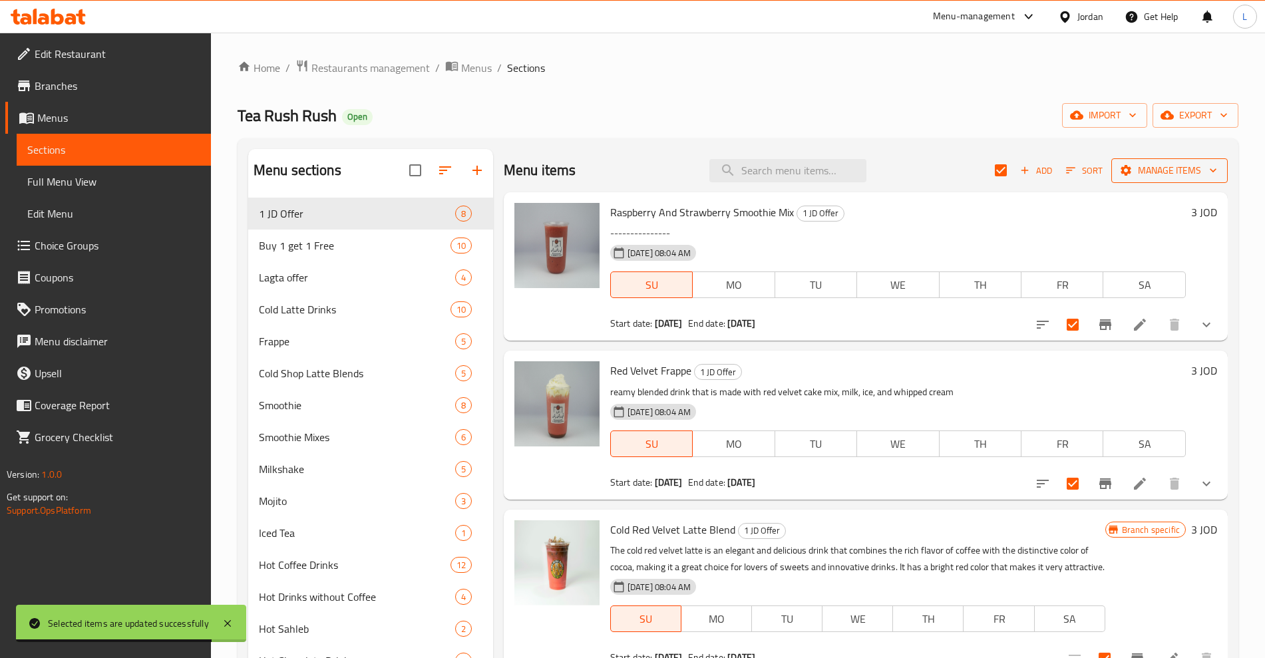
click at [1140, 172] on span "Manage items" at bounding box center [1169, 170] width 95 height 17
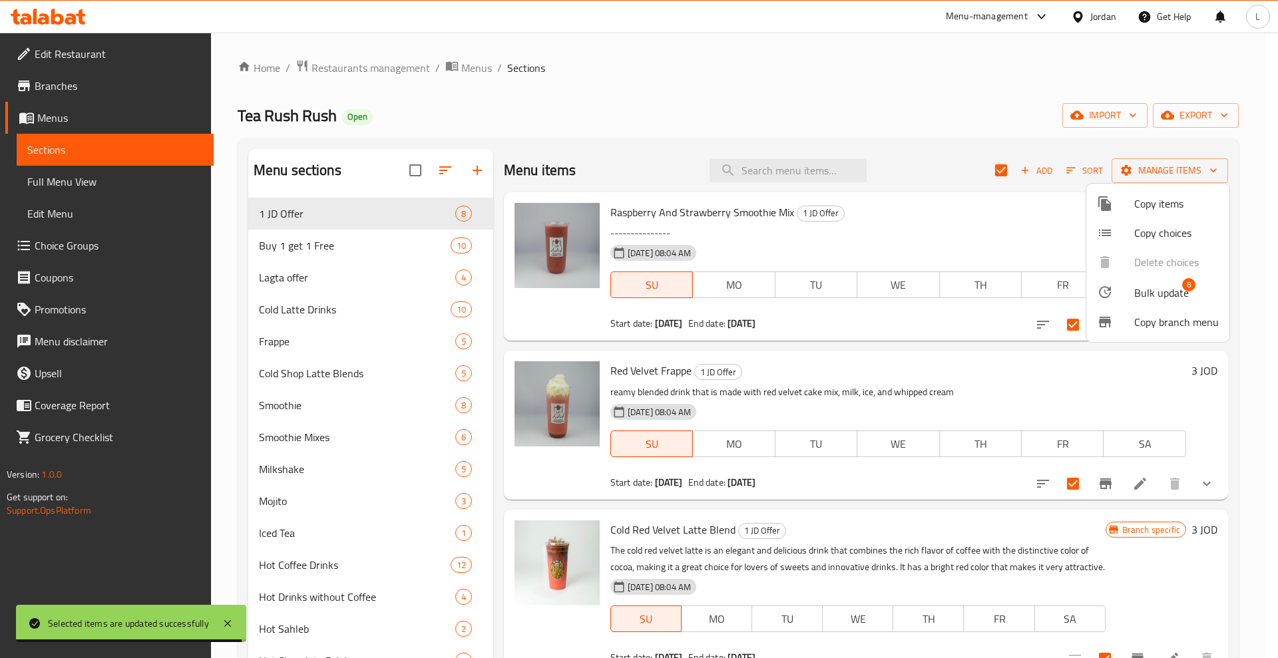
click at [1135, 289] on span "Bulk update" at bounding box center [1161, 293] width 55 height 16
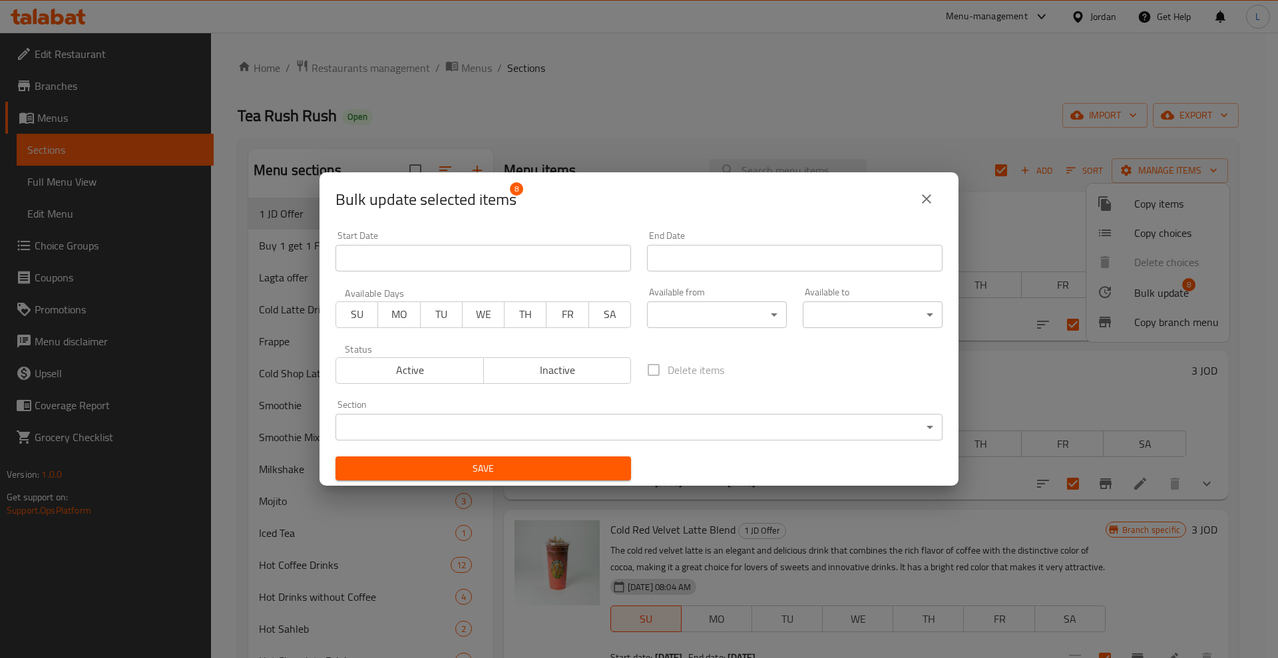
click at [581, 258] on input "Start Date" at bounding box center [482, 258] width 295 height 27
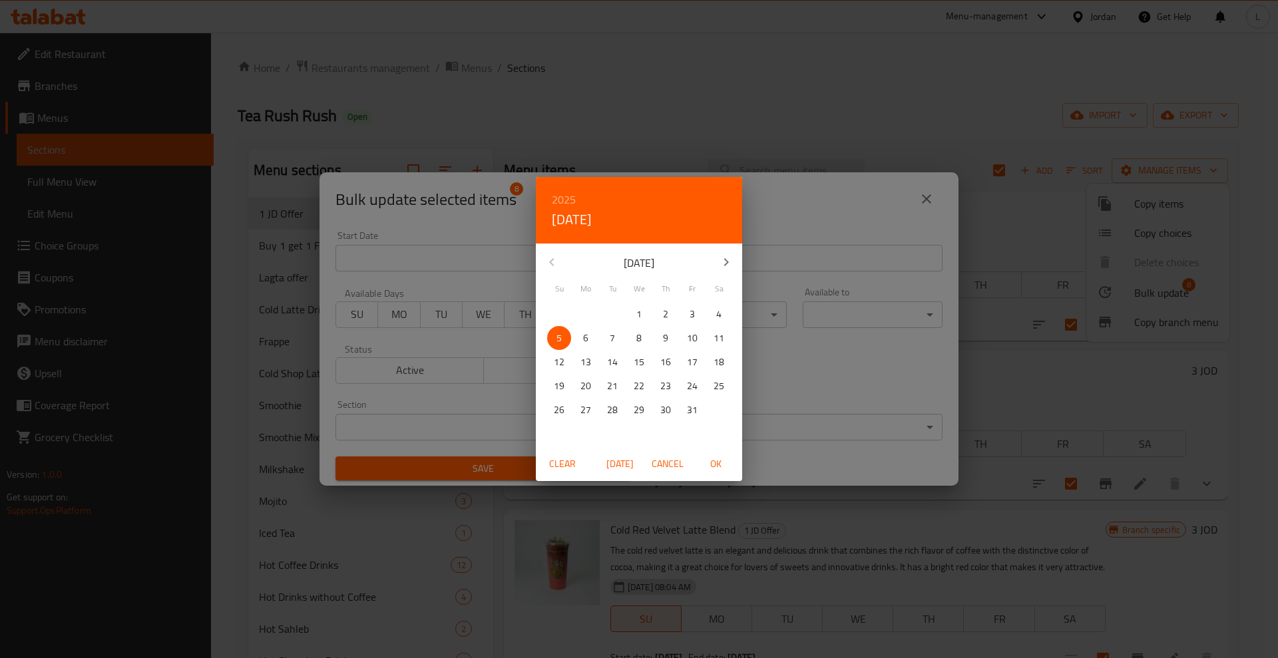
click at [714, 462] on span "OK" at bounding box center [715, 464] width 32 height 17
type input "[DATE]"
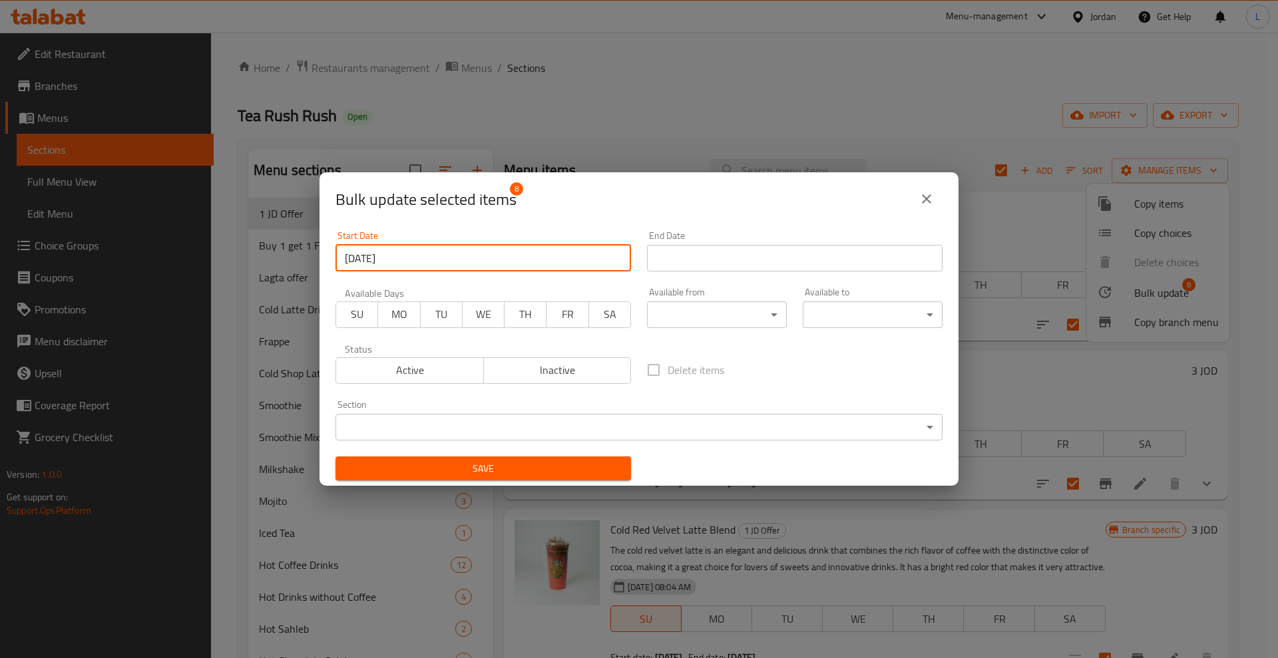
click at [698, 263] on input "Start Date" at bounding box center [794, 258] width 295 height 27
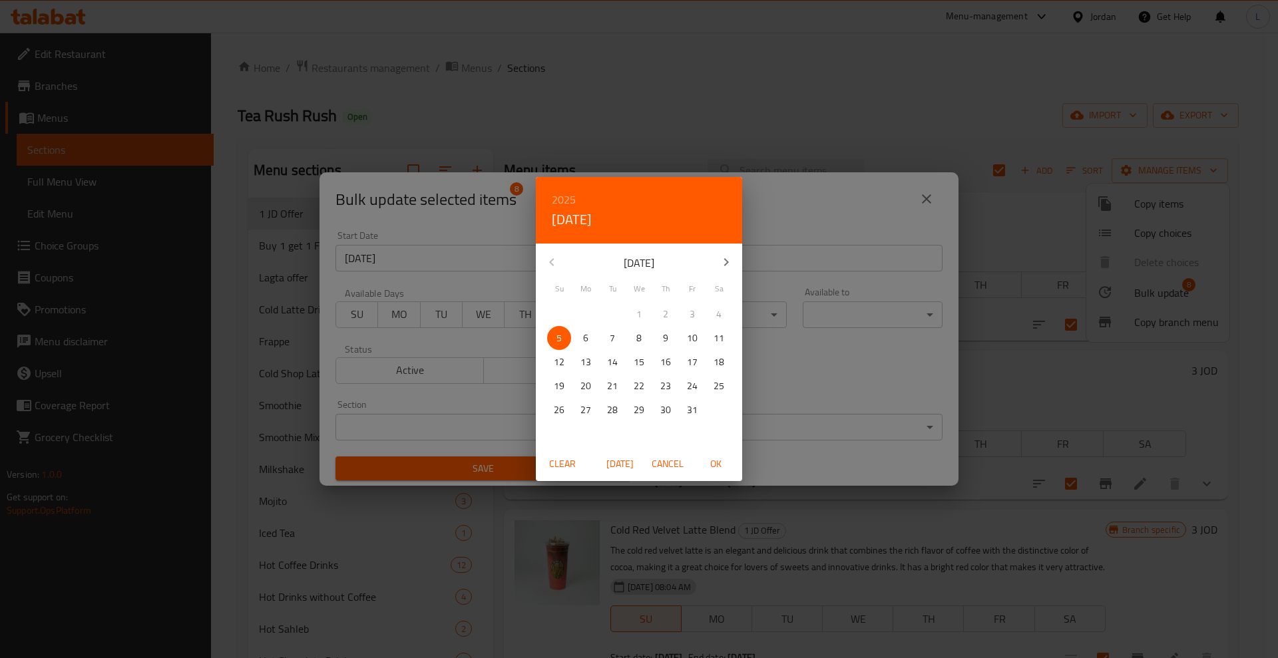
click at [724, 260] on icon "button" at bounding box center [726, 262] width 16 height 16
click at [646, 409] on span "31" at bounding box center [639, 410] width 24 height 17
click at [717, 473] on button "OK" at bounding box center [715, 464] width 43 height 25
type input "[DATE]"
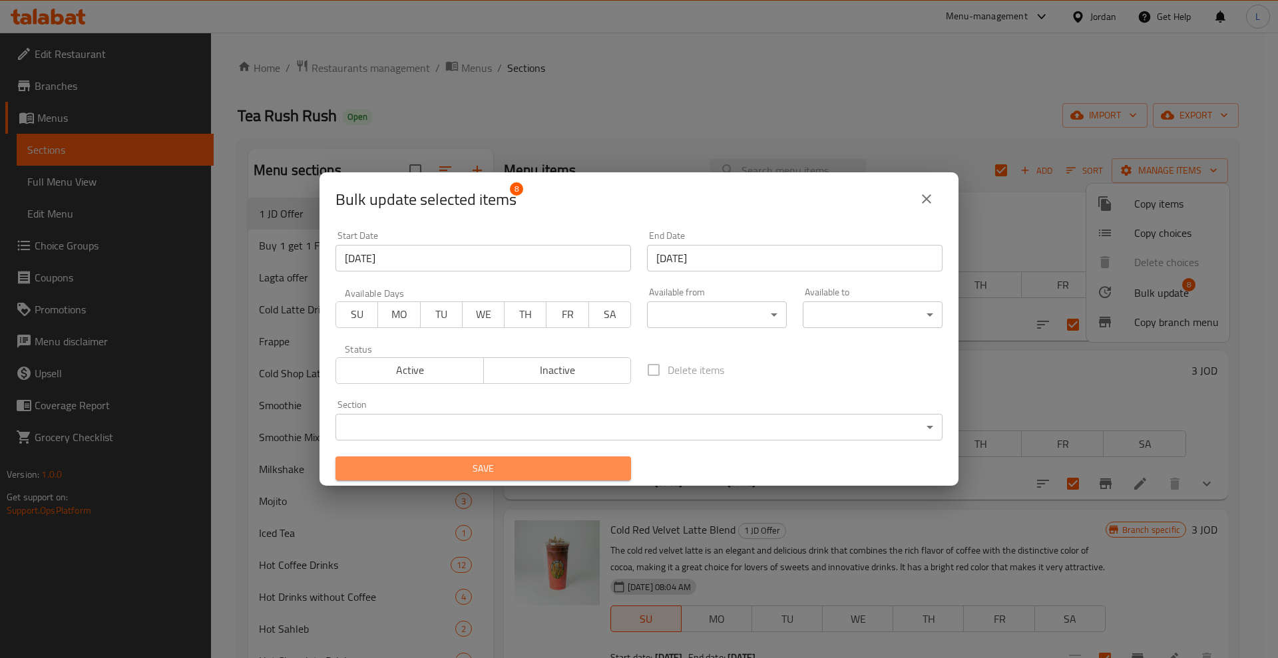
click at [602, 472] on span "Save" at bounding box center [483, 469] width 274 height 17
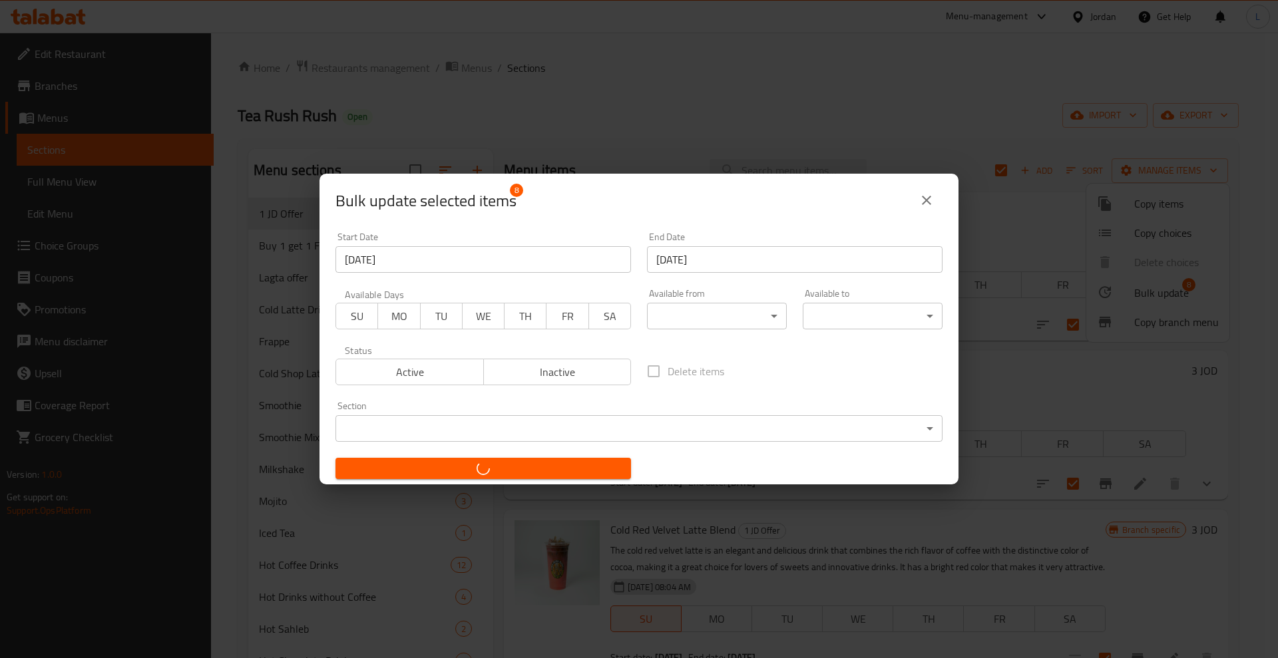
checkbox input "false"
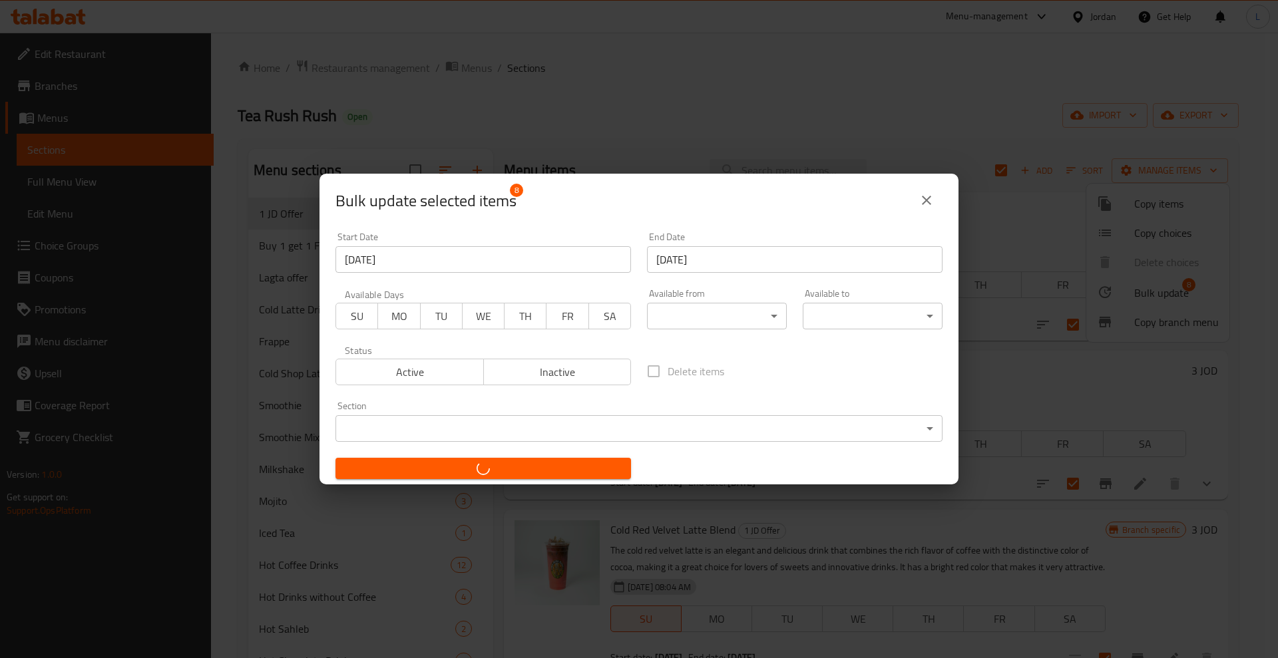
checkbox input "false"
